Goal: Information Seeking & Learning: Learn about a topic

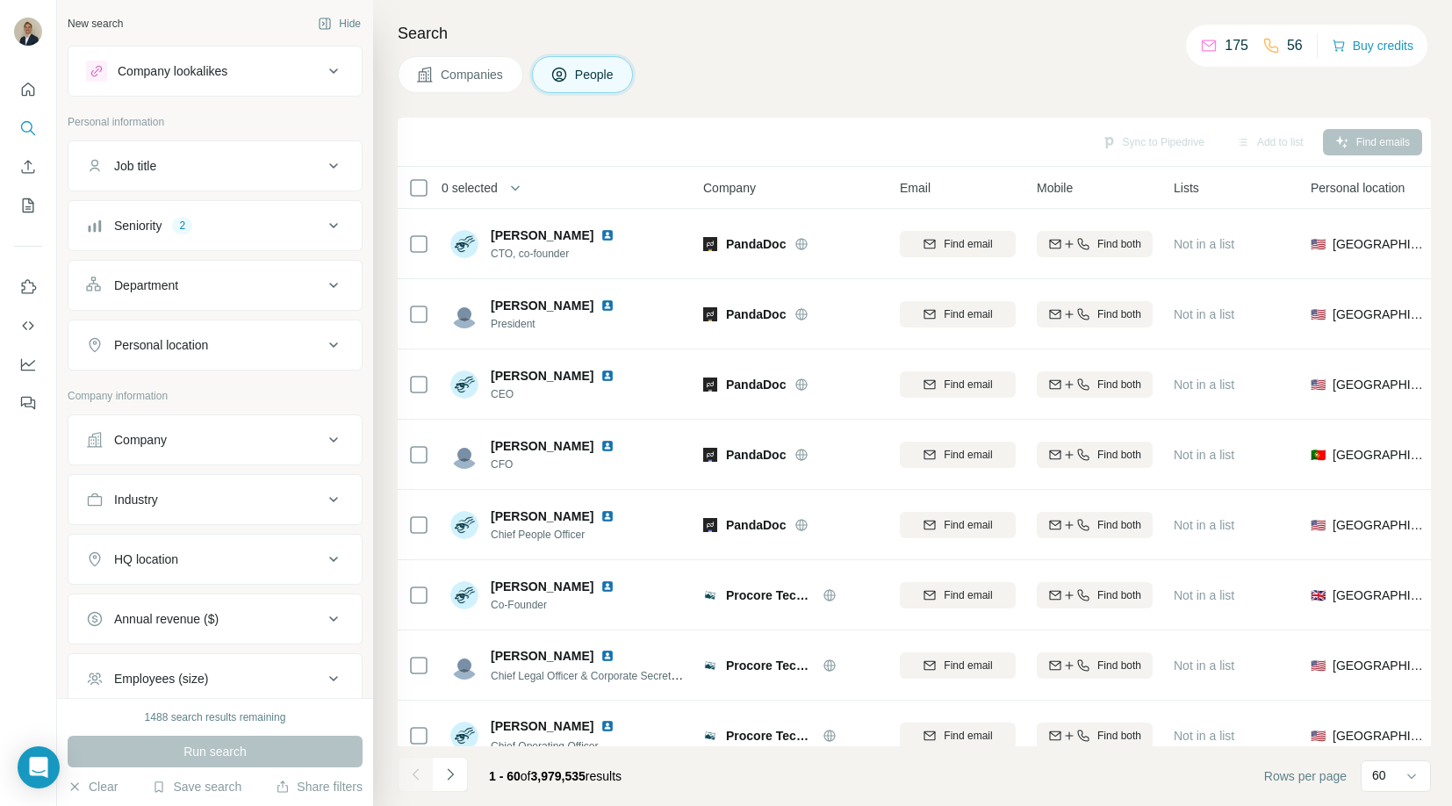
click at [216, 428] on button "Company" at bounding box center [214, 440] width 293 height 42
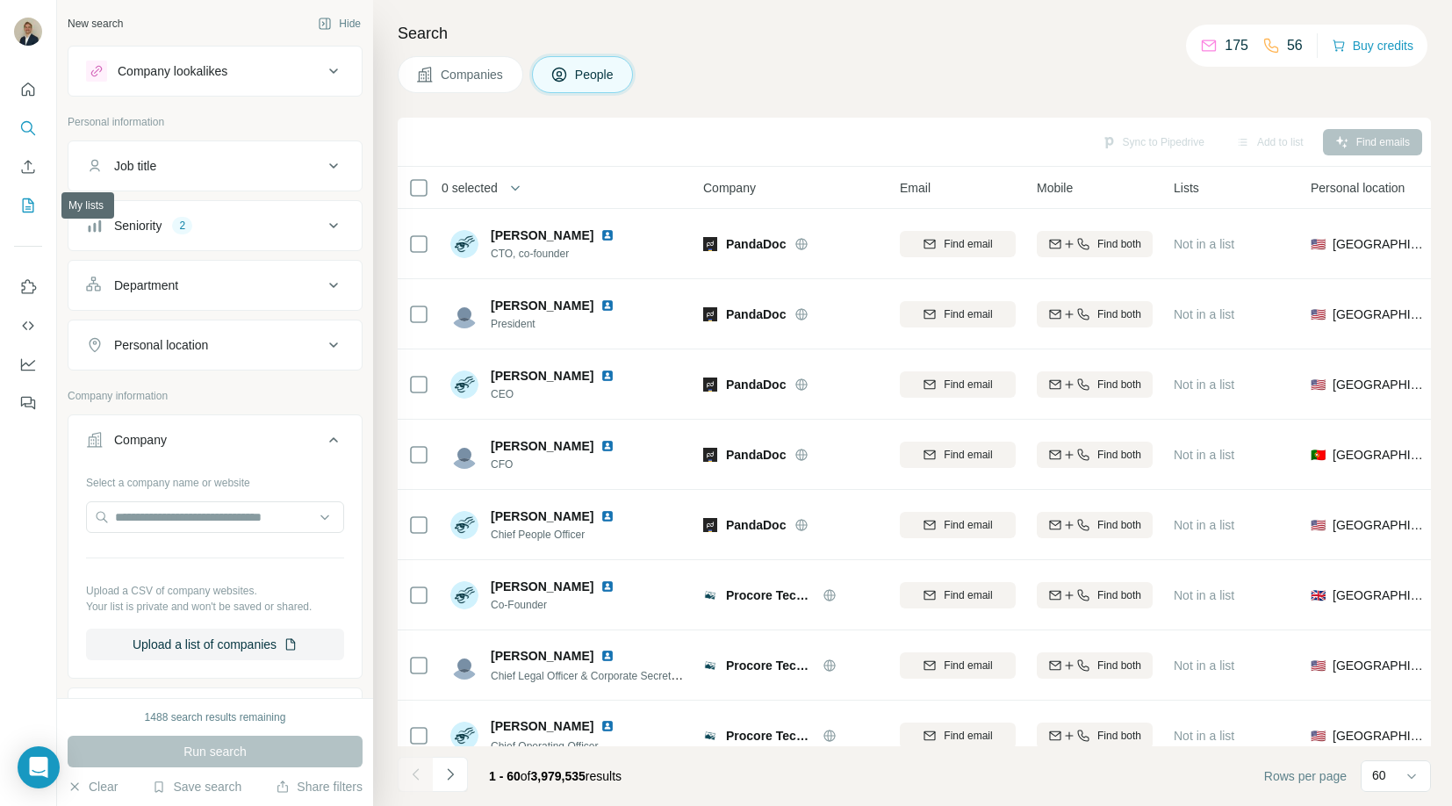
click at [29, 208] on icon "My lists" at bounding box center [29, 203] width 9 height 11
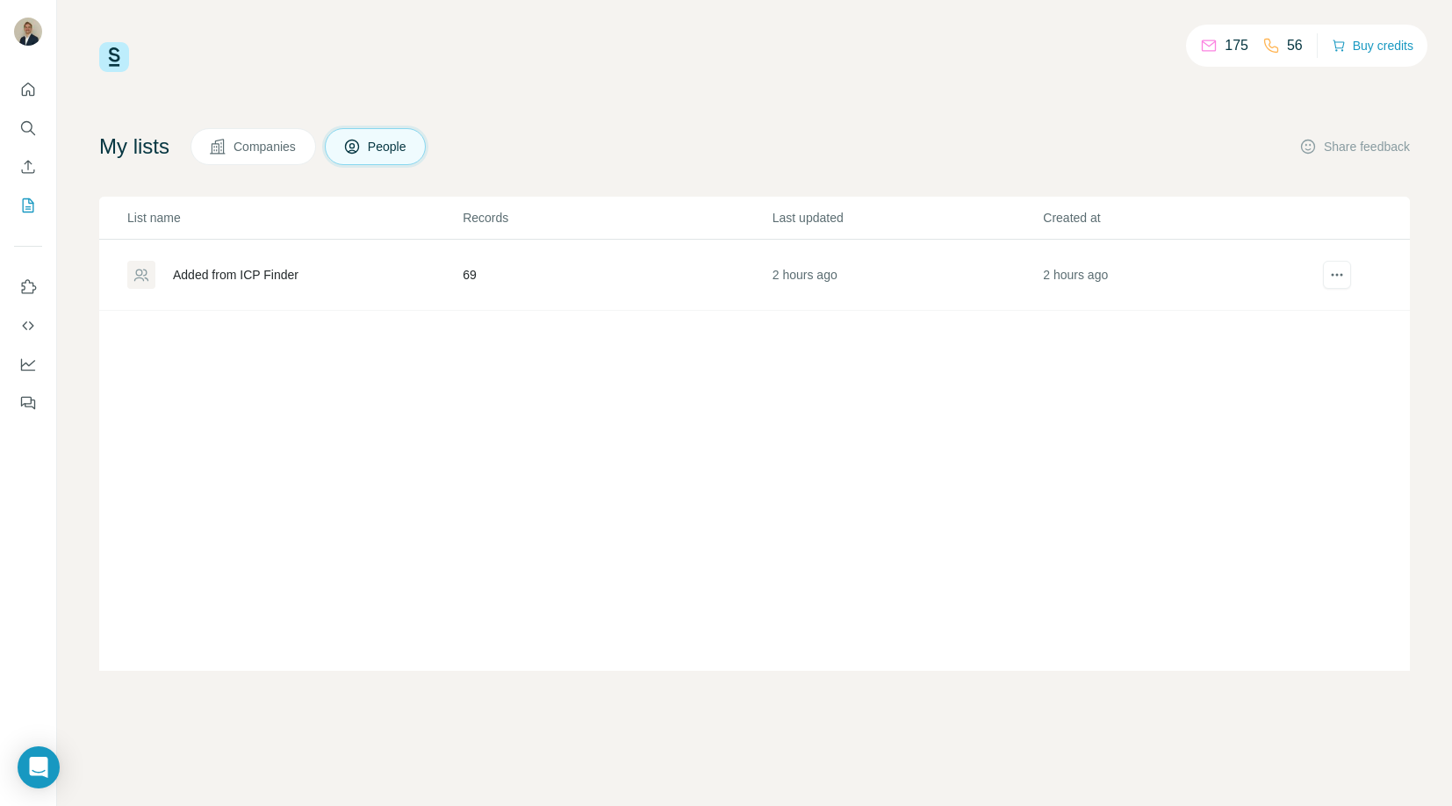
click at [266, 277] on div "Added from ICP Finder" at bounding box center [236, 275] width 126 height 18
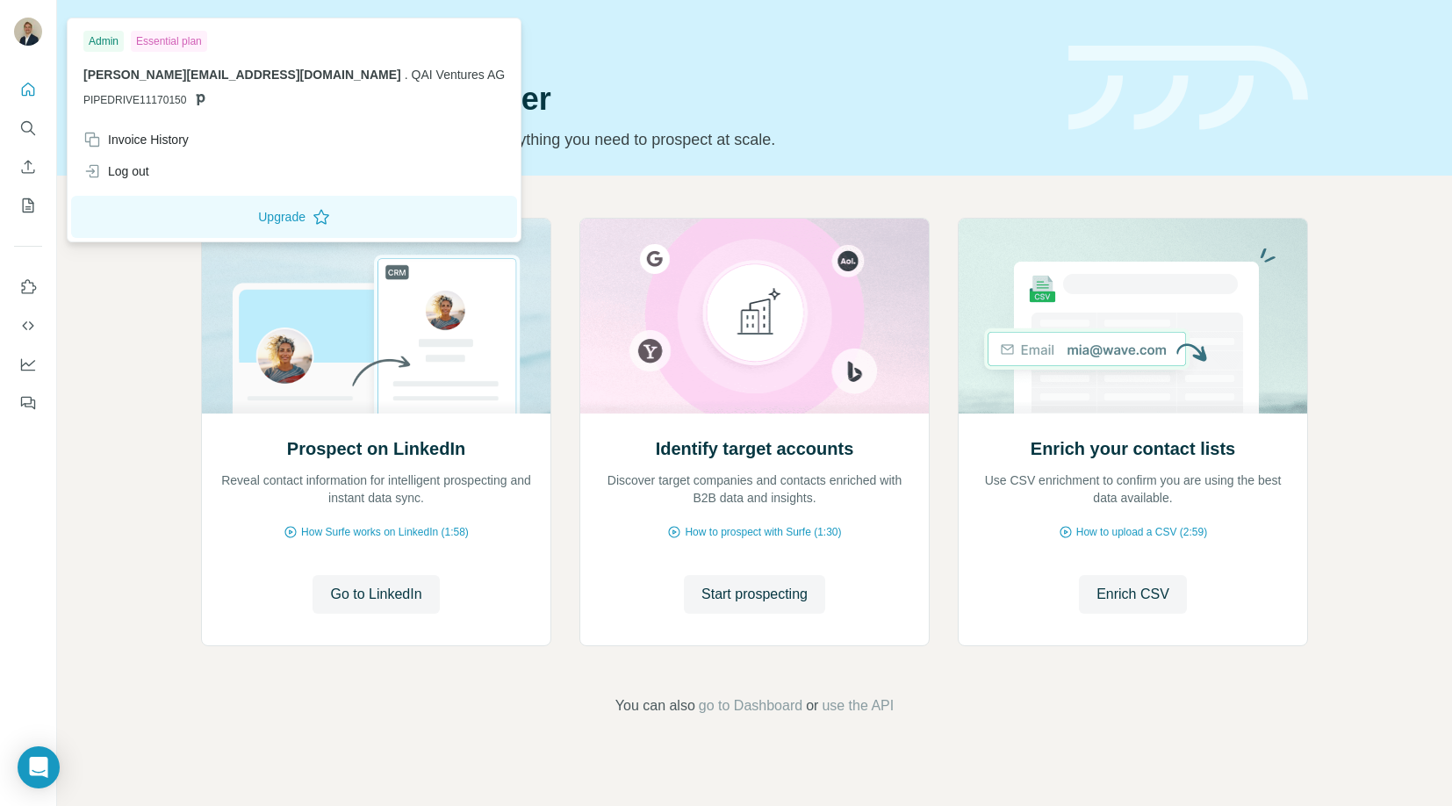
click at [30, 34] on img at bounding box center [28, 32] width 28 height 28
click at [514, 66] on div "Quick start Let’s prospect together Pick your starting point and we’ll provide …" at bounding box center [624, 88] width 846 height 128
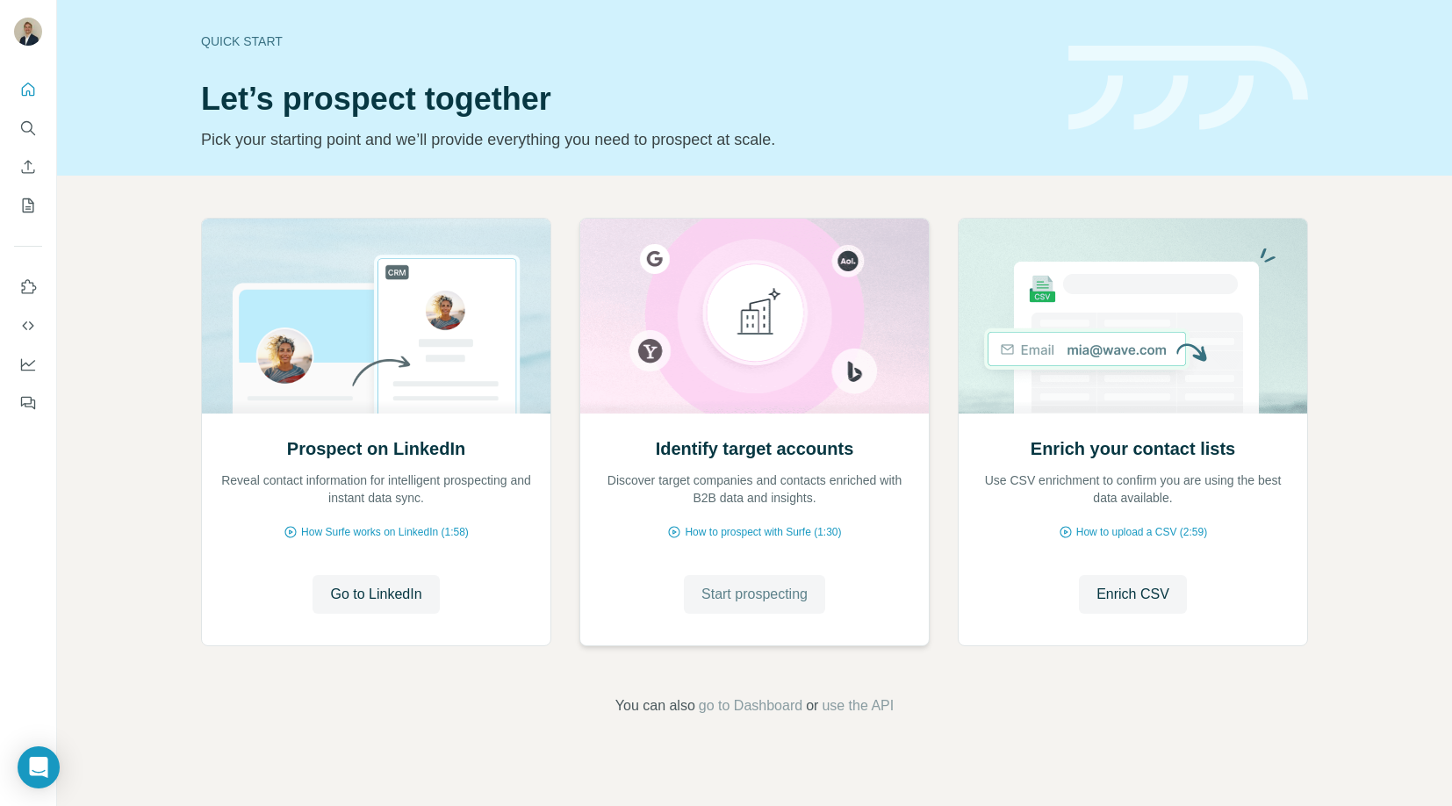
click at [742, 599] on span "Start prospecting" at bounding box center [754, 594] width 106 height 21
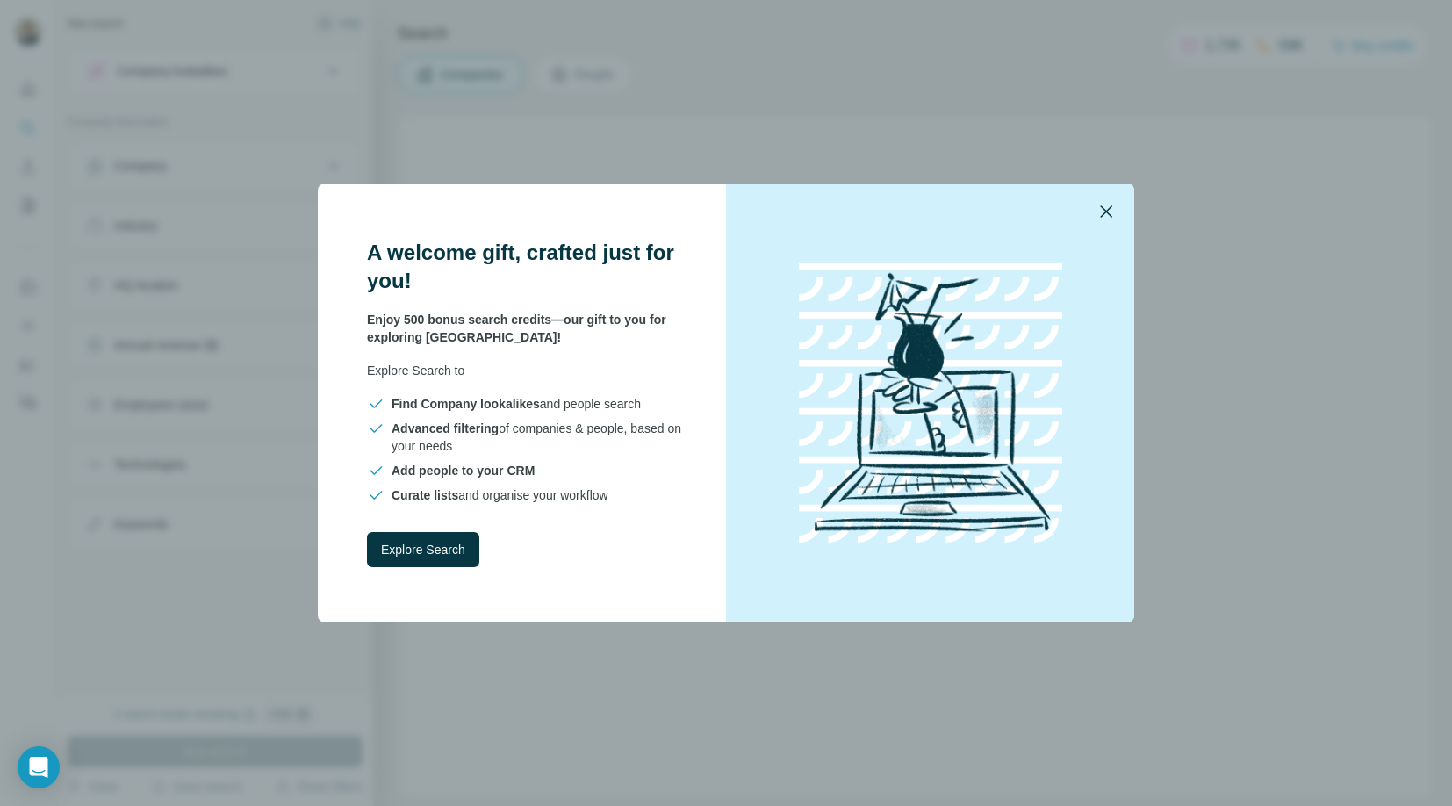
click at [1110, 205] on icon "button" at bounding box center [1105, 211] width 21 height 21
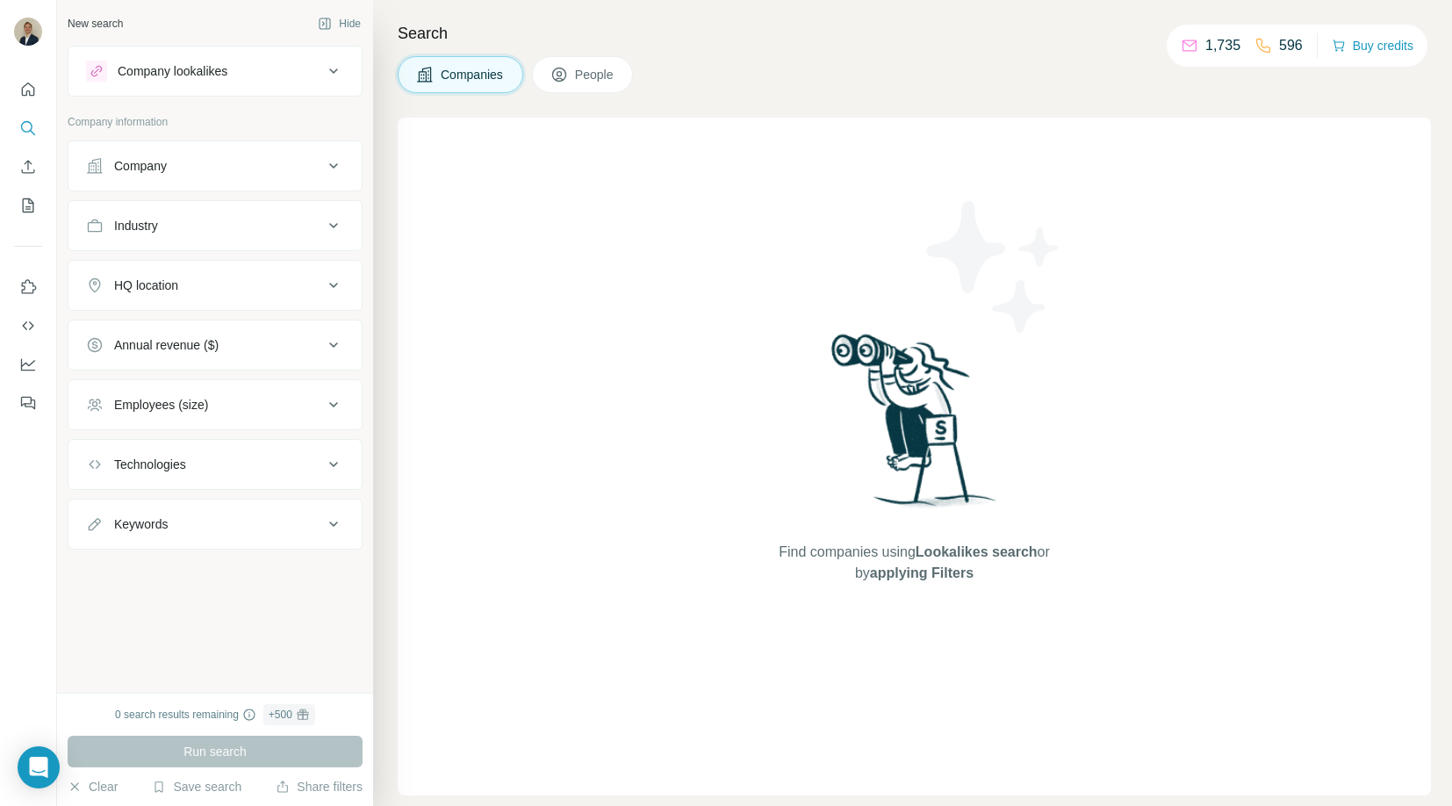
click at [176, 176] on button "Company" at bounding box center [214, 166] width 293 height 42
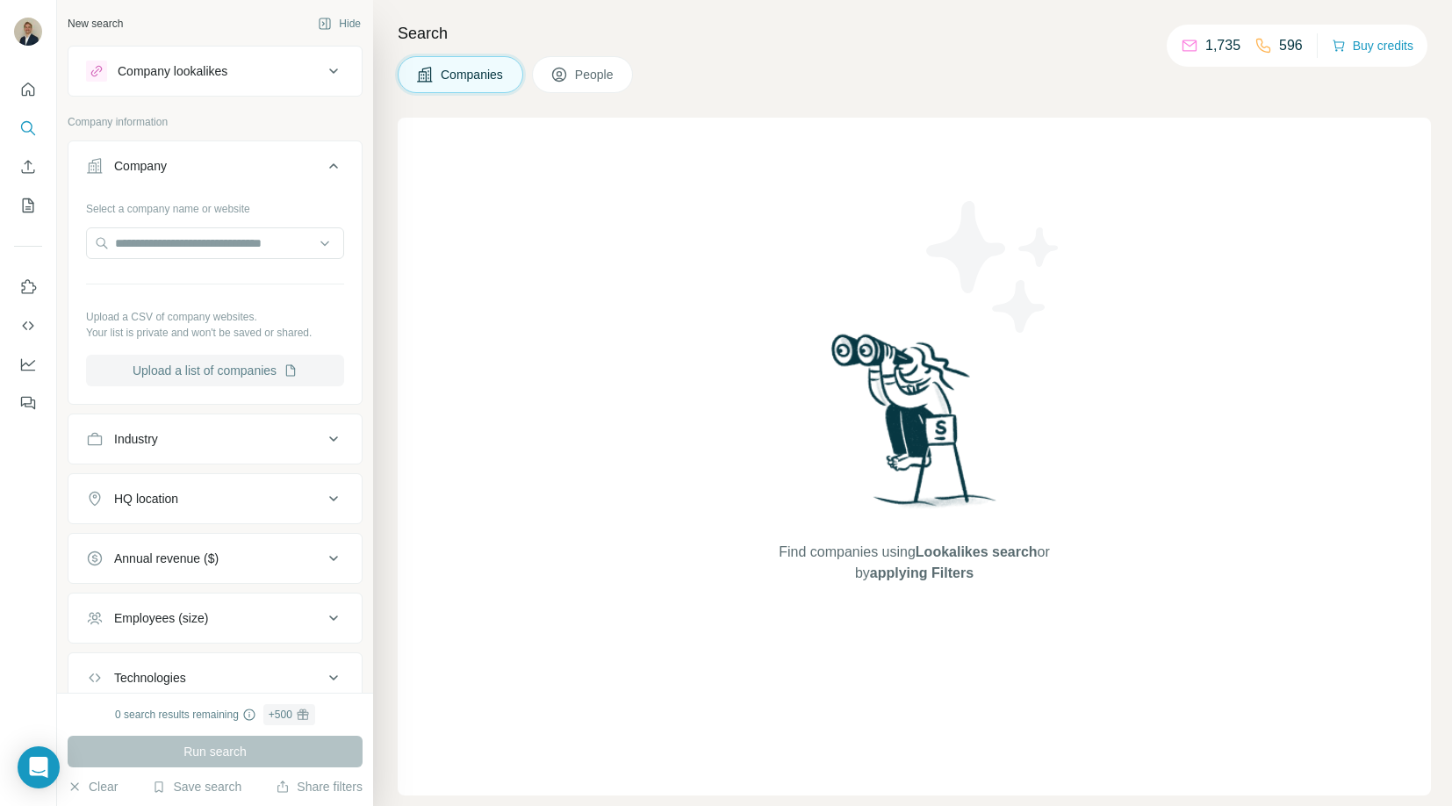
click at [169, 368] on button "Upload a list of companies" at bounding box center [215, 371] width 258 height 32
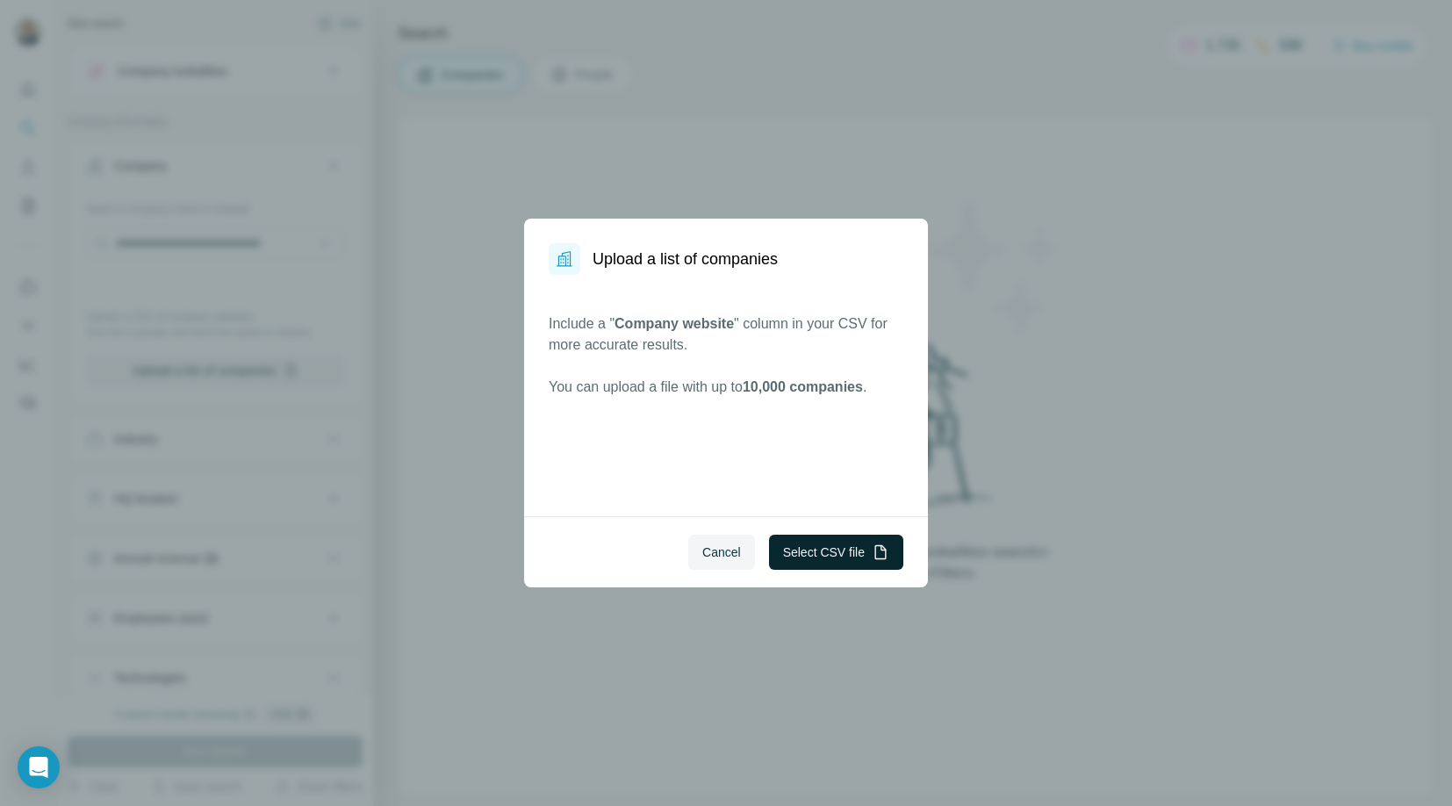
click at [845, 558] on button "Select CSV file" at bounding box center [836, 552] width 134 height 35
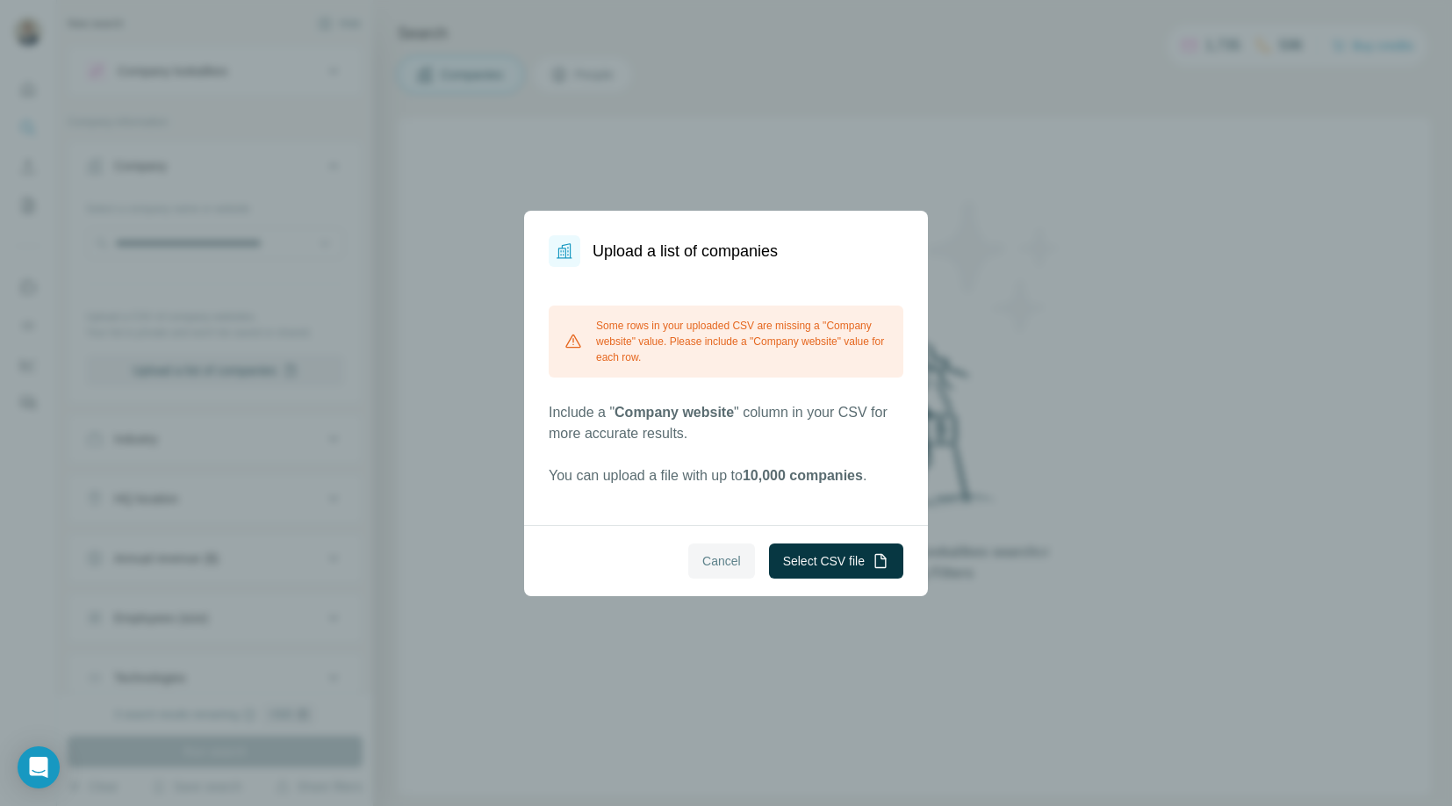
click at [707, 544] on button "Cancel" at bounding box center [721, 560] width 67 height 35
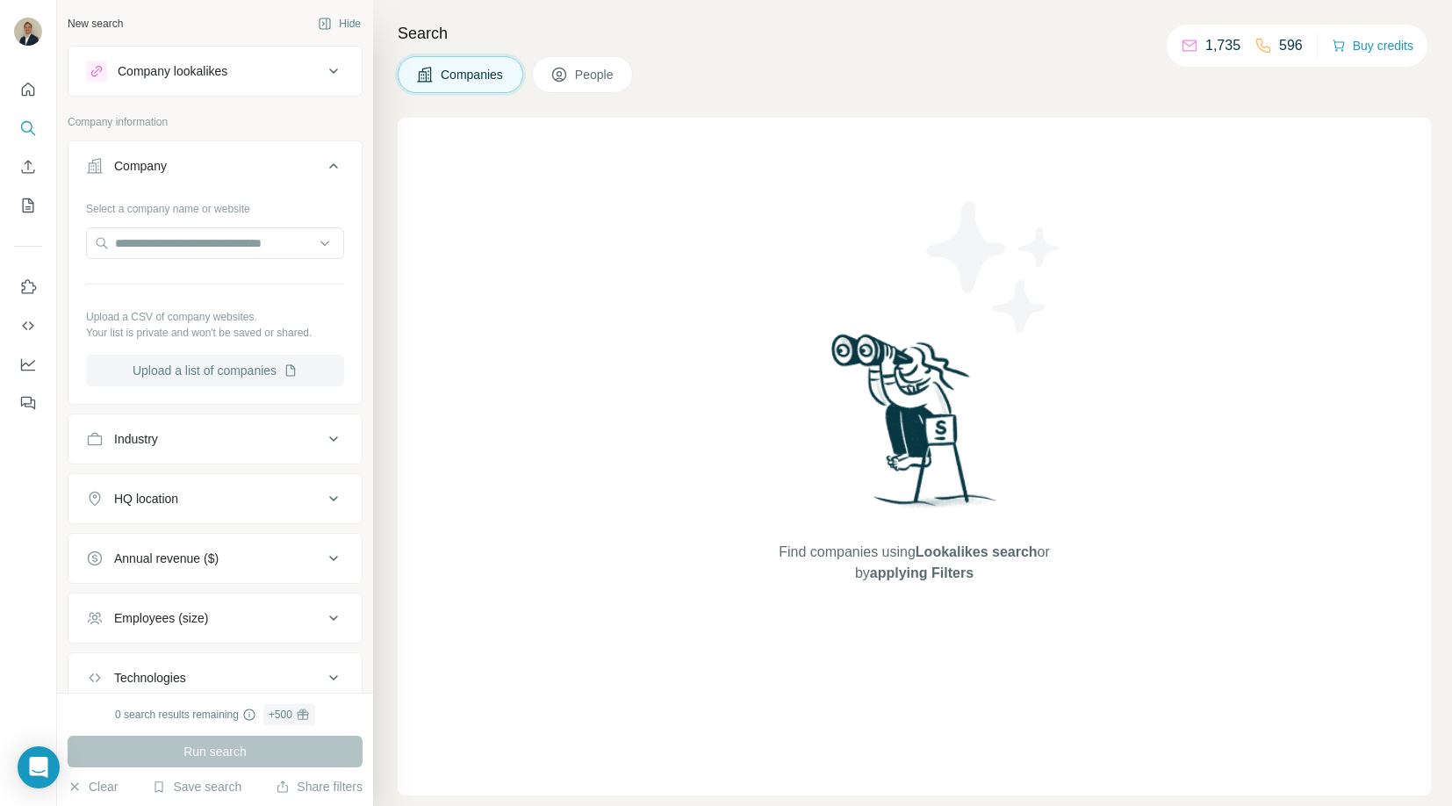
click at [192, 371] on button "Upload a list of companies" at bounding box center [215, 371] width 258 height 32
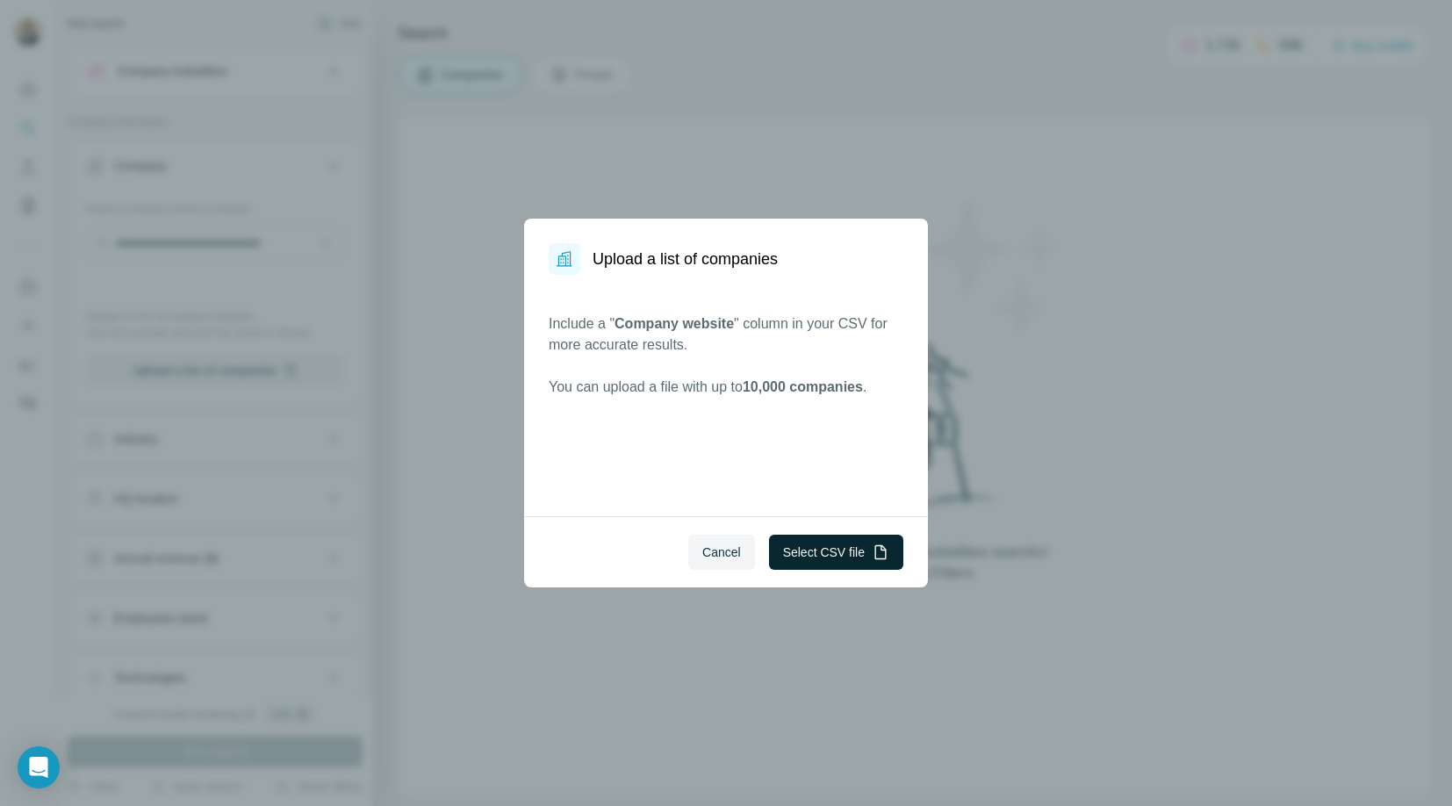
click at [833, 550] on button "Select CSV file" at bounding box center [836, 552] width 134 height 35
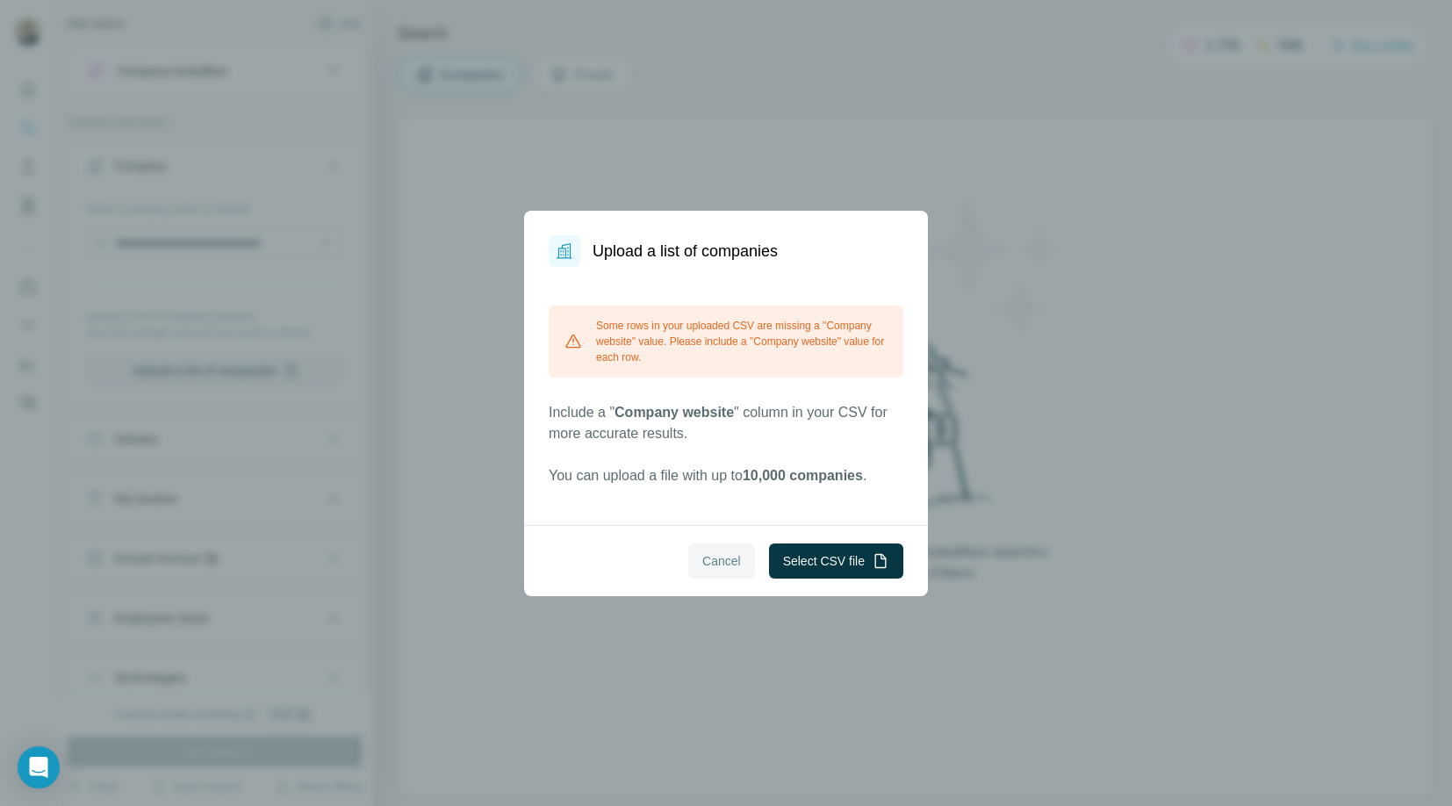
click at [704, 566] on span "Cancel" at bounding box center [721, 561] width 39 height 18
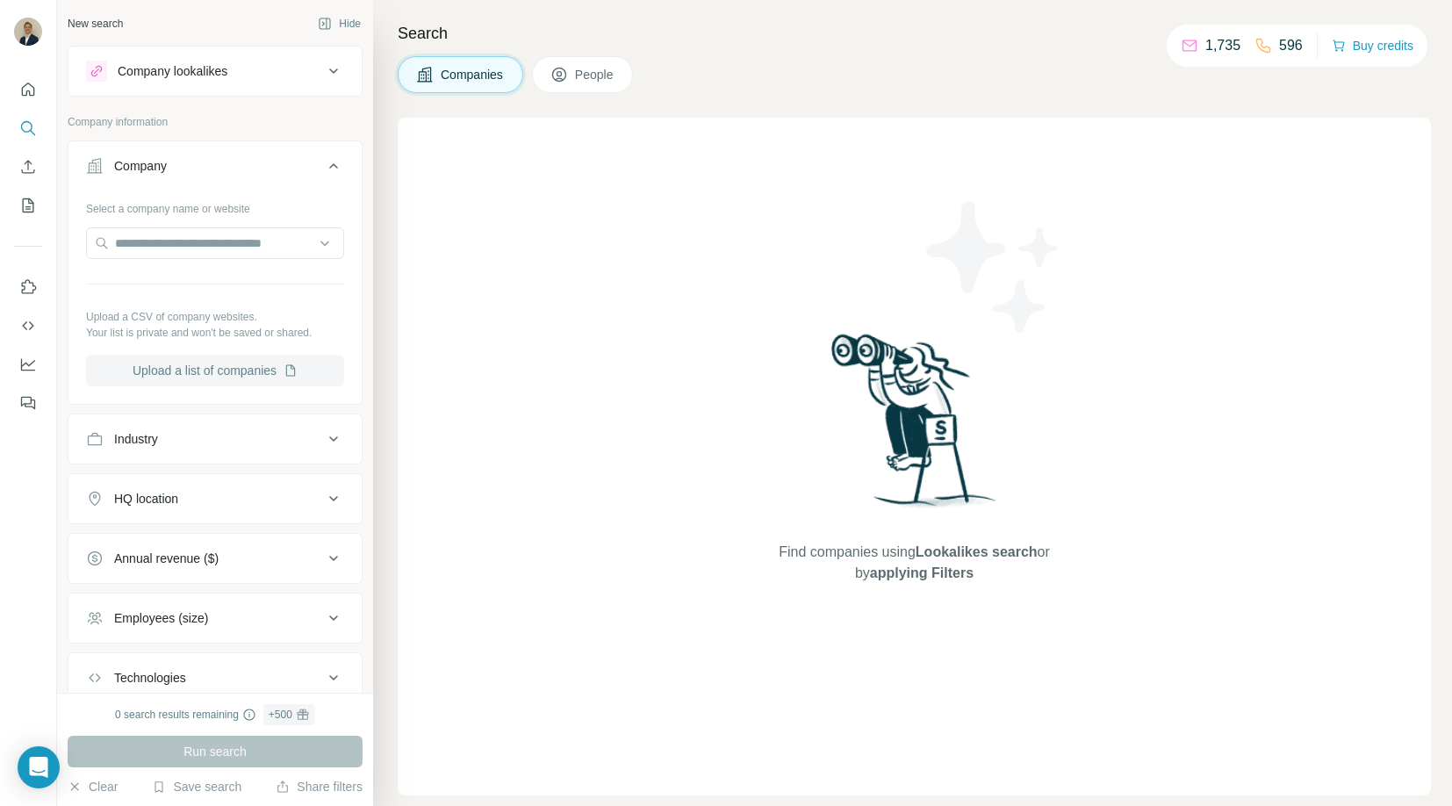
click at [228, 370] on button "Upload a list of companies" at bounding box center [215, 371] width 258 height 32
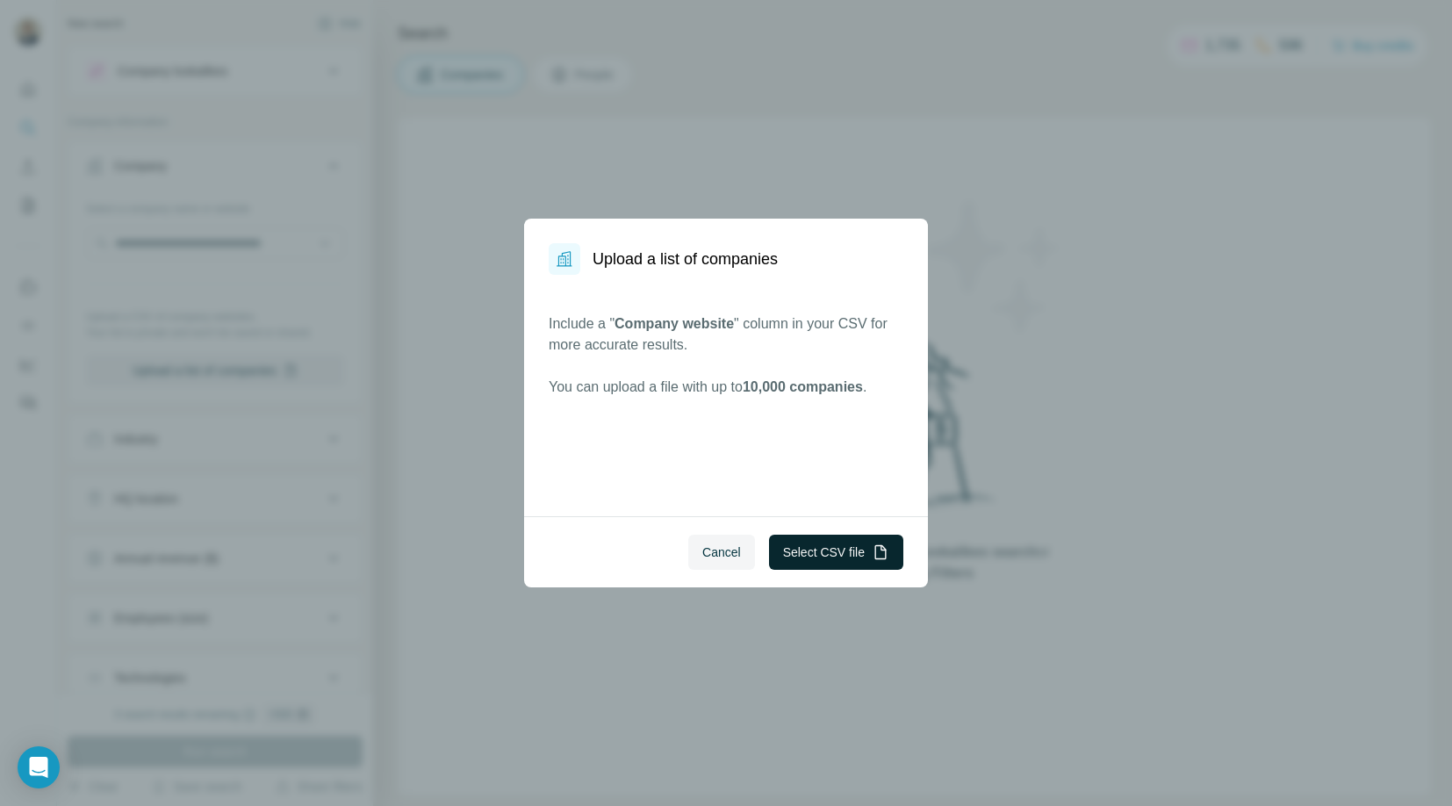
click at [815, 556] on button "Select CSV file" at bounding box center [836, 552] width 134 height 35
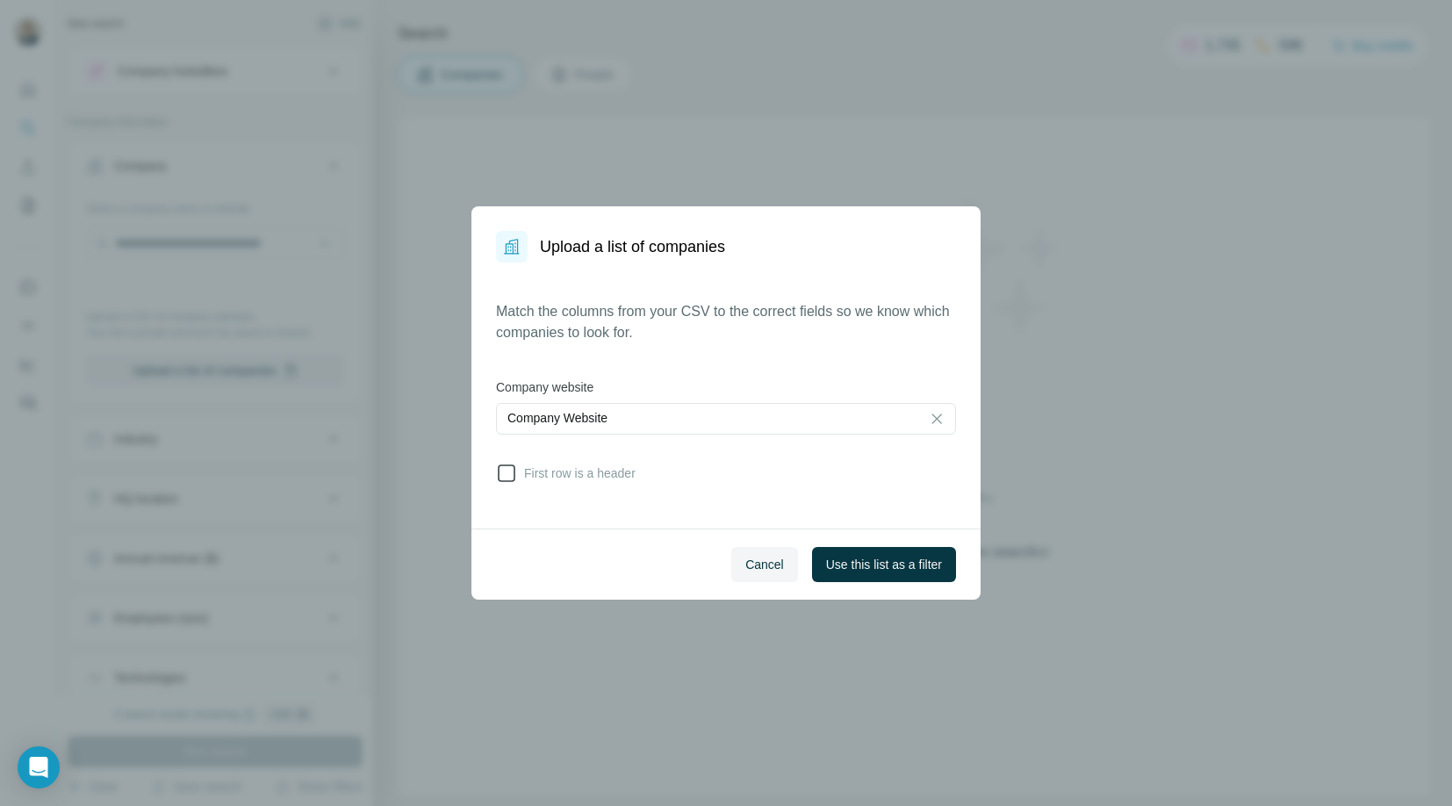
click at [506, 475] on icon at bounding box center [506, 473] width 21 height 21
click at [883, 563] on span "Use this list as a filter" at bounding box center [884, 565] width 116 height 18
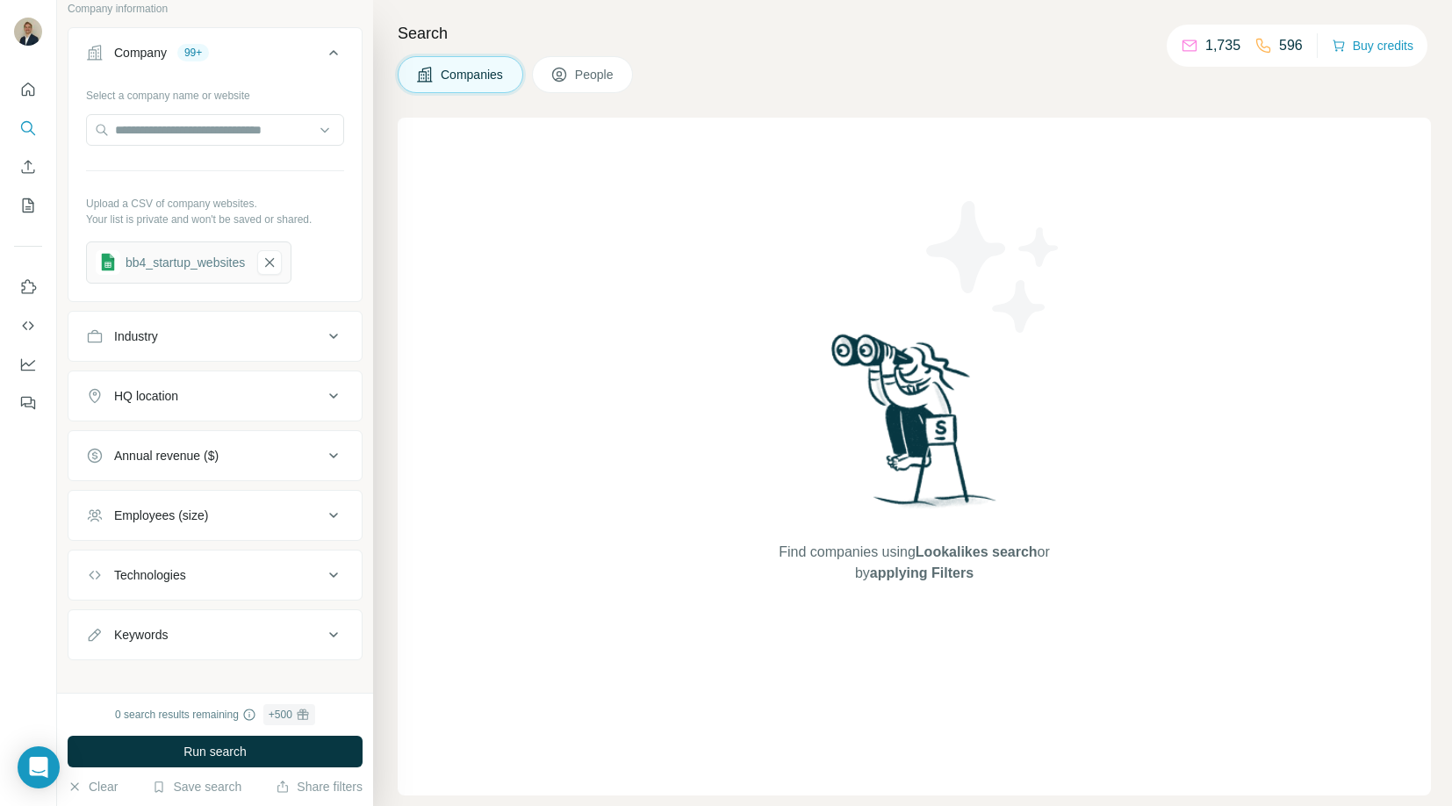
click at [601, 74] on span "People" at bounding box center [595, 75] width 40 height 18
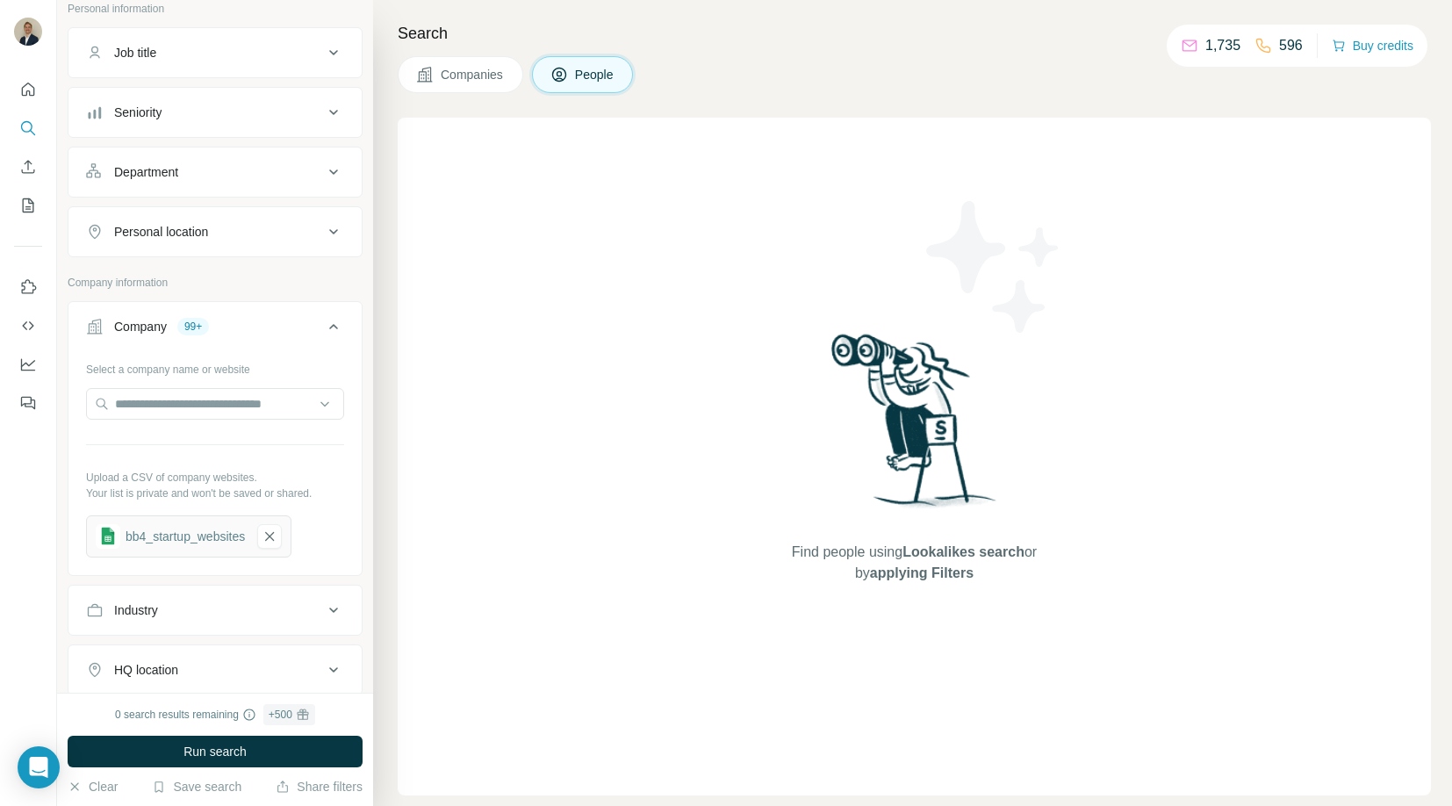
scroll to position [387, 0]
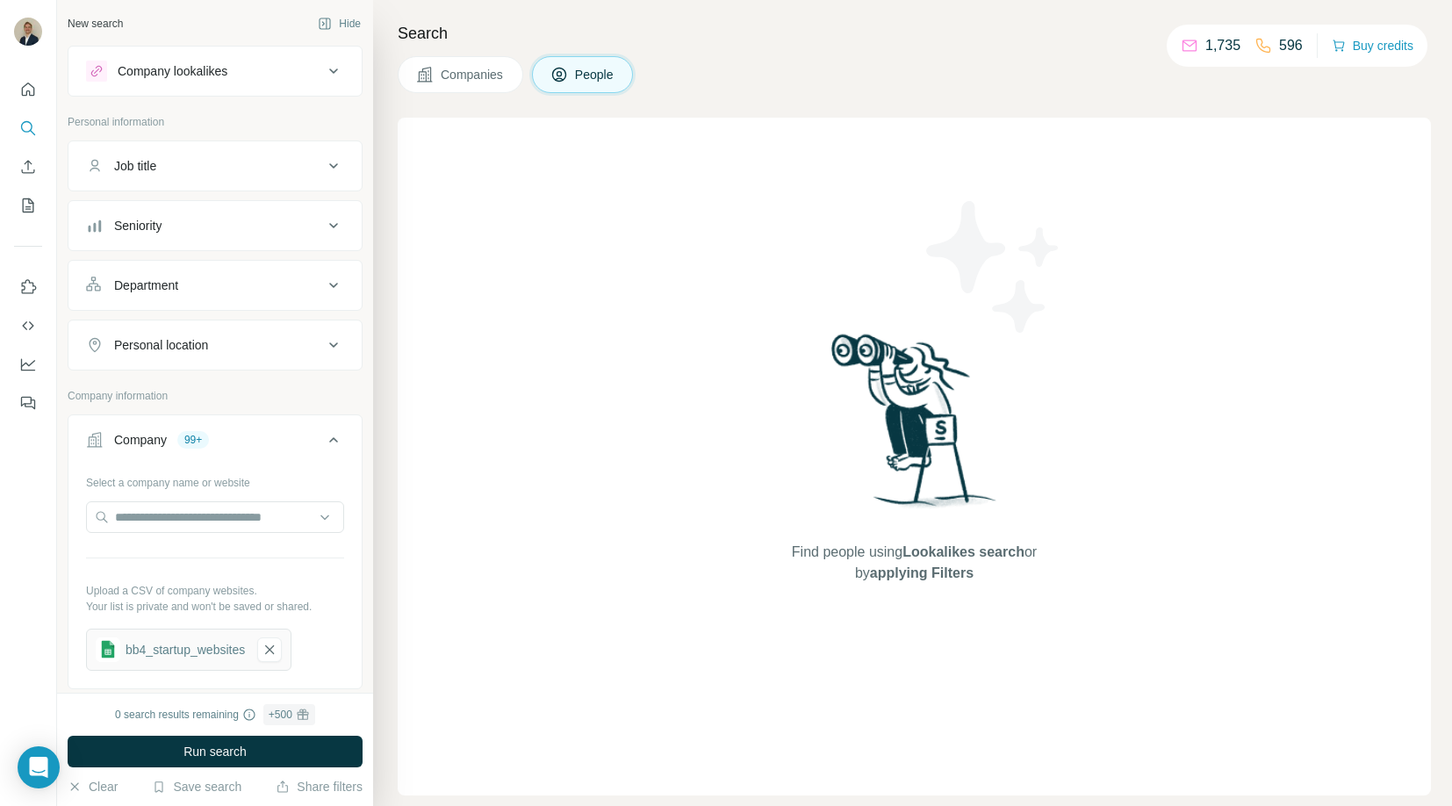
click at [184, 223] on div "Seniority" at bounding box center [204, 226] width 237 height 18
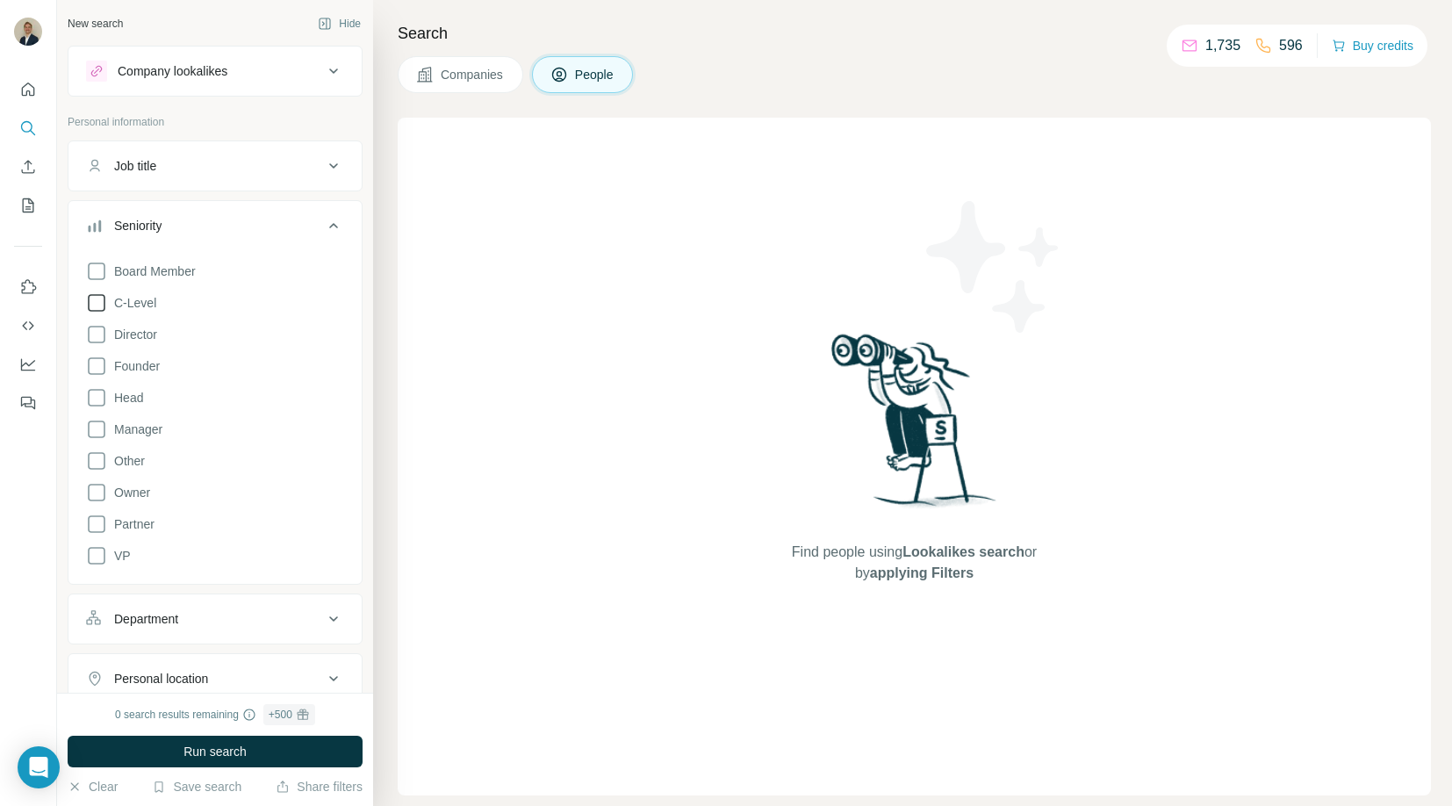
click at [98, 304] on icon at bounding box center [96, 302] width 21 height 21
click at [180, 173] on div "Job title" at bounding box center [204, 166] width 237 height 18
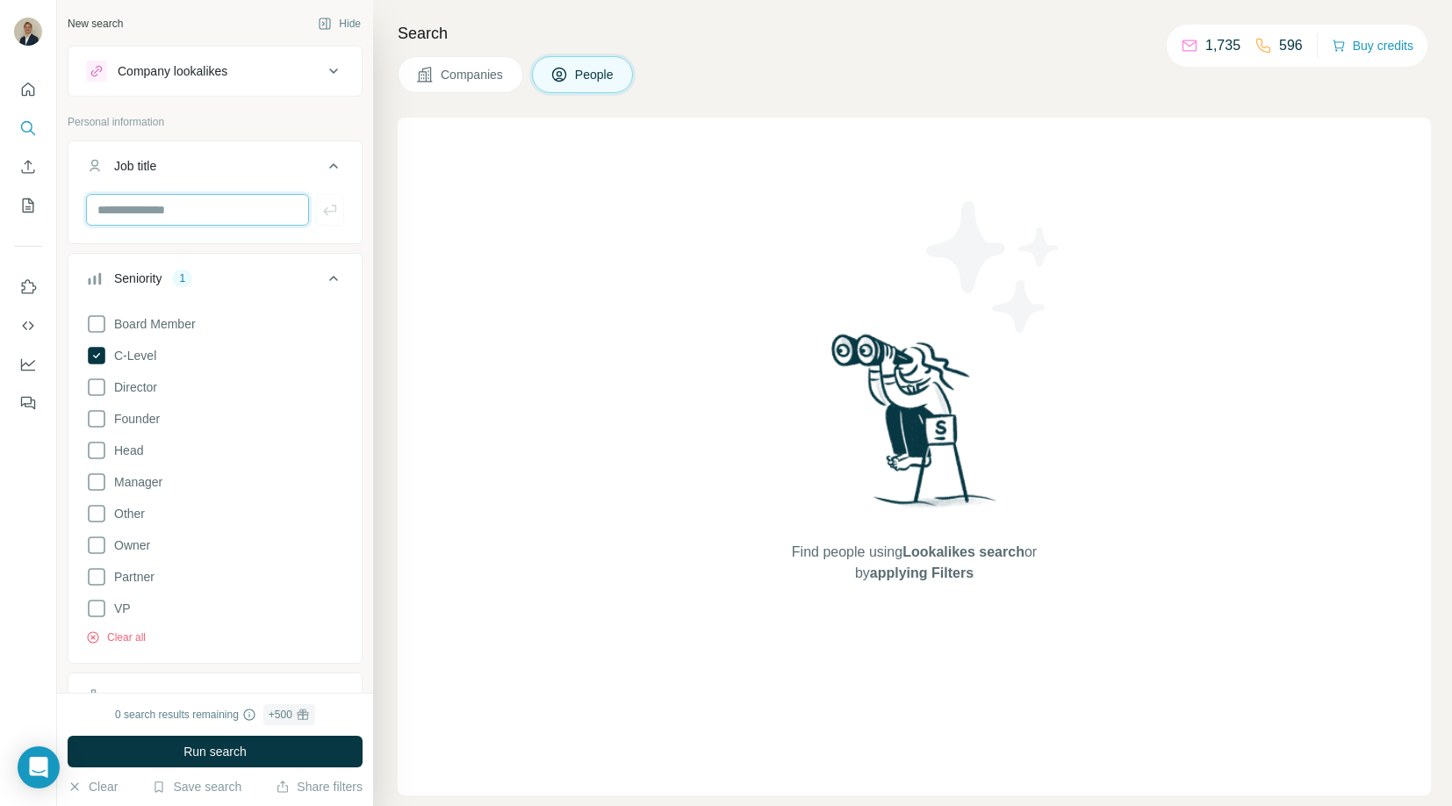
click at [162, 206] on input "text" at bounding box center [197, 210] width 223 height 32
type input "***"
click at [332, 218] on icon "button" at bounding box center [330, 210] width 18 height 18
click at [223, 208] on input "text" at bounding box center [197, 210] width 223 height 32
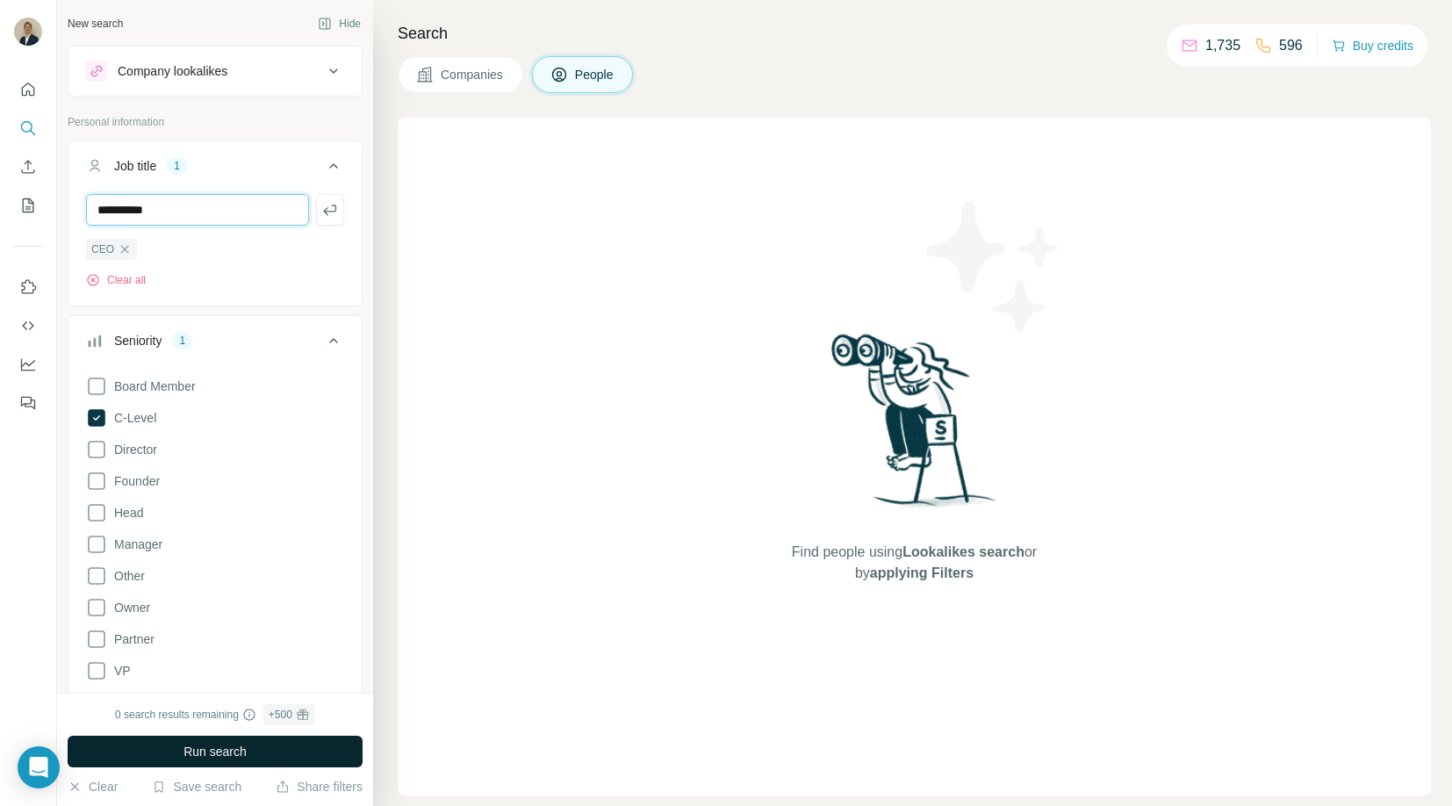
type input "**********"
click at [206, 752] on span "Run search" at bounding box center [214, 752] width 63 height 18
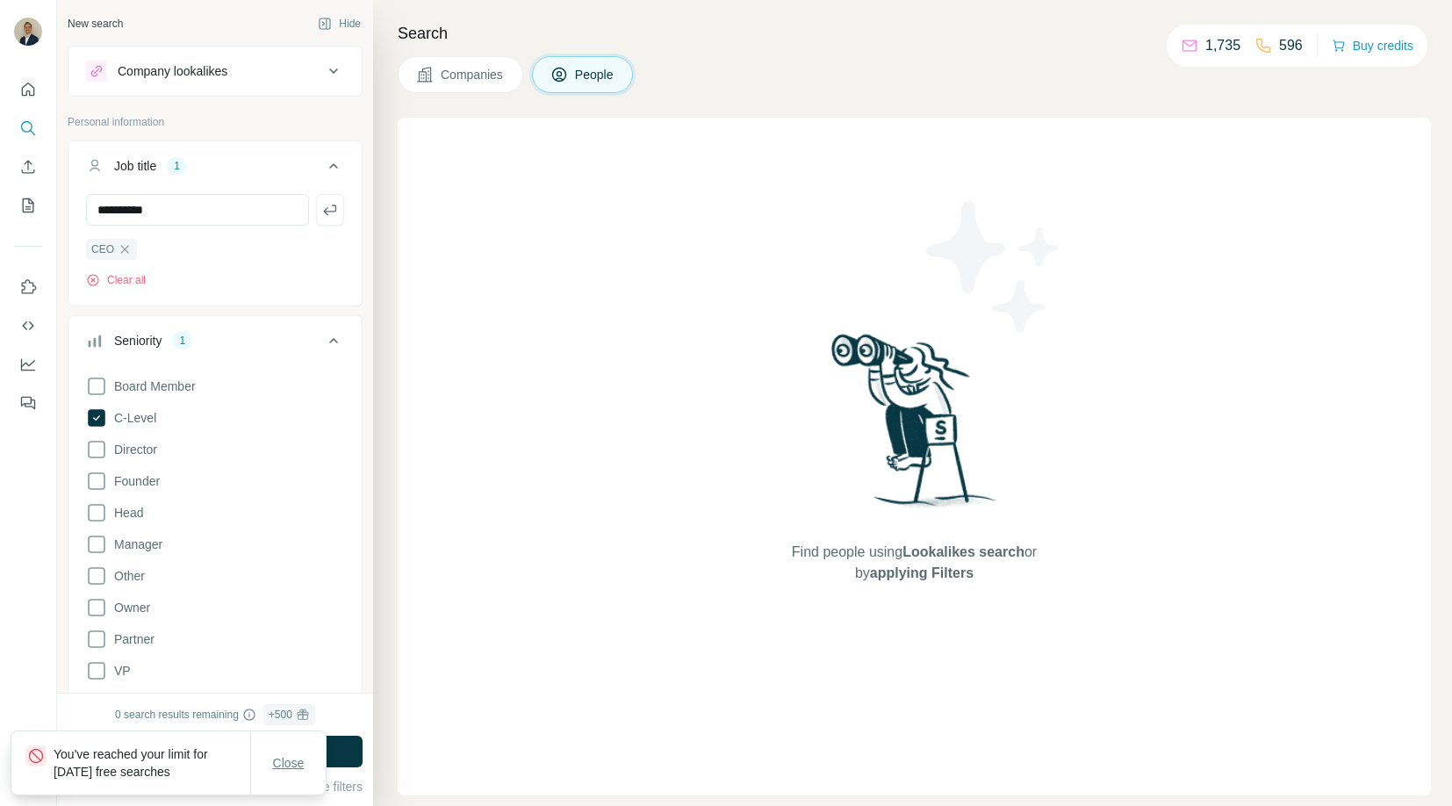
click at [291, 767] on span "Close" at bounding box center [289, 763] width 32 height 18
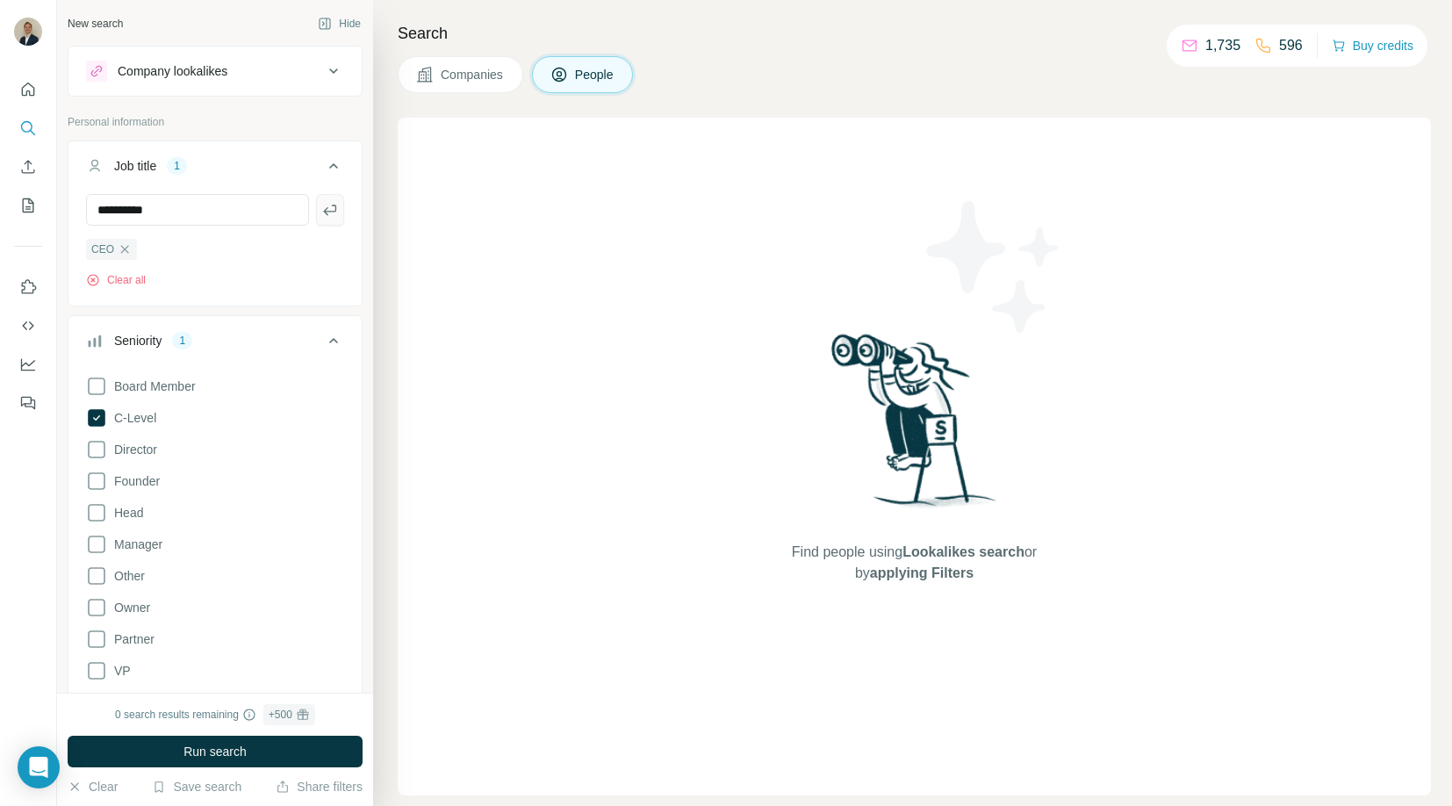
click at [331, 213] on icon "button" at bounding box center [330, 210] width 18 height 18
click at [233, 751] on span "Run search" at bounding box center [214, 752] width 63 height 18
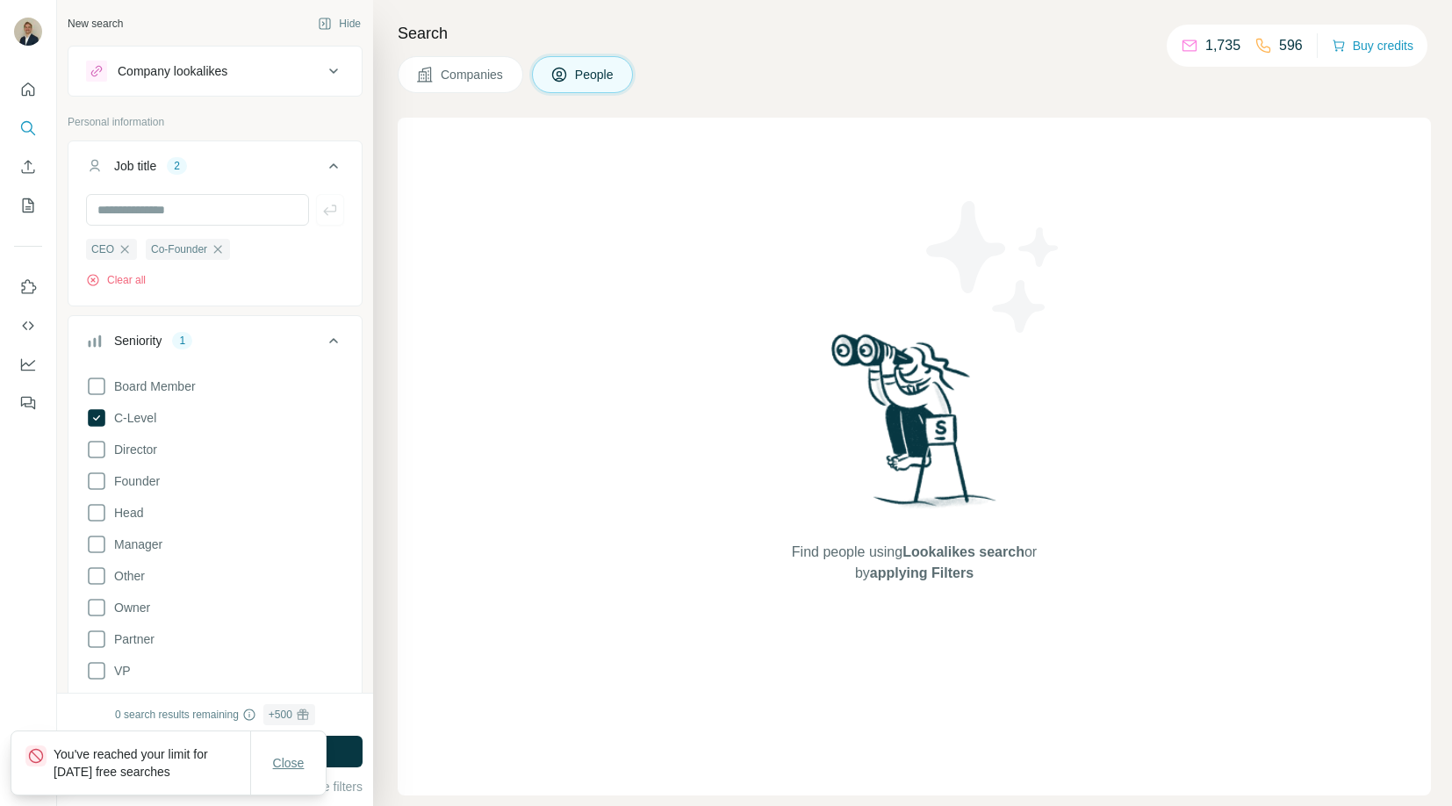
click at [281, 758] on span "Close" at bounding box center [289, 763] width 32 height 18
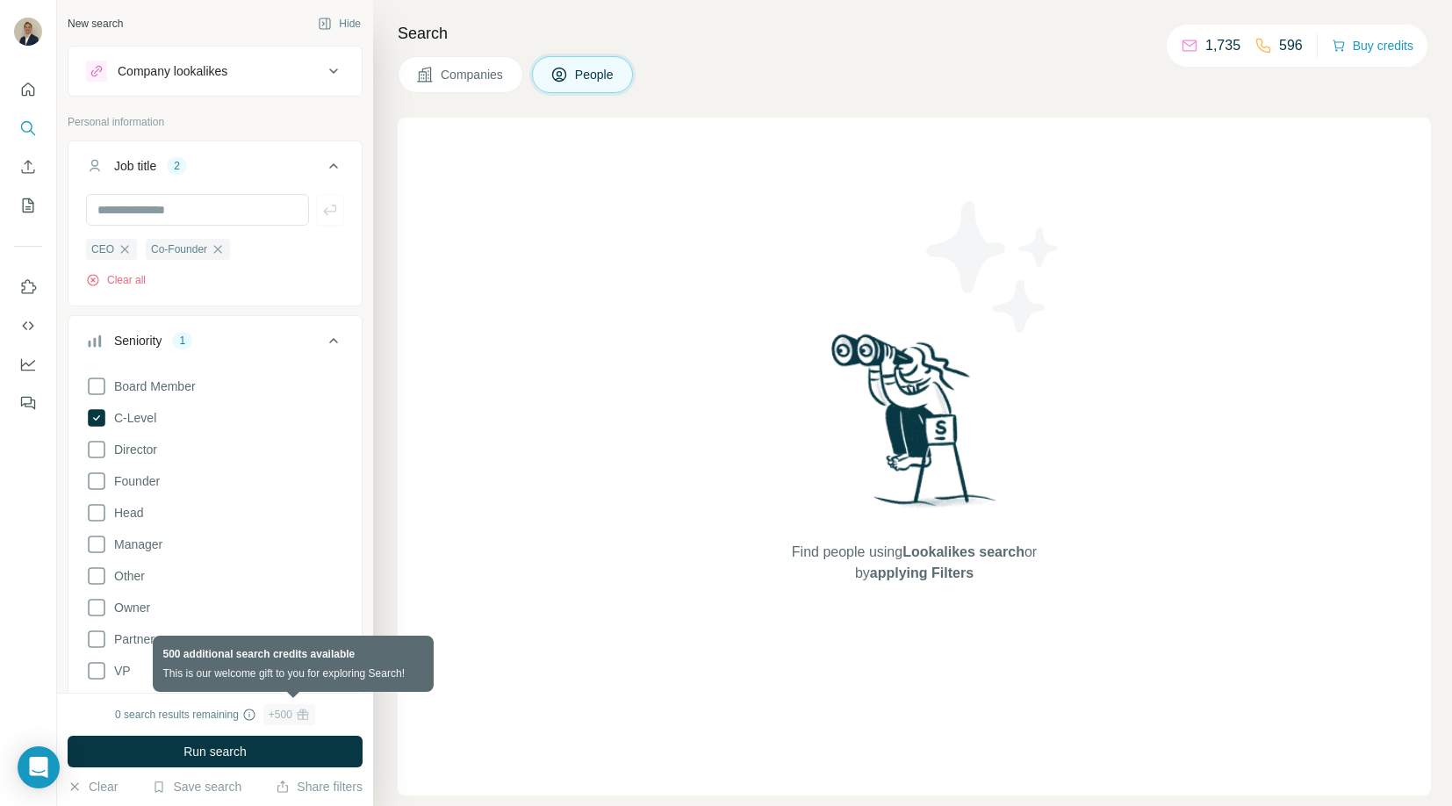
click at [292, 712] on div "+ 500" at bounding box center [281, 715] width 24 height 16
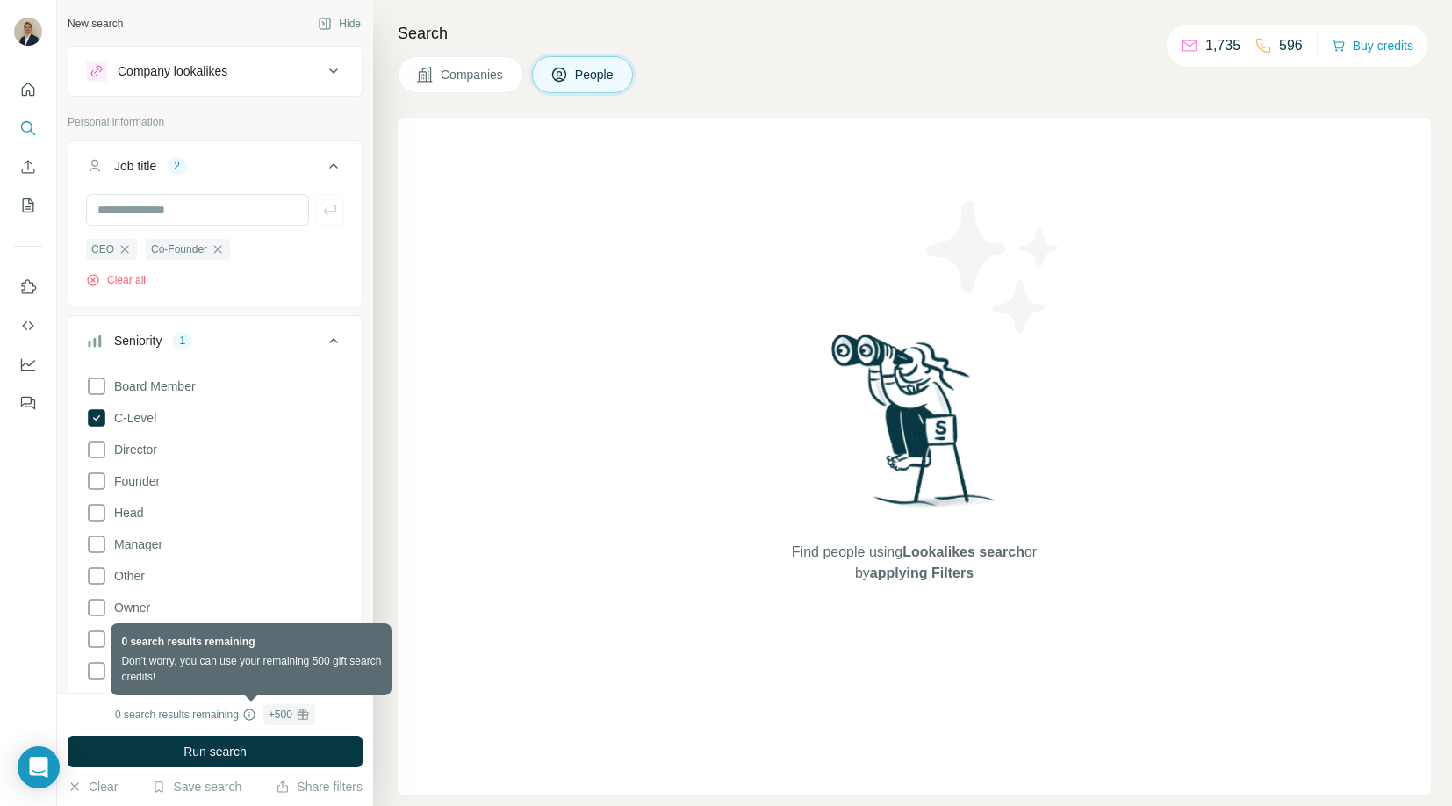
click at [253, 713] on icon at bounding box center [249, 714] width 14 height 14
click at [246, 717] on icon at bounding box center [249, 714] width 14 height 14
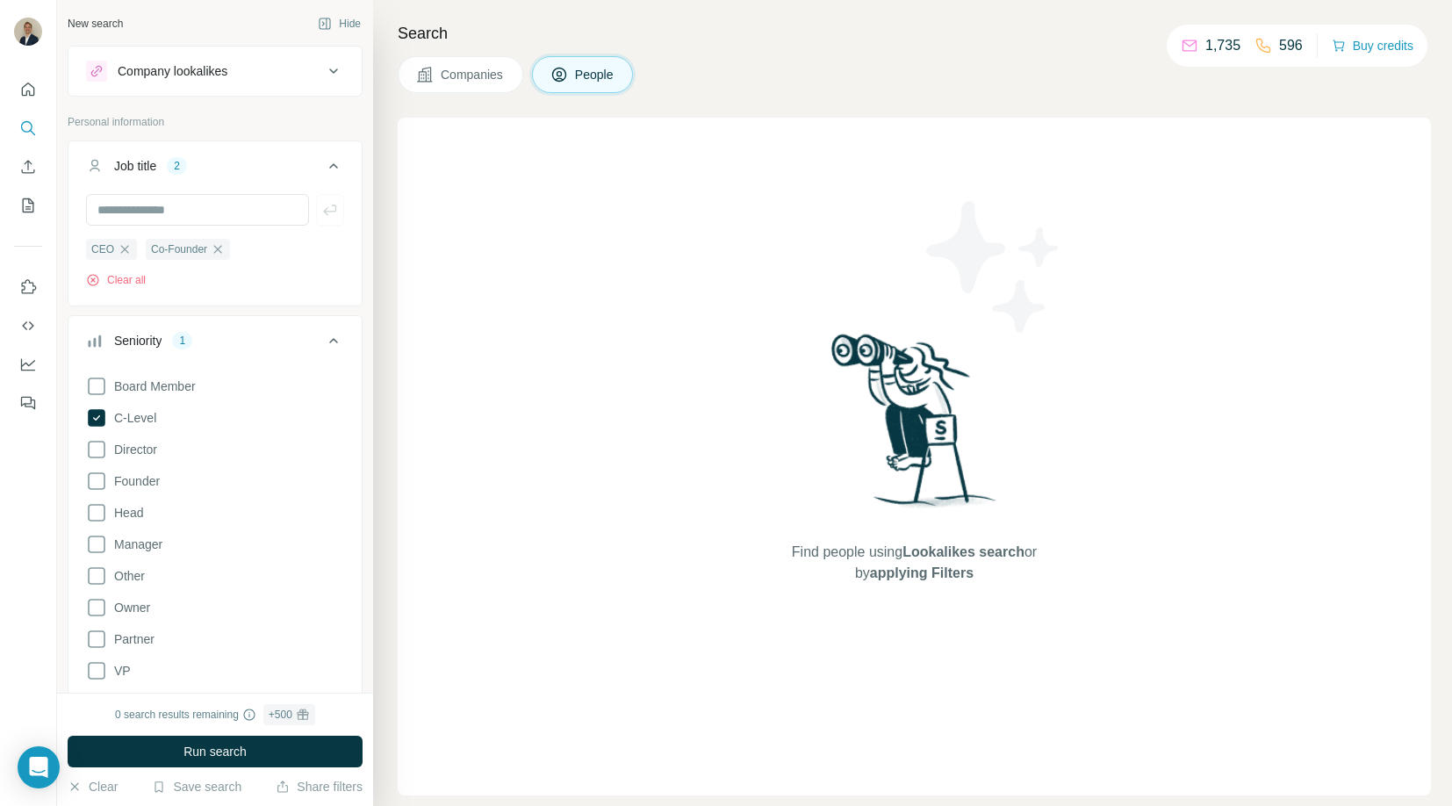
click at [498, 98] on div "Search Companies People Find people using Lookalikes search or by applying Filt…" at bounding box center [912, 403] width 1079 height 806
click at [489, 71] on span "Companies" at bounding box center [473, 75] width 64 height 18
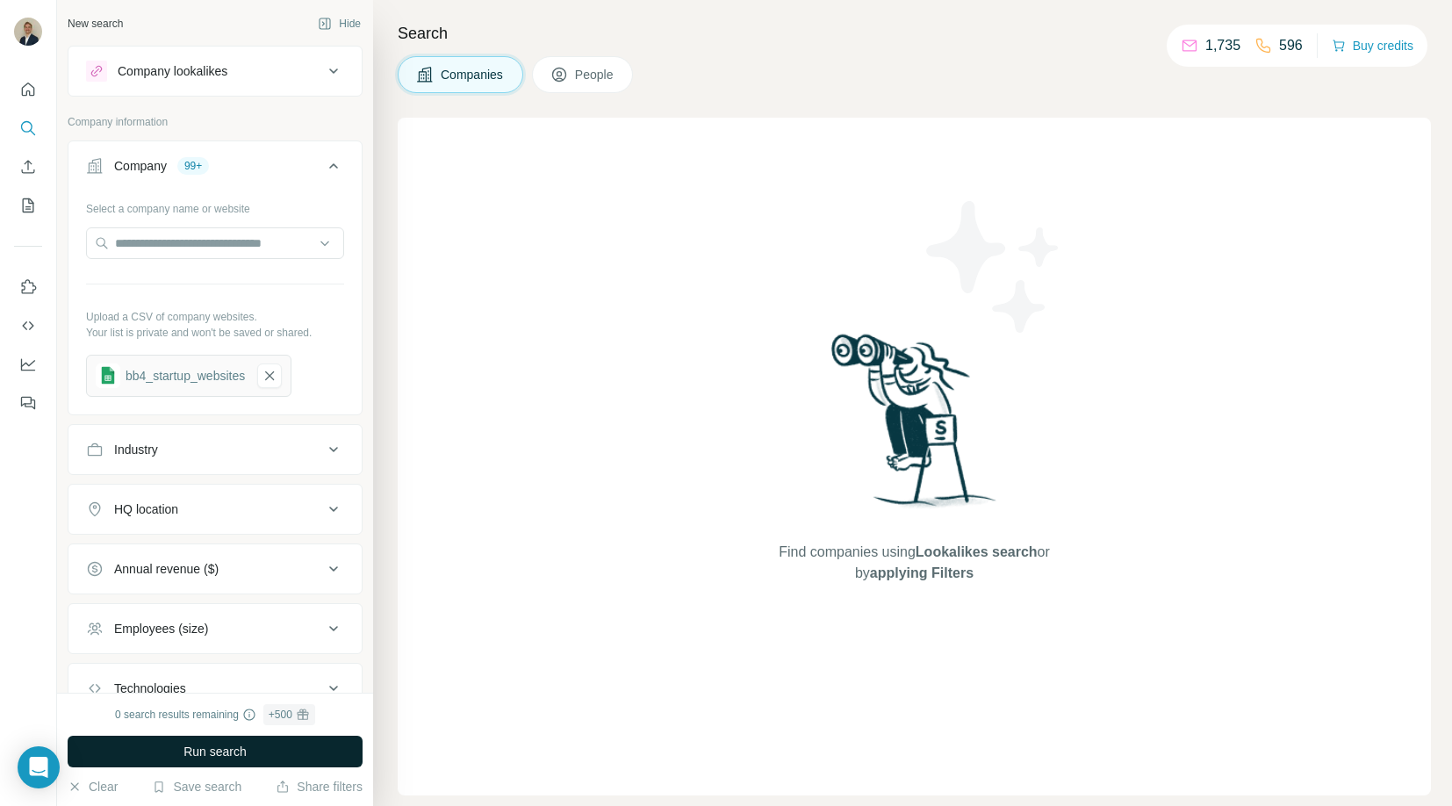
click at [283, 750] on button "Run search" at bounding box center [215, 752] width 295 height 32
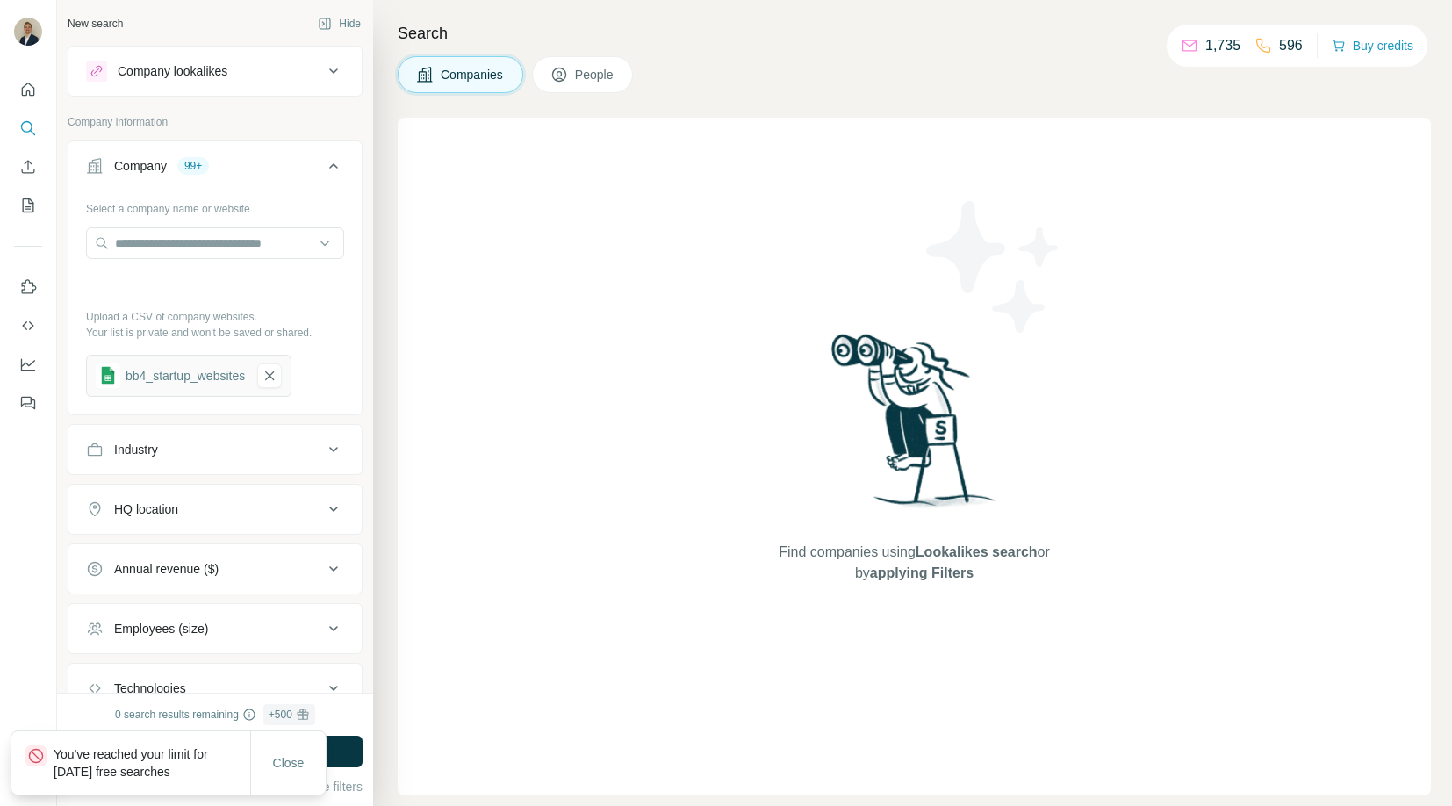
click at [578, 70] on span "People" at bounding box center [595, 75] width 40 height 18
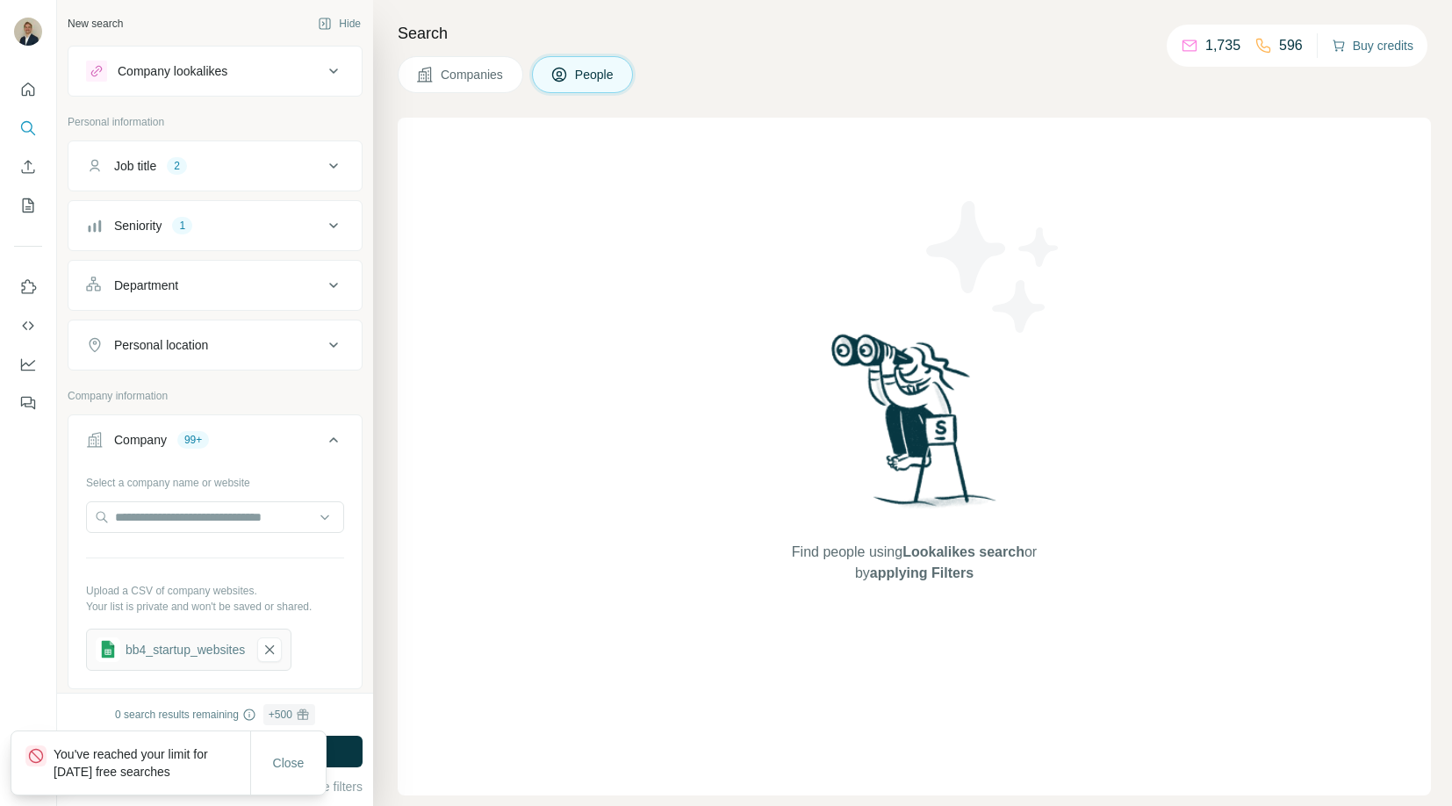
click at [1388, 43] on button "Buy credits" at bounding box center [1373, 45] width 82 height 25
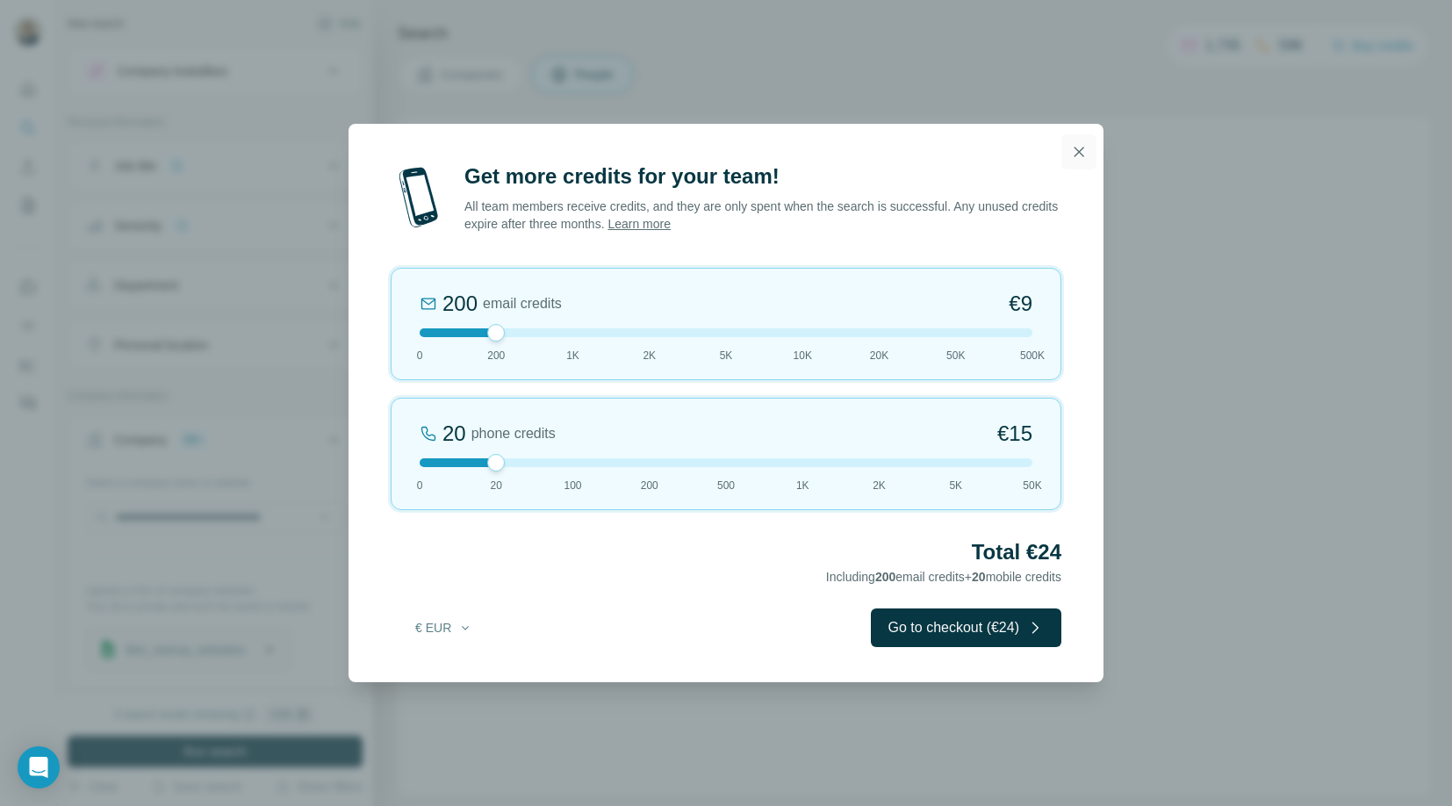
click at [1080, 154] on icon "button" at bounding box center [1079, 152] width 18 height 18
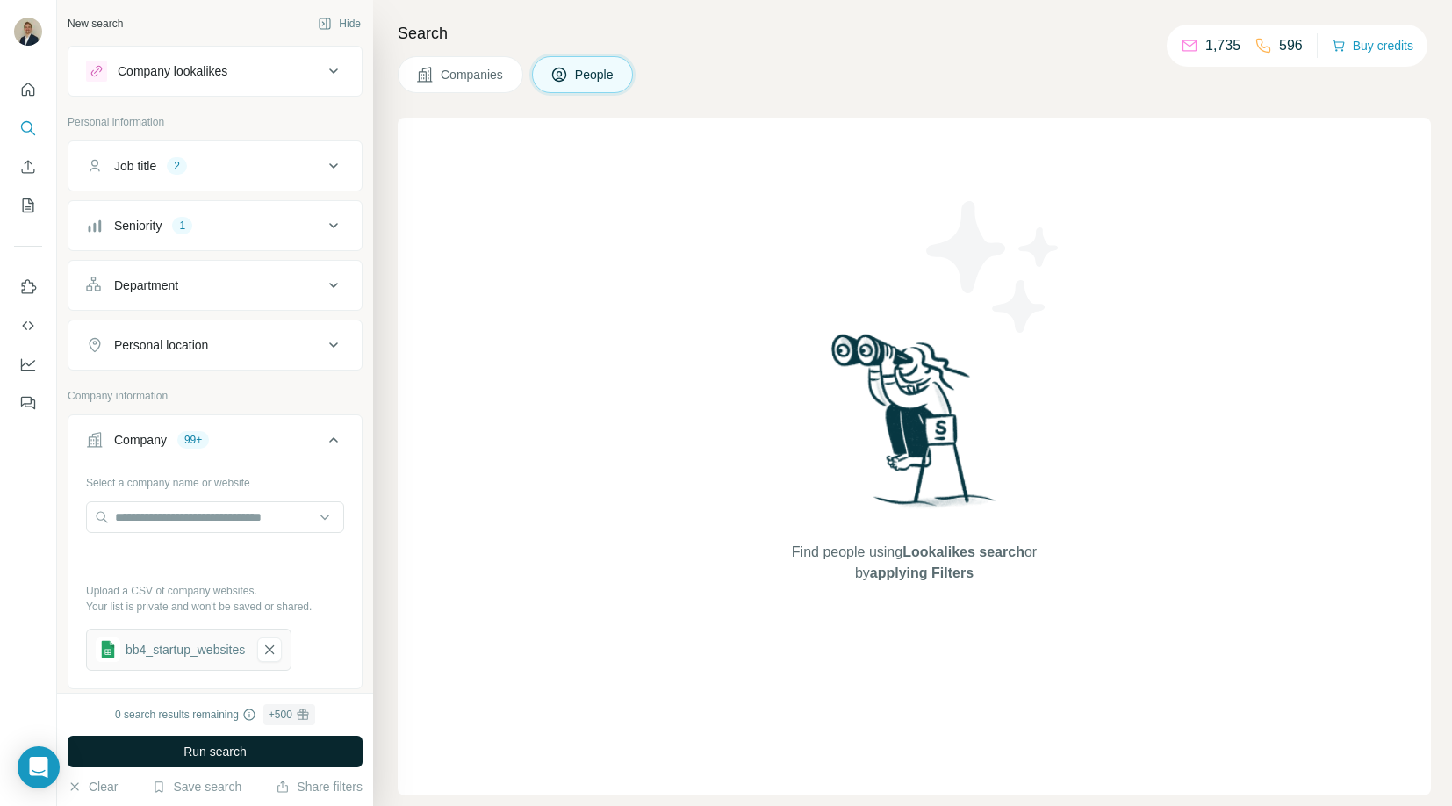
click at [232, 750] on span "Run search" at bounding box center [214, 752] width 63 height 18
click at [232, 752] on span "Run search" at bounding box center [214, 752] width 63 height 18
click at [456, 73] on span "Companies" at bounding box center [473, 75] width 64 height 18
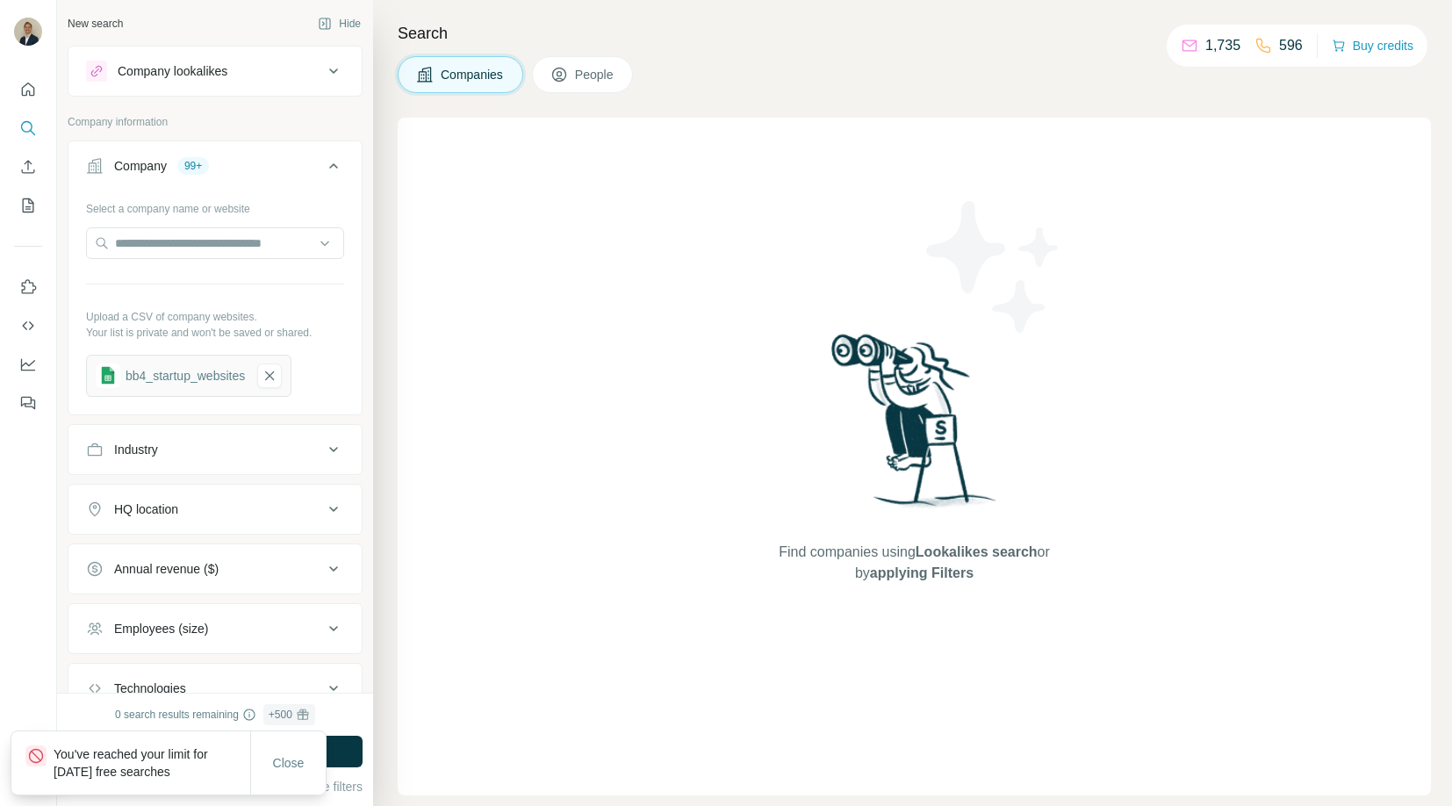
click at [585, 76] on span "People" at bounding box center [595, 75] width 40 height 18
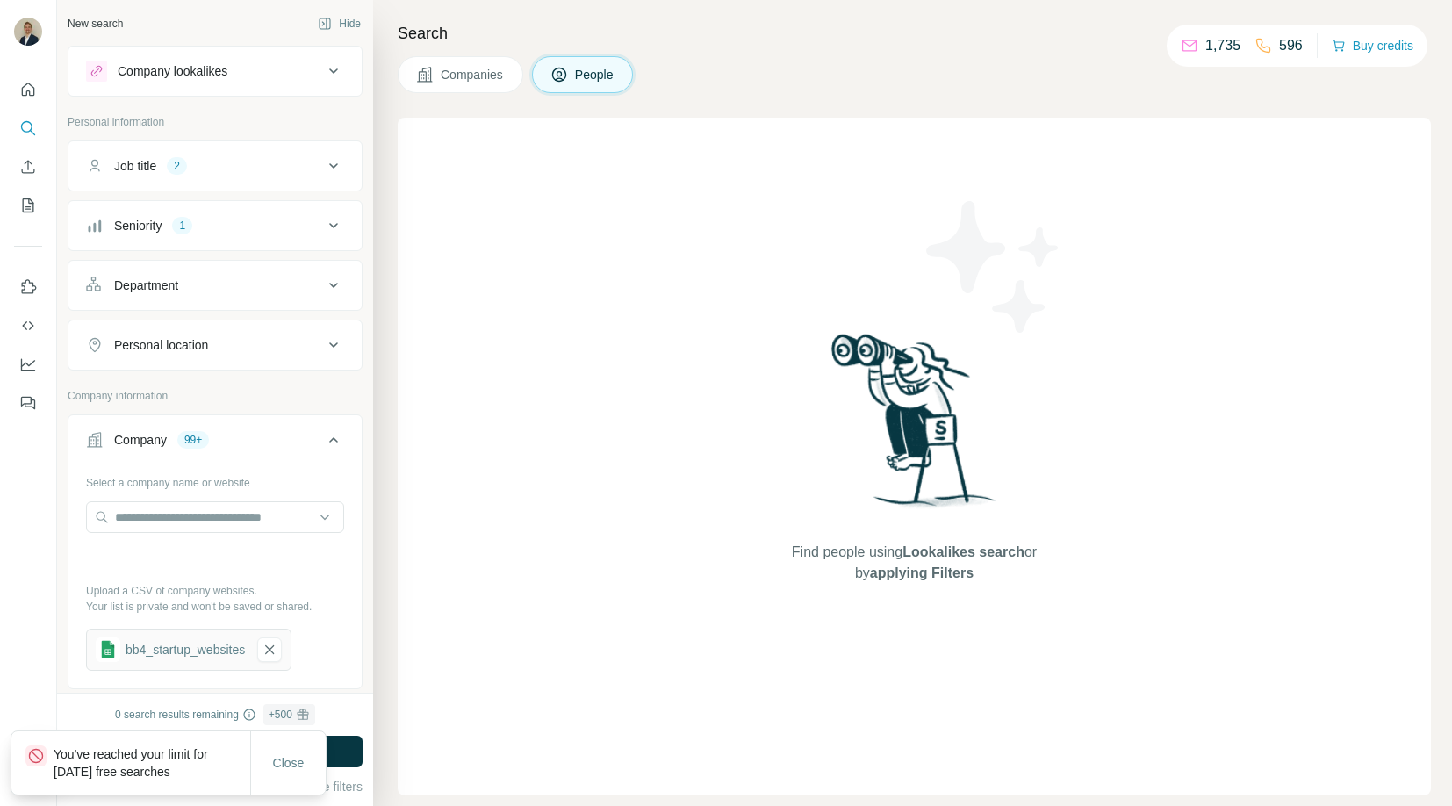
click at [135, 788] on div "You've reached your limit for [DATE] free searches" at bounding box center [130, 762] width 239 height 63
click at [135, 768] on p "You've reached your limit for [DATE] free searches" at bounding box center [152, 762] width 197 height 35
click at [312, 757] on button "Close" at bounding box center [289, 763] width 56 height 32
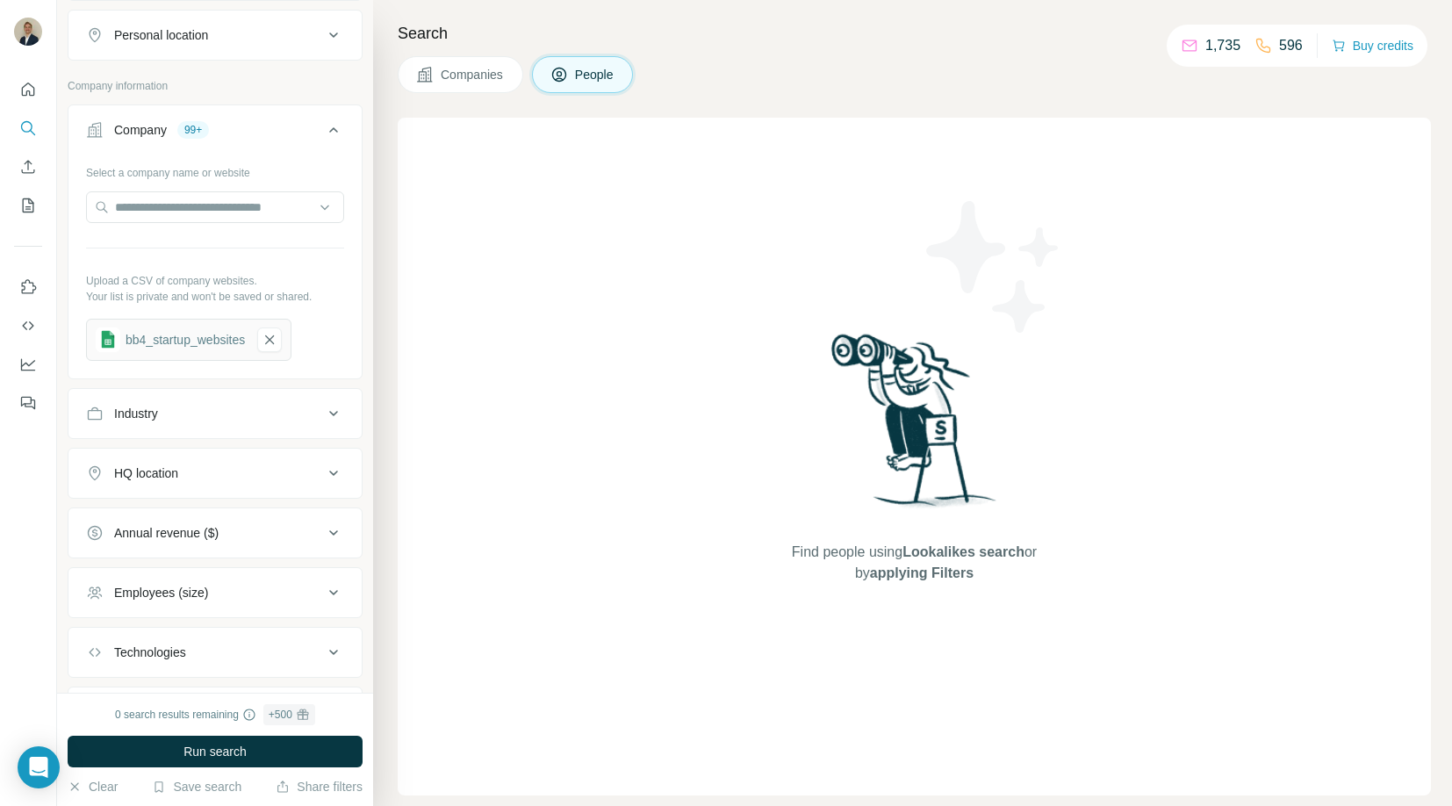
scroll to position [404, 0]
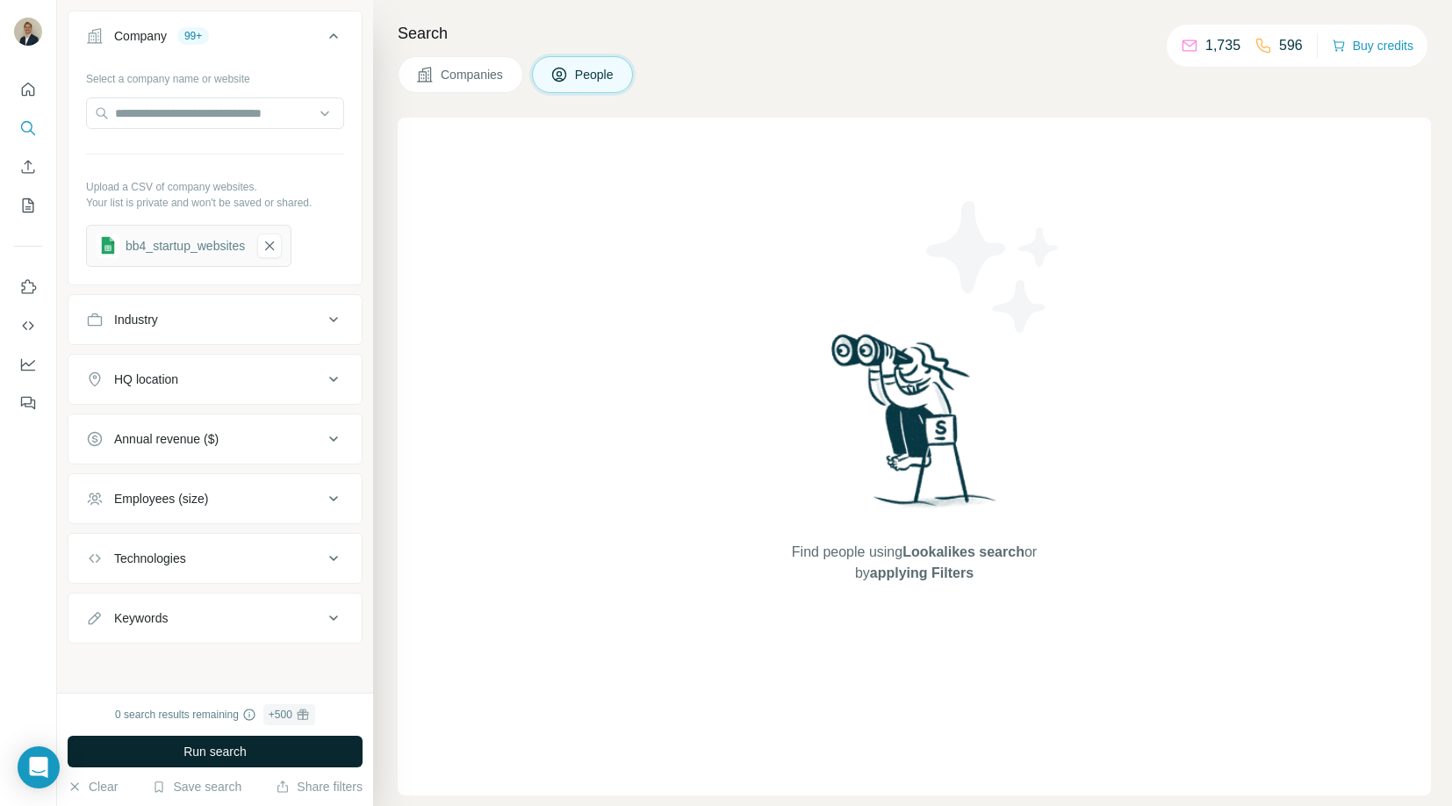
click at [212, 746] on span "Run search" at bounding box center [214, 752] width 63 height 18
click at [221, 756] on span "Run search" at bounding box center [214, 752] width 63 height 18
click at [203, 754] on span "Run search" at bounding box center [214, 752] width 63 height 18
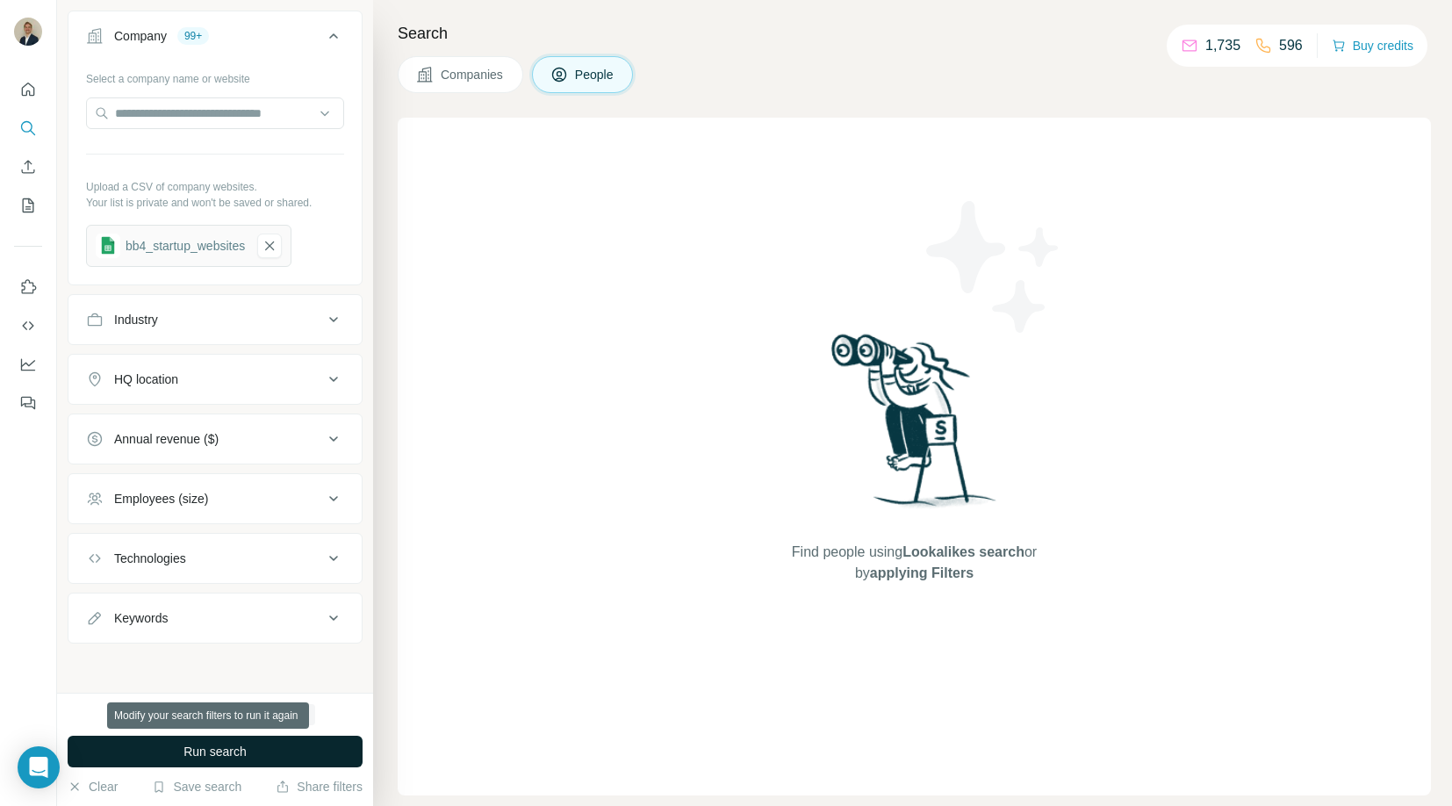
click at [203, 754] on span "Run search" at bounding box center [214, 752] width 63 height 18
click at [246, 750] on span "Run search" at bounding box center [214, 752] width 63 height 18
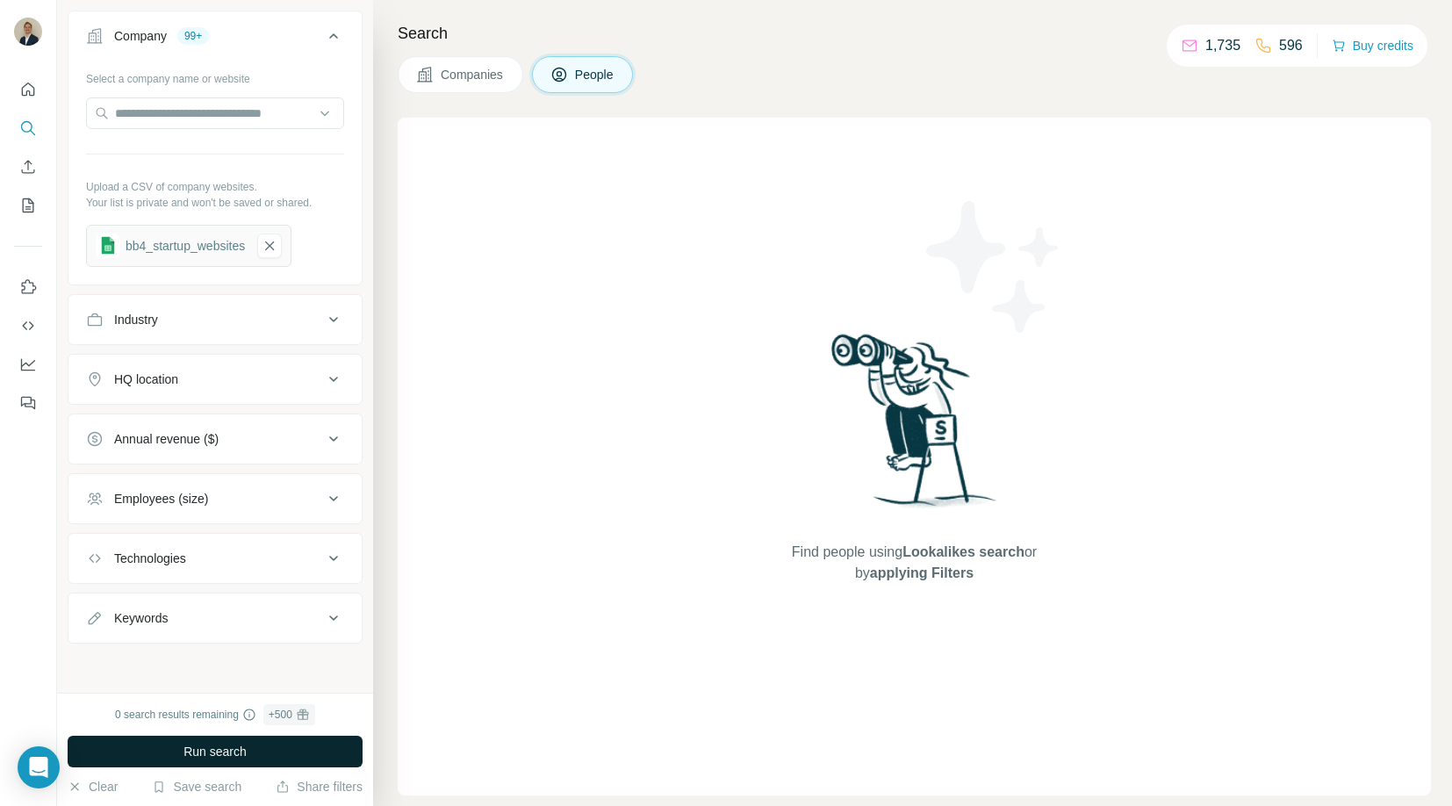
click at [212, 750] on span "Run search" at bounding box center [214, 752] width 63 height 18
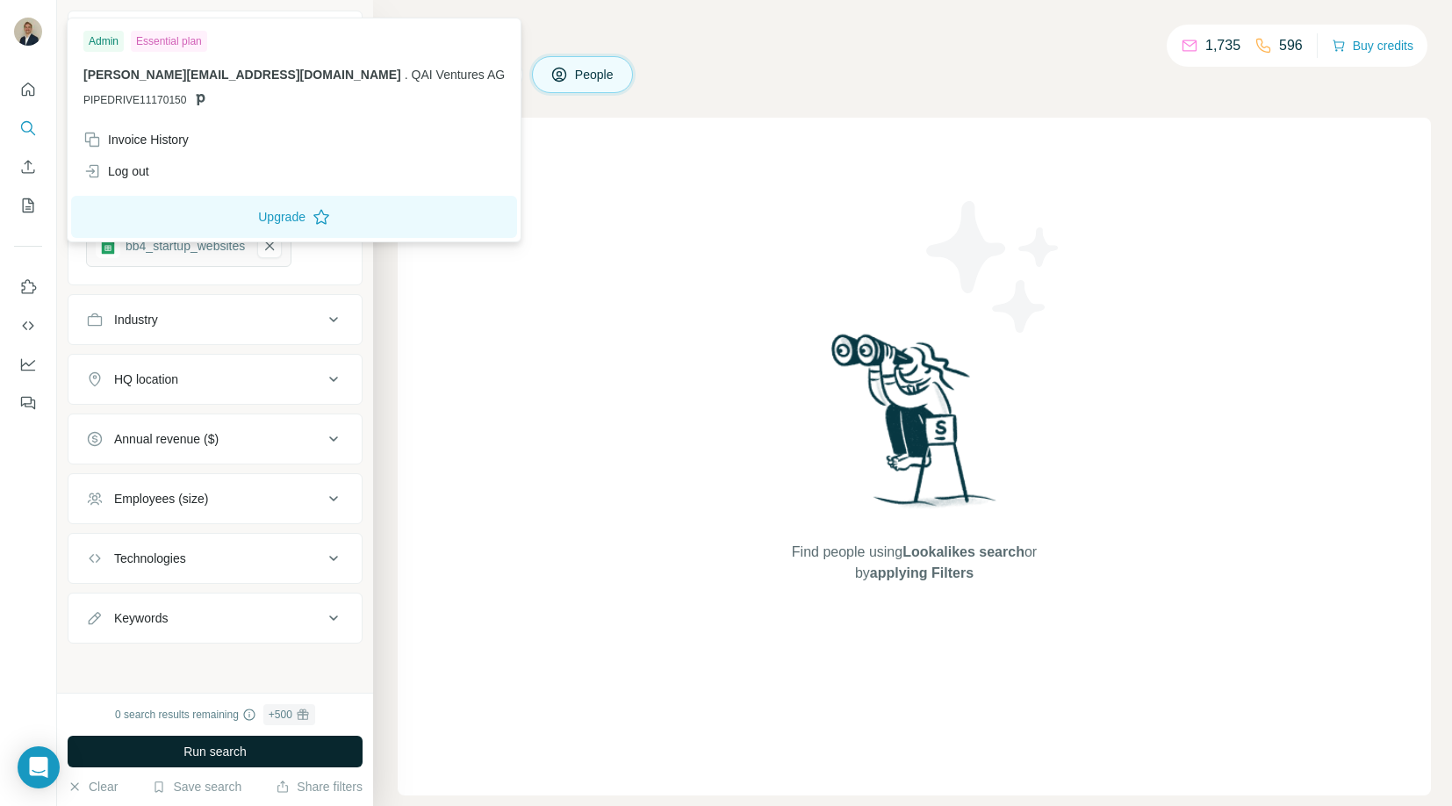
click at [30, 42] on img at bounding box center [28, 32] width 28 height 28
click at [26, 30] on img at bounding box center [28, 32] width 28 height 28
click at [158, 38] on div "Essential plan" at bounding box center [169, 41] width 76 height 21
click at [35, 100] on button "Quick start" at bounding box center [28, 90] width 28 height 32
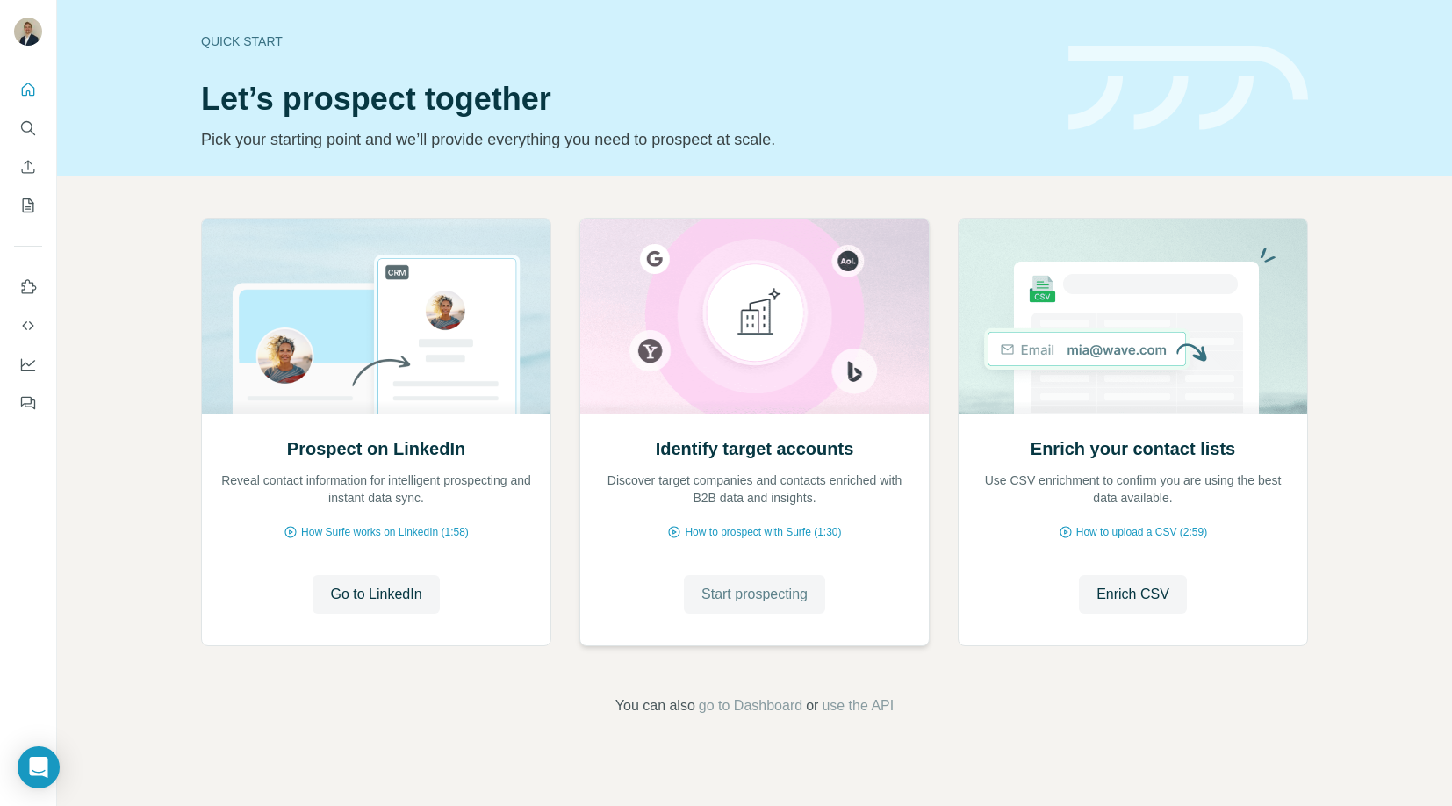
click at [779, 589] on span "Start prospecting" at bounding box center [754, 594] width 106 height 21
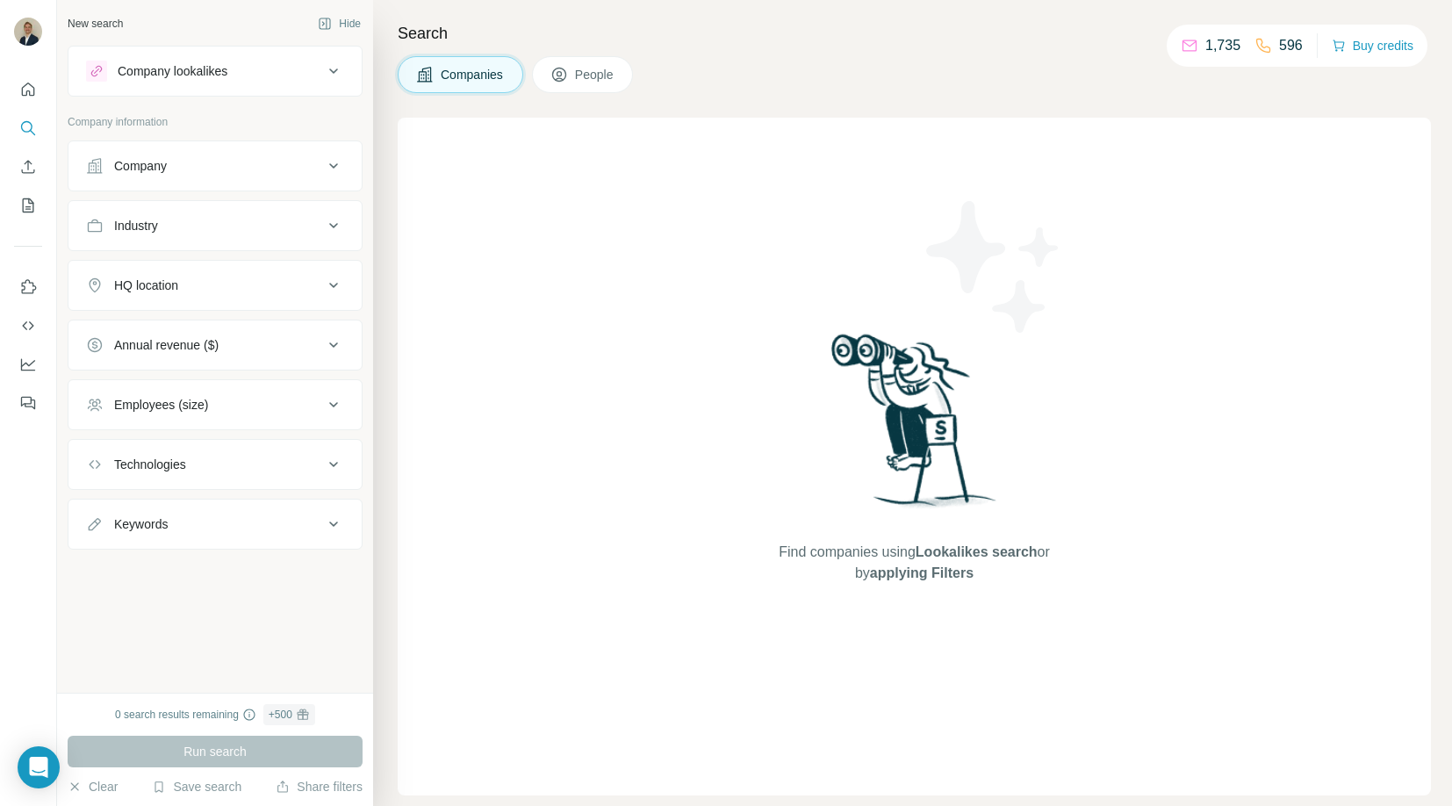
click at [196, 165] on div "Company" at bounding box center [204, 166] width 237 height 18
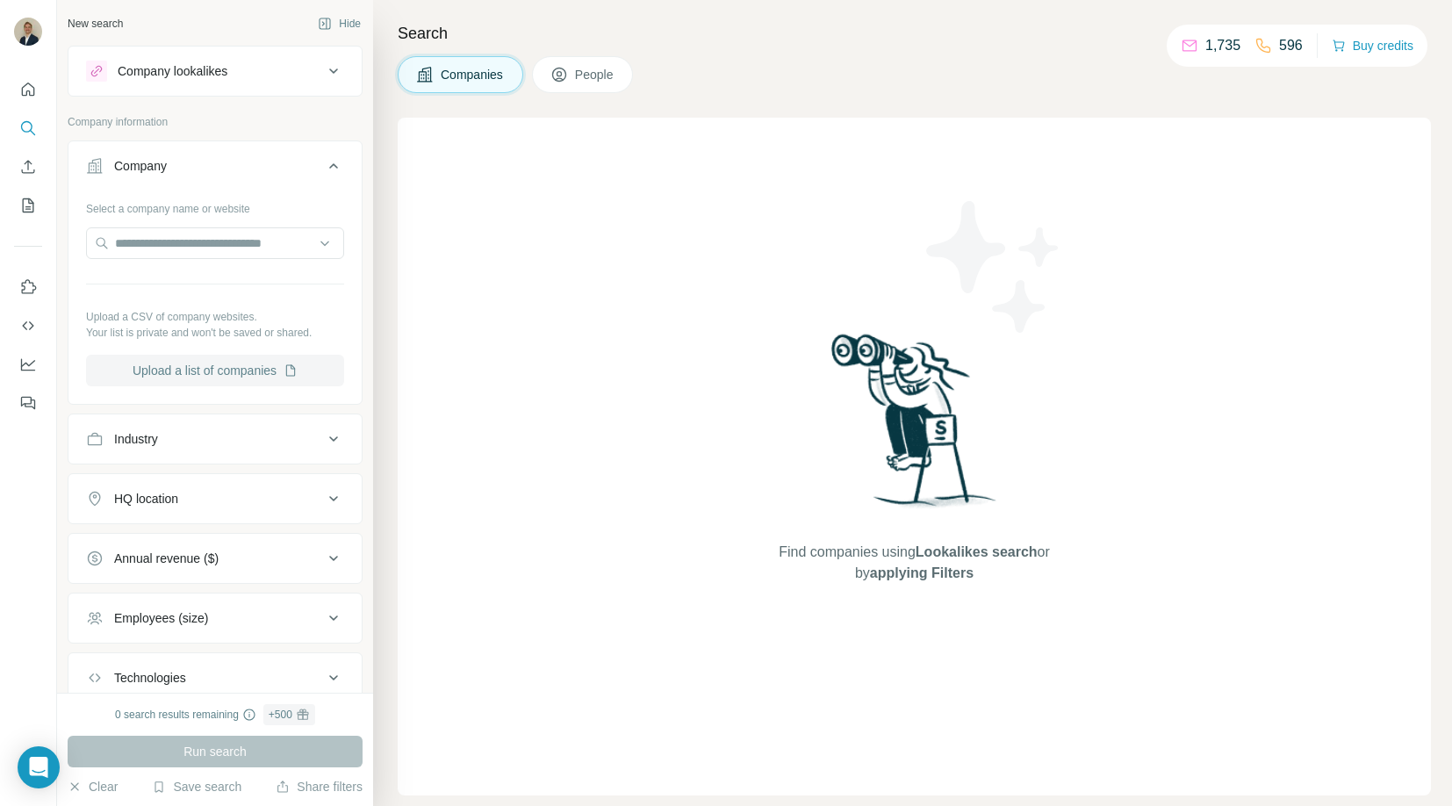
click at [223, 370] on button "Upload a list of companies" at bounding box center [215, 371] width 258 height 32
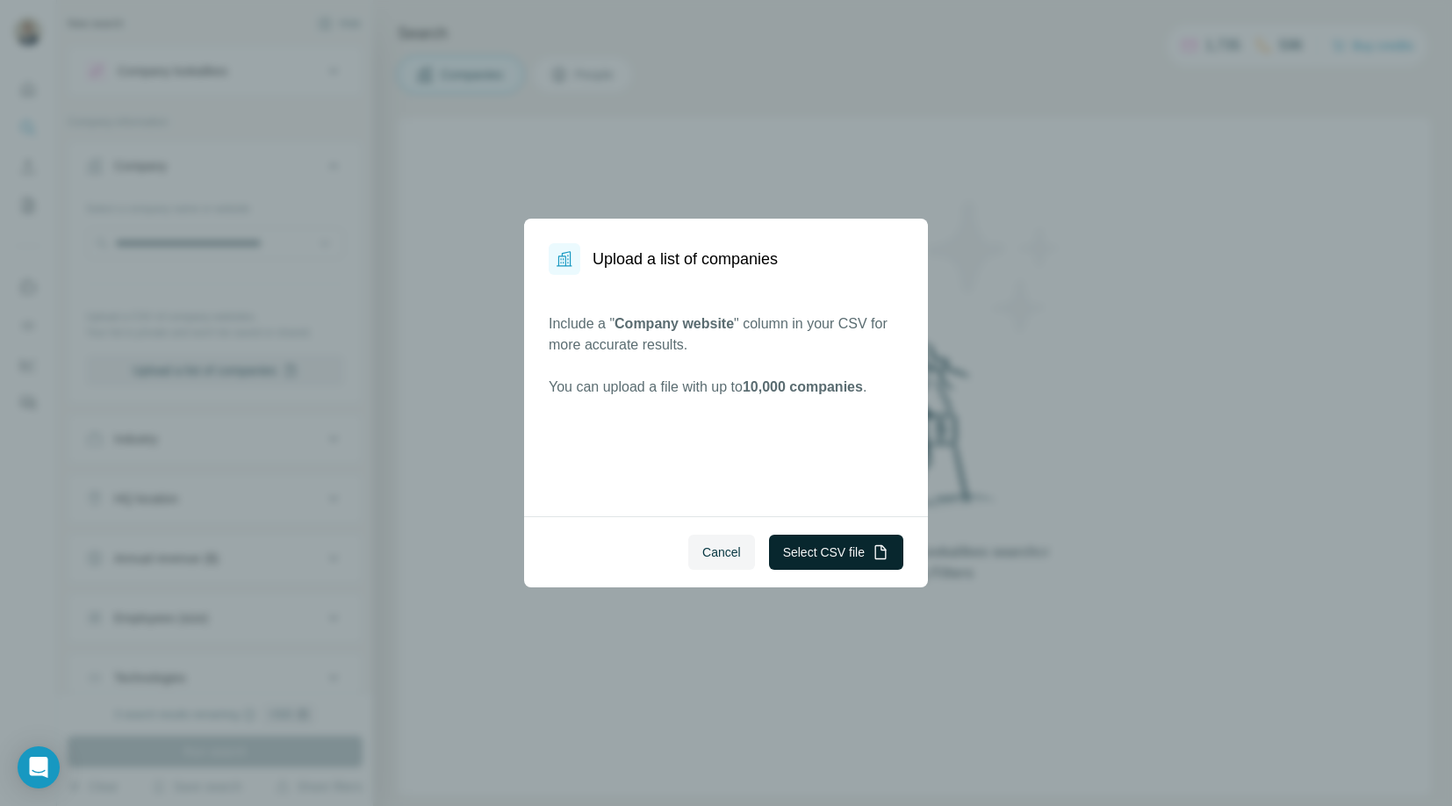
click at [830, 551] on button "Select CSV file" at bounding box center [836, 552] width 134 height 35
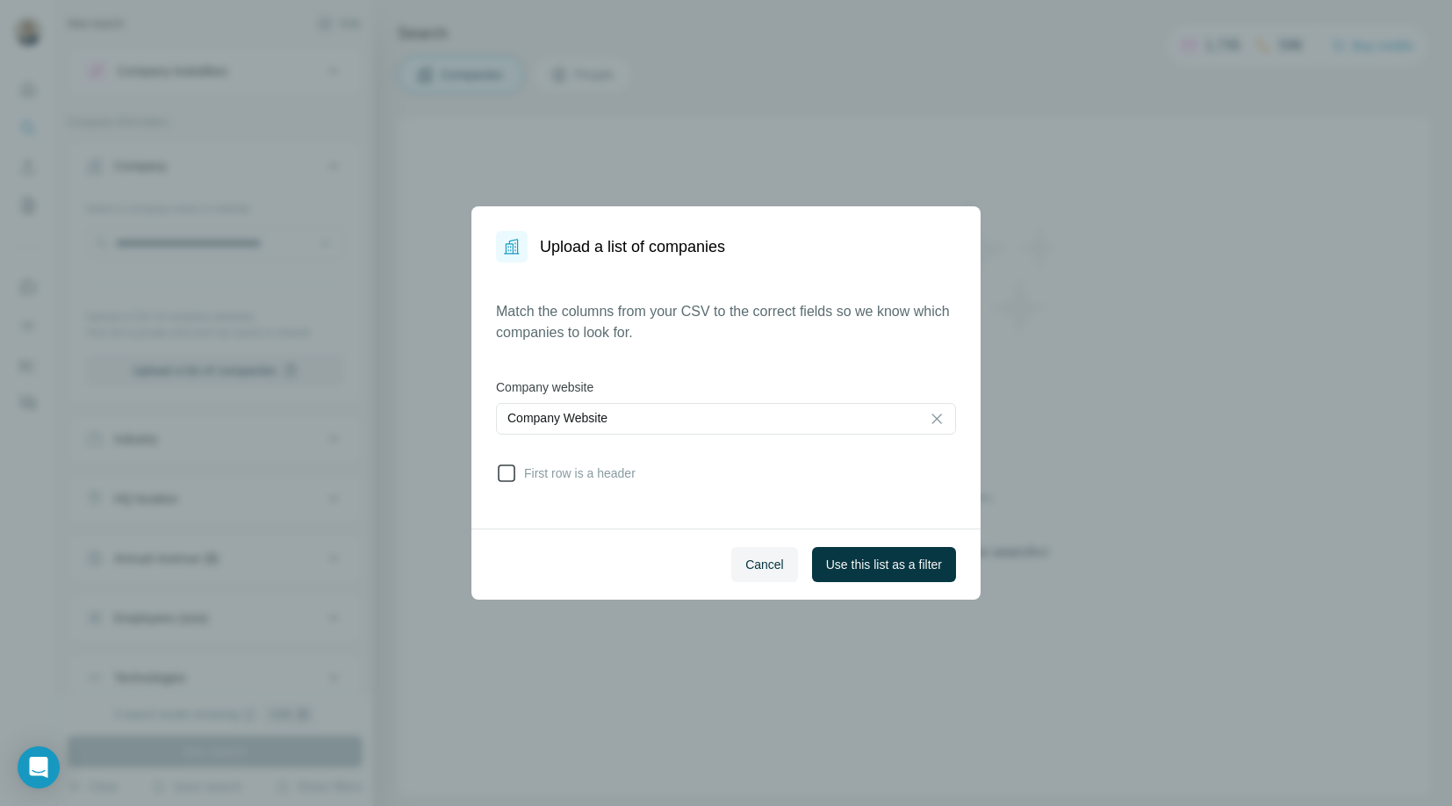
click at [509, 478] on icon at bounding box center [506, 473] width 21 height 21
click at [872, 562] on span "Use this list as a filter" at bounding box center [884, 565] width 116 height 18
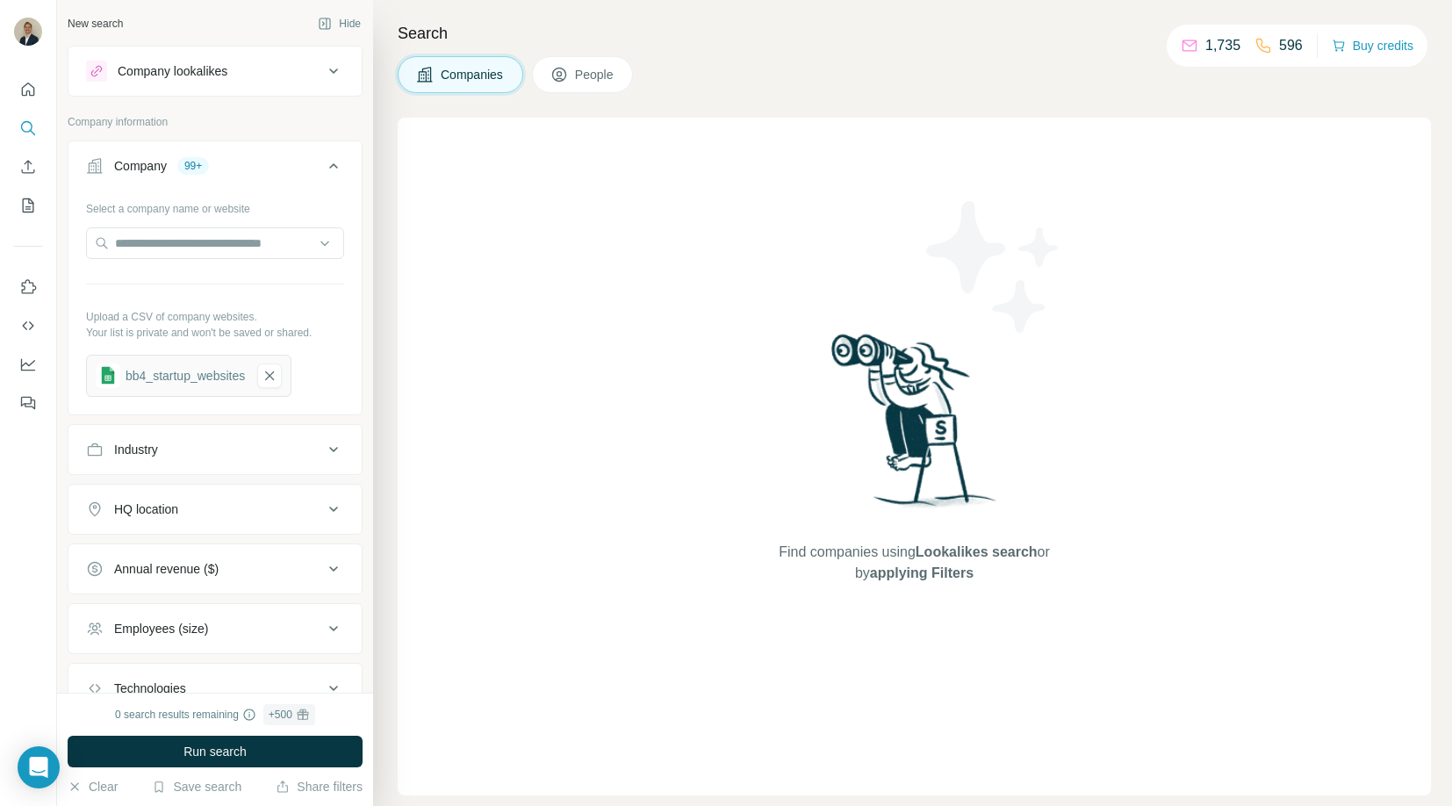
click at [567, 74] on icon at bounding box center [559, 75] width 18 height 18
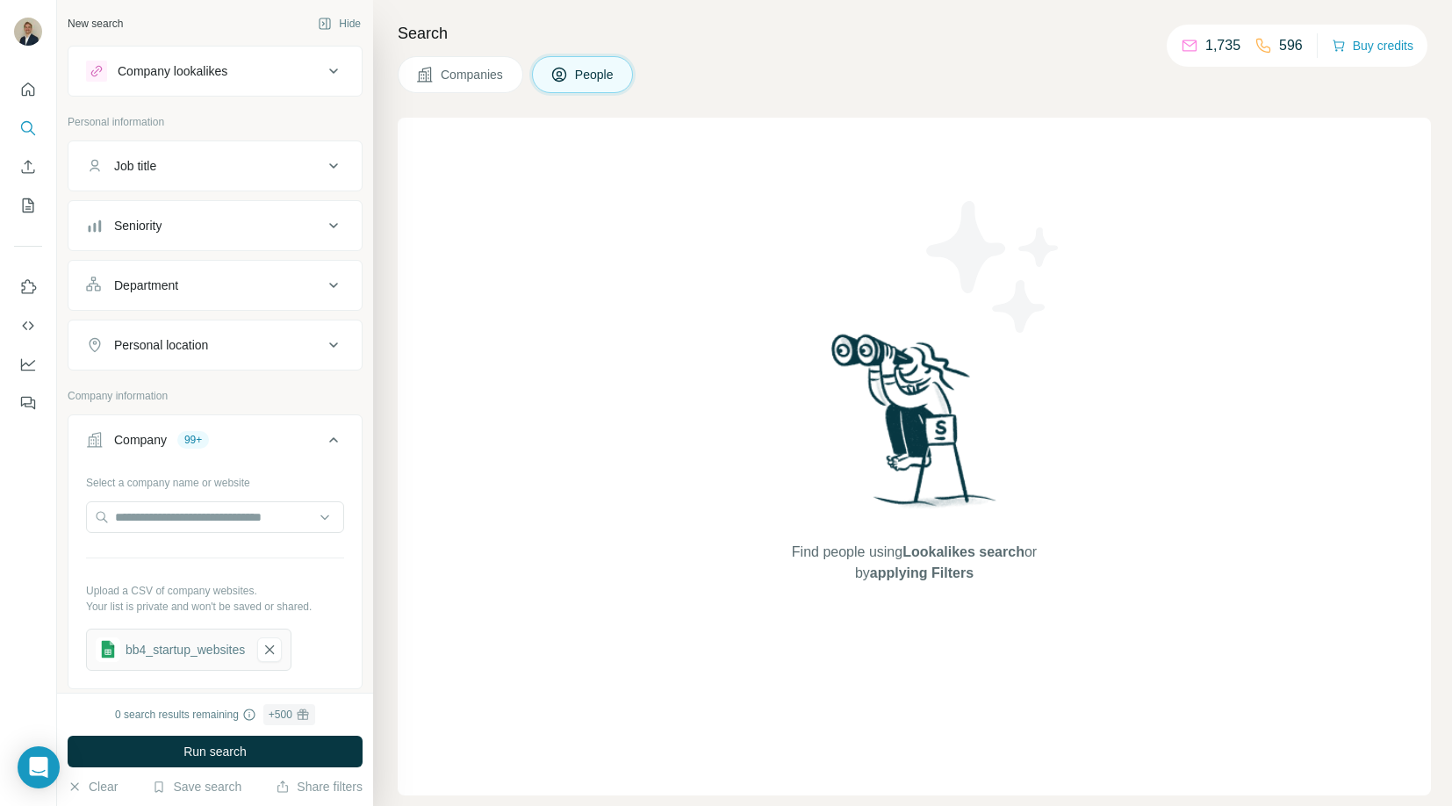
click at [176, 168] on div "Job title" at bounding box center [204, 166] width 237 height 18
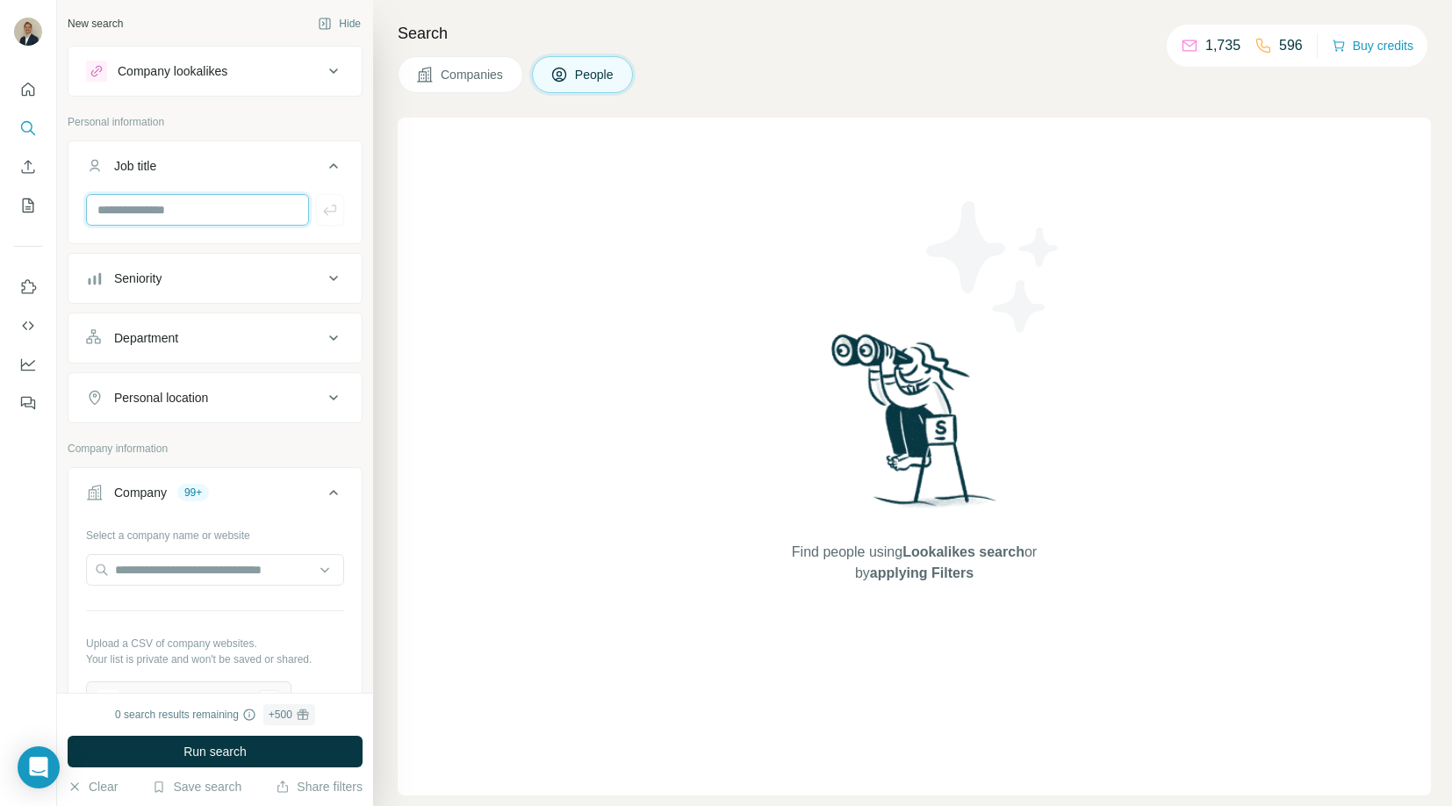
click at [176, 210] on input "text" at bounding box center [197, 210] width 223 height 32
type input "***"
click at [336, 212] on icon "button" at bounding box center [330, 210] width 18 height 18
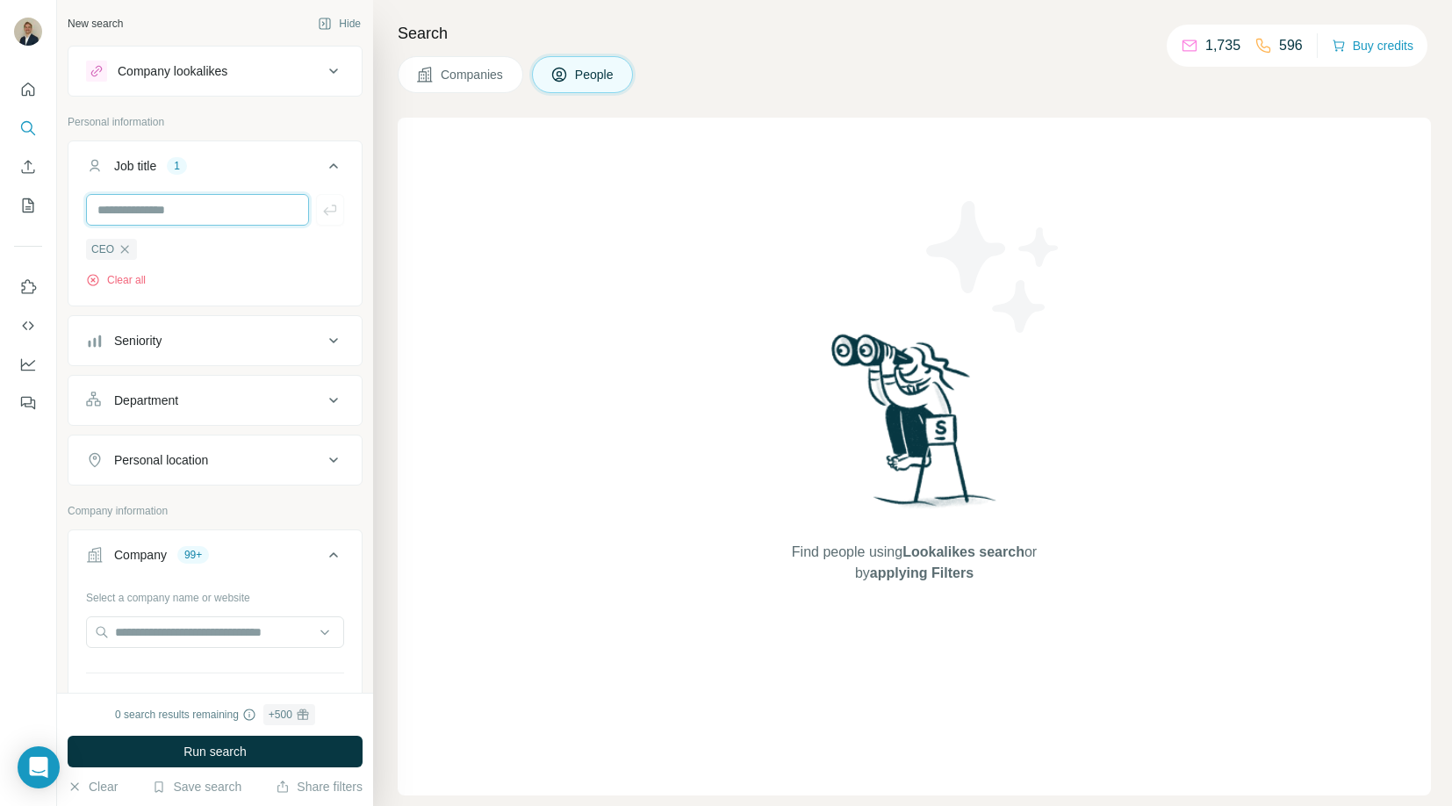
click at [211, 212] on input "text" at bounding box center [197, 210] width 223 height 32
type input "**********"
click at [322, 209] on icon "button" at bounding box center [330, 210] width 18 height 18
click at [219, 339] on div "Seniority" at bounding box center [204, 341] width 237 height 18
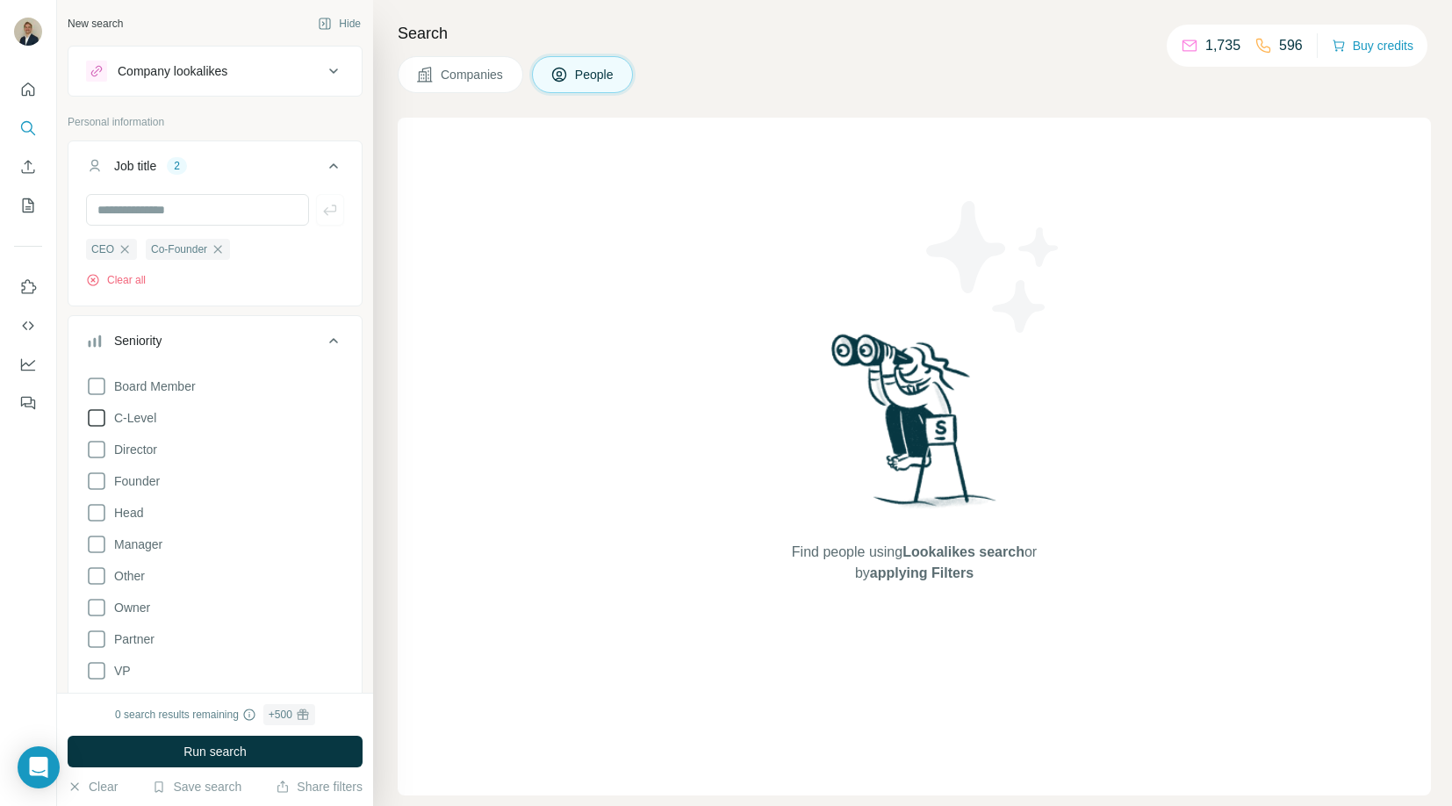
click at [98, 415] on icon at bounding box center [96, 417] width 21 height 21
click at [99, 478] on icon at bounding box center [96, 480] width 21 height 21
click at [227, 755] on span "Run search" at bounding box center [214, 752] width 63 height 18
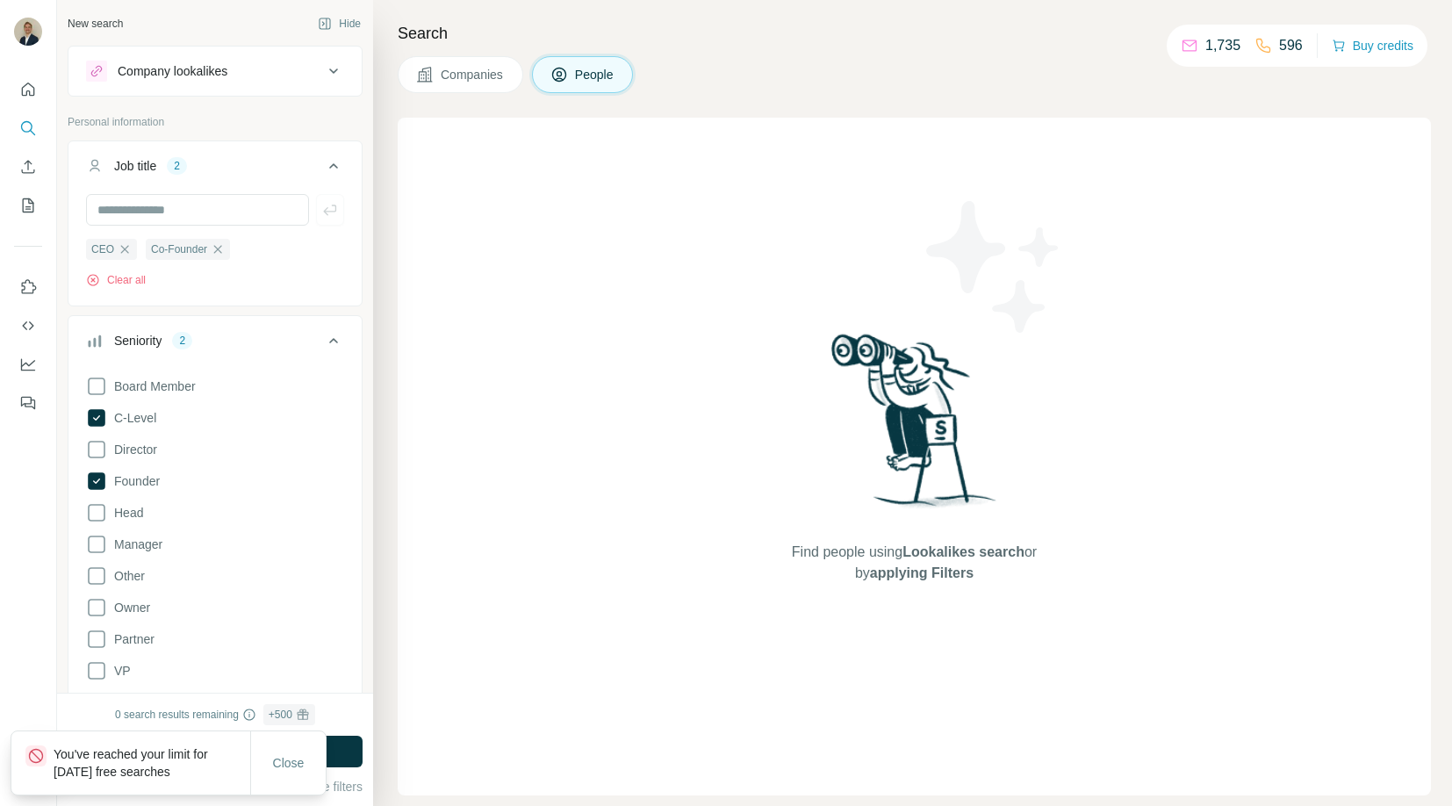
click at [100, 759] on p "You've reached your limit for [DATE] free searches" at bounding box center [152, 762] width 197 height 35
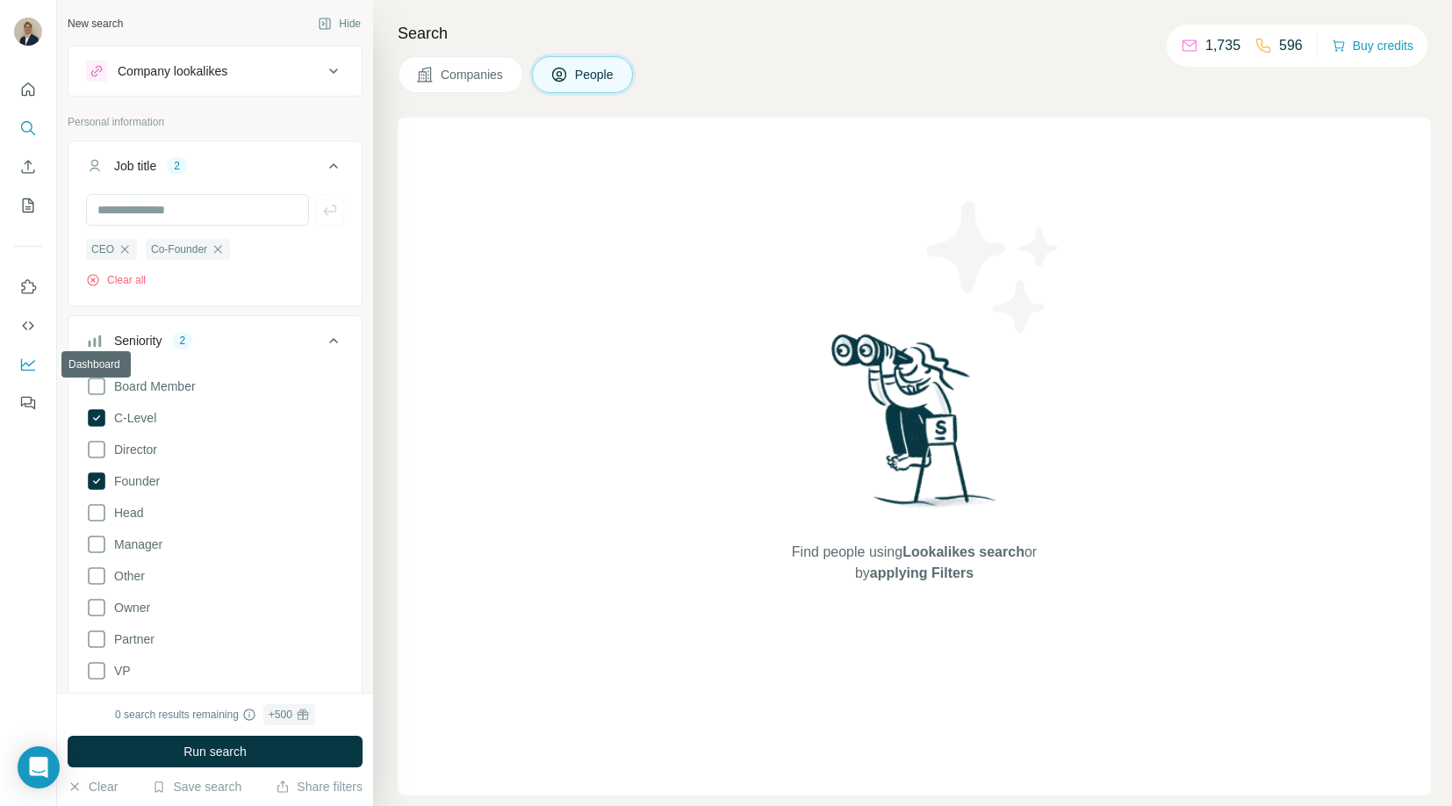
click at [20, 370] on icon "Dashboard" at bounding box center [28, 364] width 18 height 18
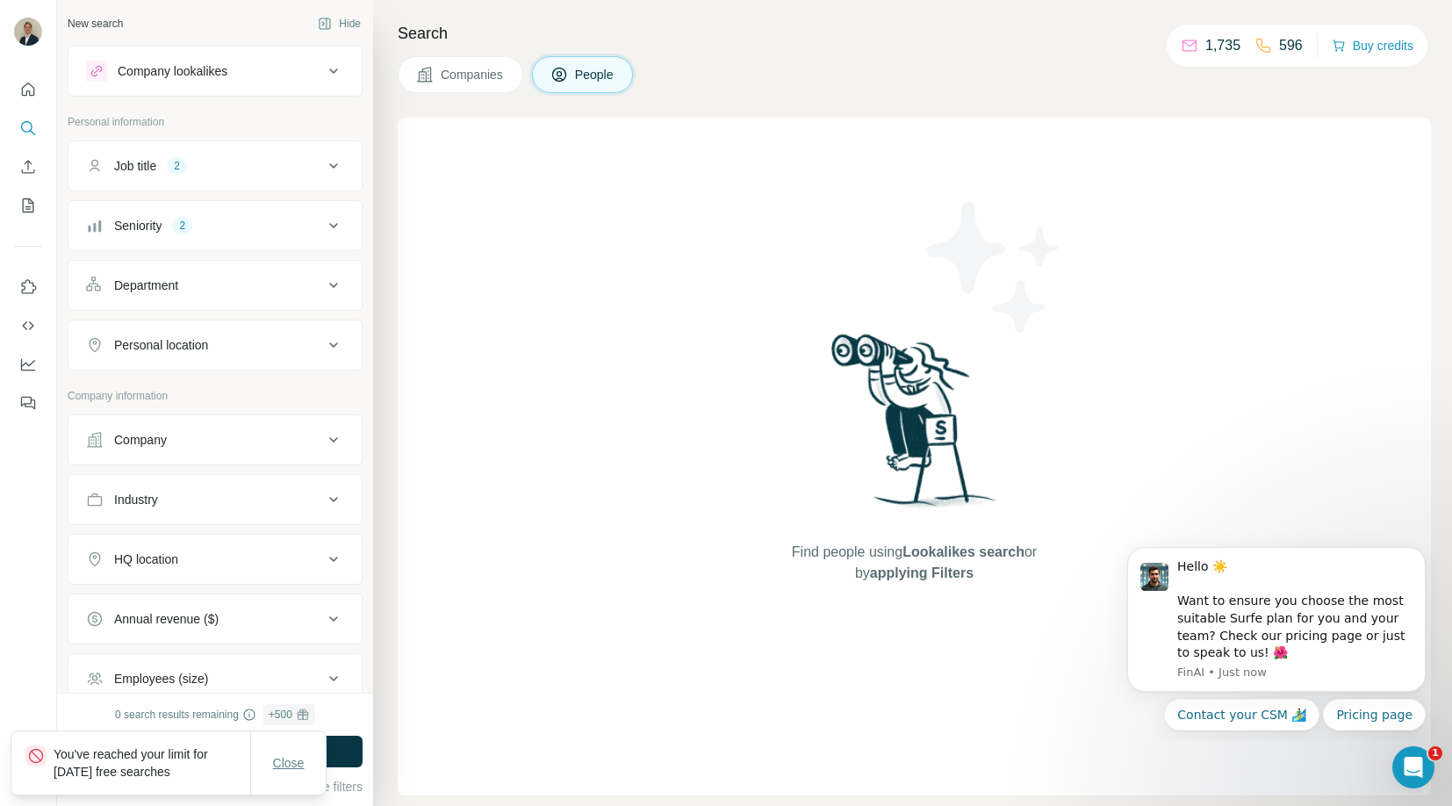
click at [302, 757] on span "Close" at bounding box center [289, 763] width 32 height 18
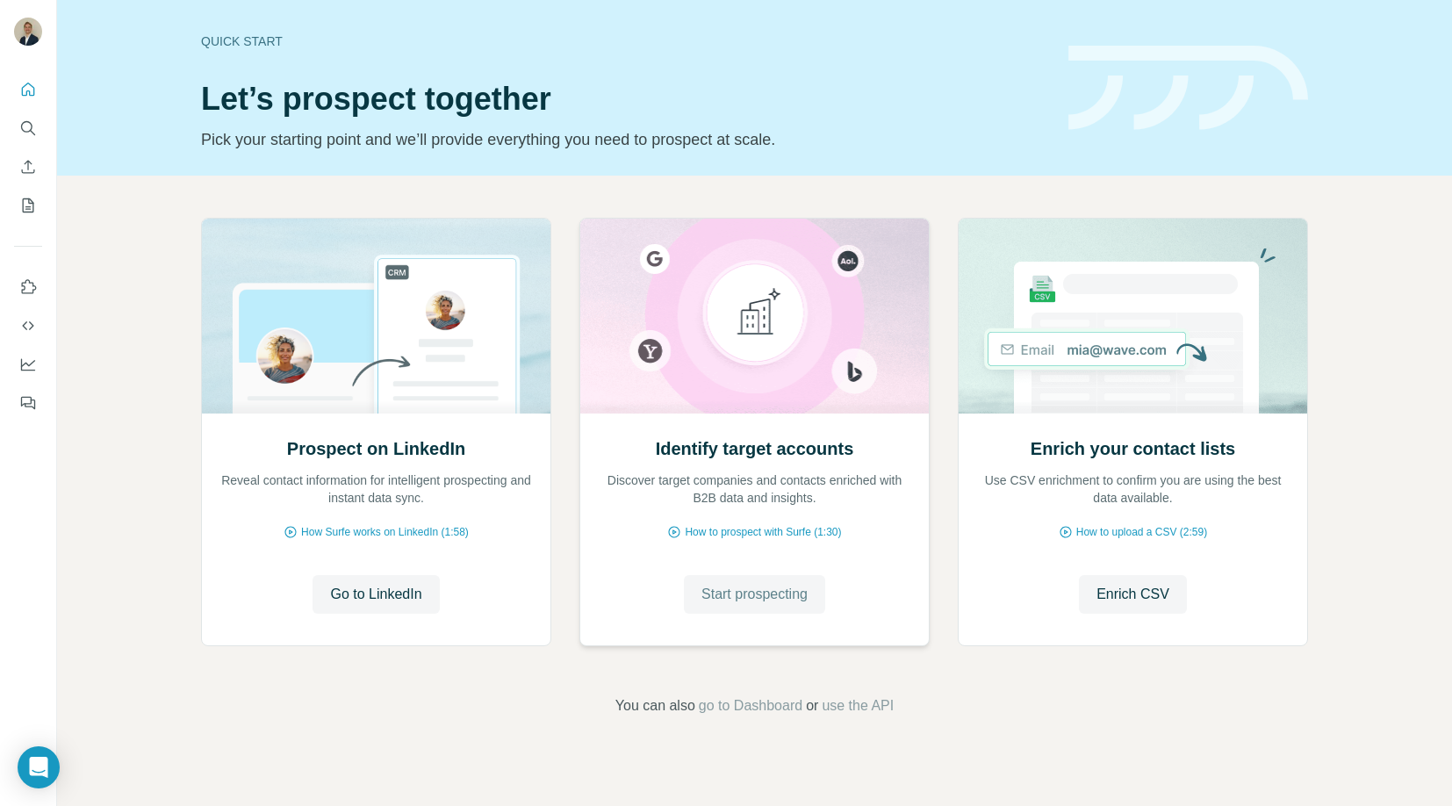
click at [730, 607] on button "Start prospecting" at bounding box center [754, 594] width 141 height 39
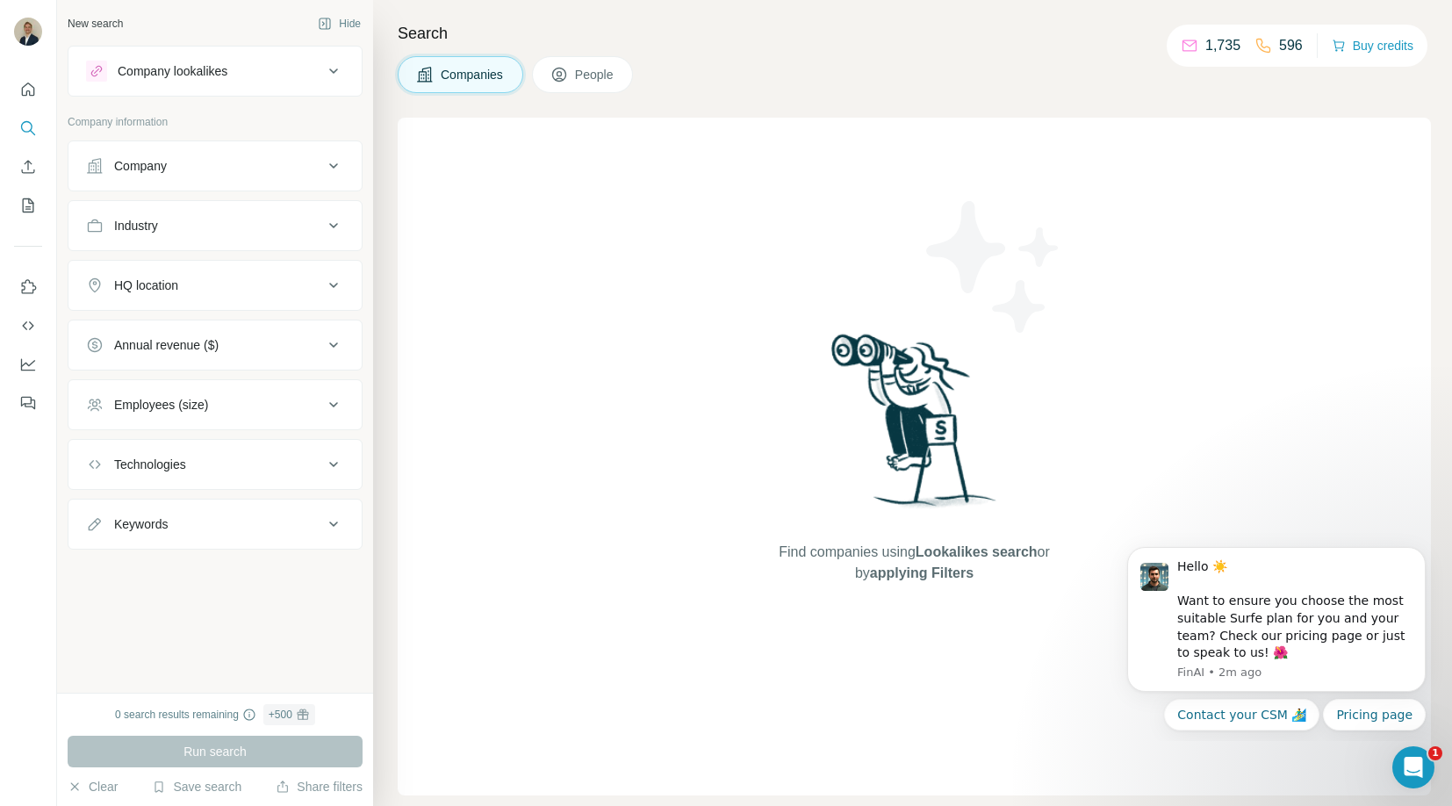
click at [578, 69] on button "People" at bounding box center [583, 74] width 102 height 37
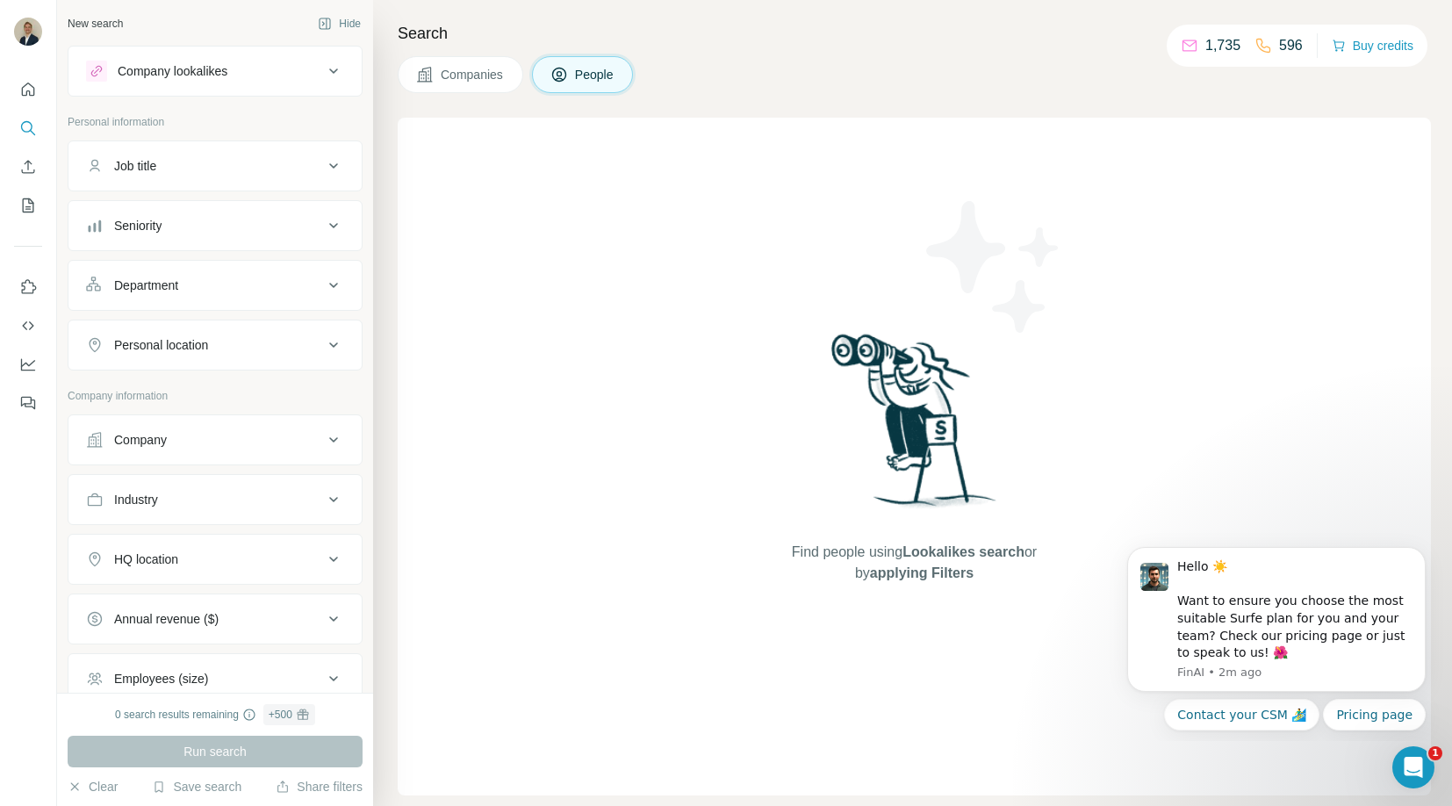
click at [146, 180] on button "Job title" at bounding box center [214, 166] width 293 height 42
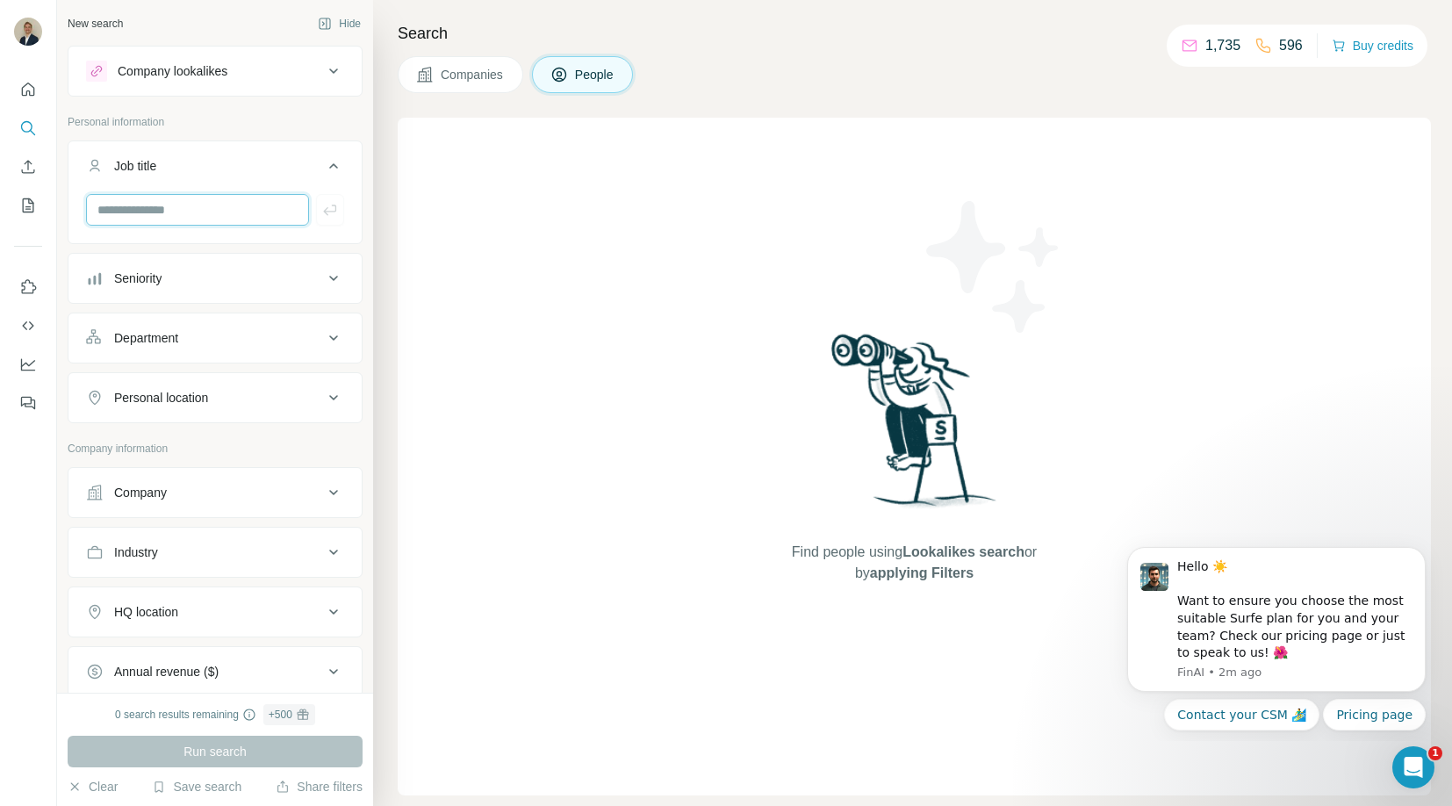
click at [196, 206] on input "text" at bounding box center [197, 210] width 223 height 32
type input "*"
type input "***"
click at [332, 219] on button "button" at bounding box center [330, 210] width 28 height 32
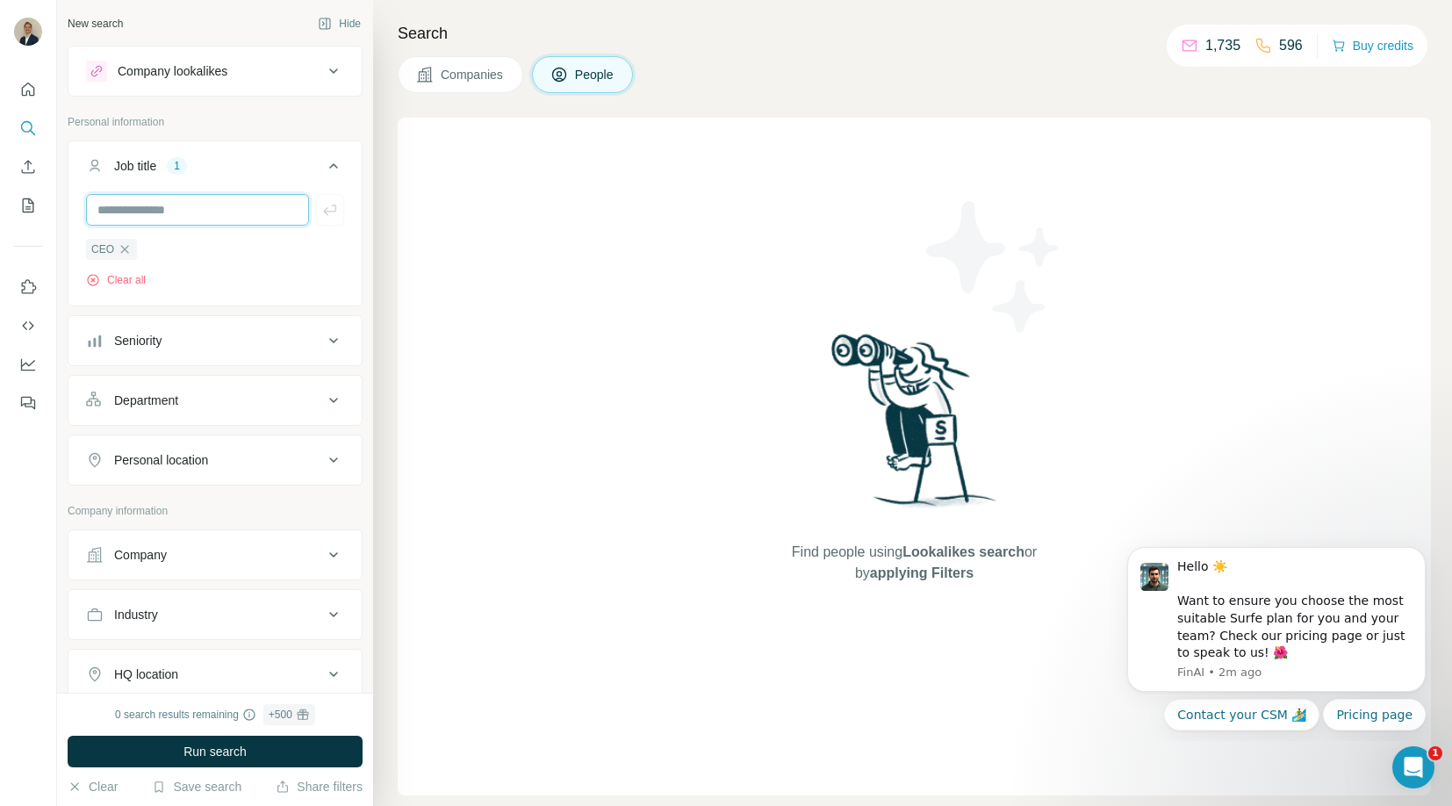
click at [197, 211] on input "text" at bounding box center [197, 210] width 223 height 32
type input "**********"
click at [324, 212] on icon "button" at bounding box center [330, 210] width 18 height 18
click at [190, 354] on button "Seniority" at bounding box center [214, 341] width 293 height 42
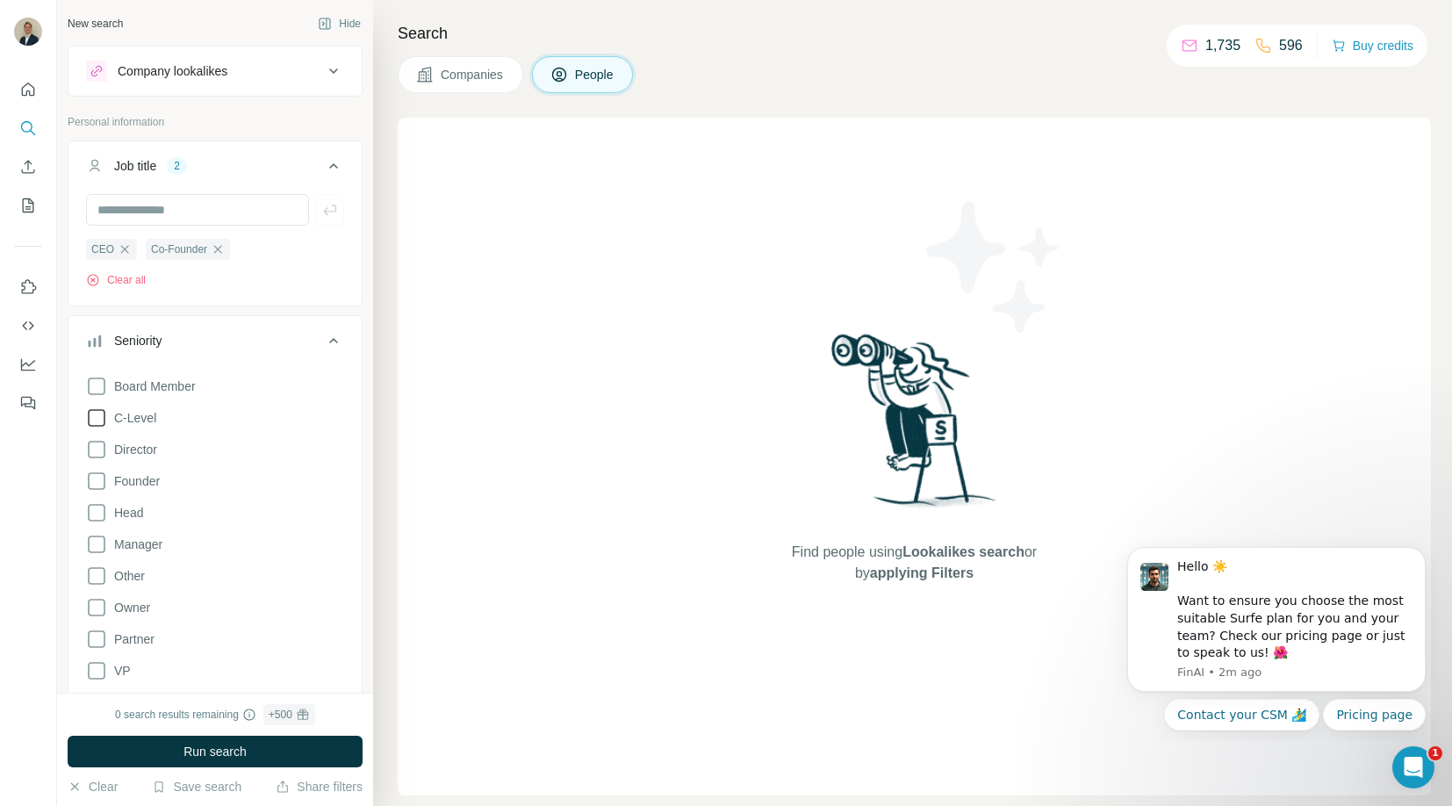
click at [92, 420] on icon at bounding box center [96, 417] width 21 height 21
click at [247, 302] on div "CEO Co-Founder Clear all" at bounding box center [214, 248] width 293 height 108
click at [98, 481] on icon at bounding box center [96, 480] width 21 height 21
click at [332, 336] on icon at bounding box center [333, 340] width 21 height 21
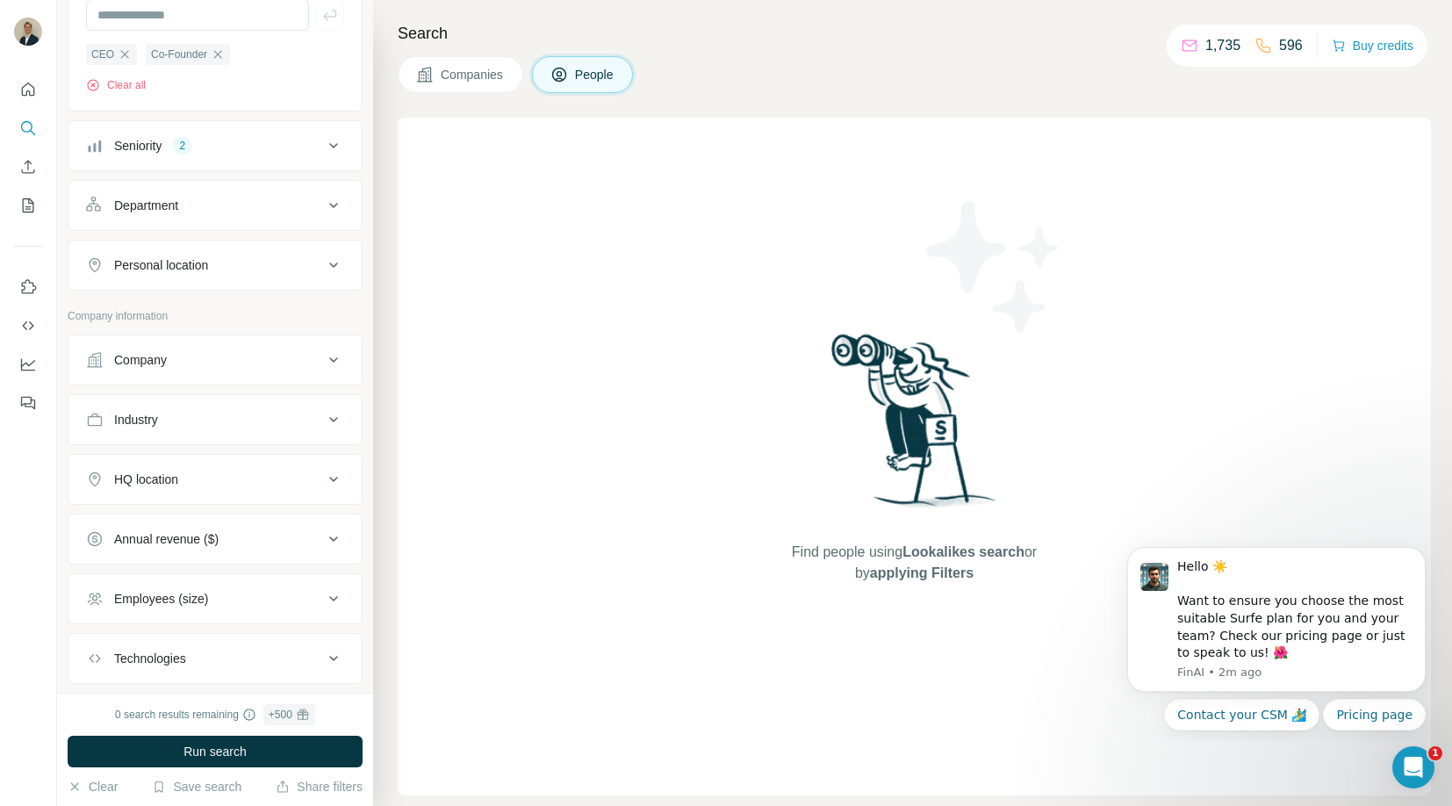
scroll to position [197, 0]
click at [147, 372] on button "Company" at bounding box center [214, 357] width 293 height 42
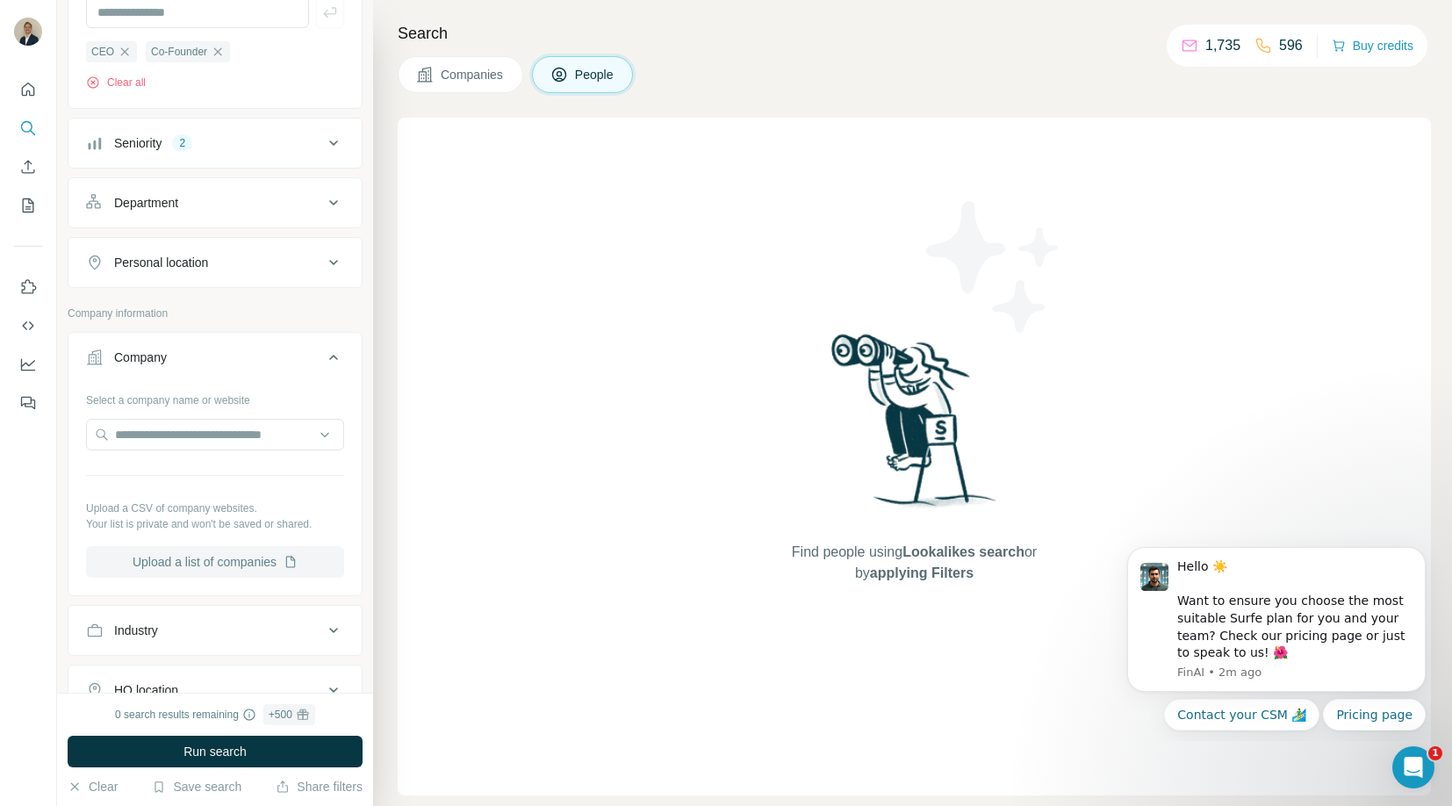
click at [195, 565] on button "Upload a list of companies" at bounding box center [215, 562] width 258 height 32
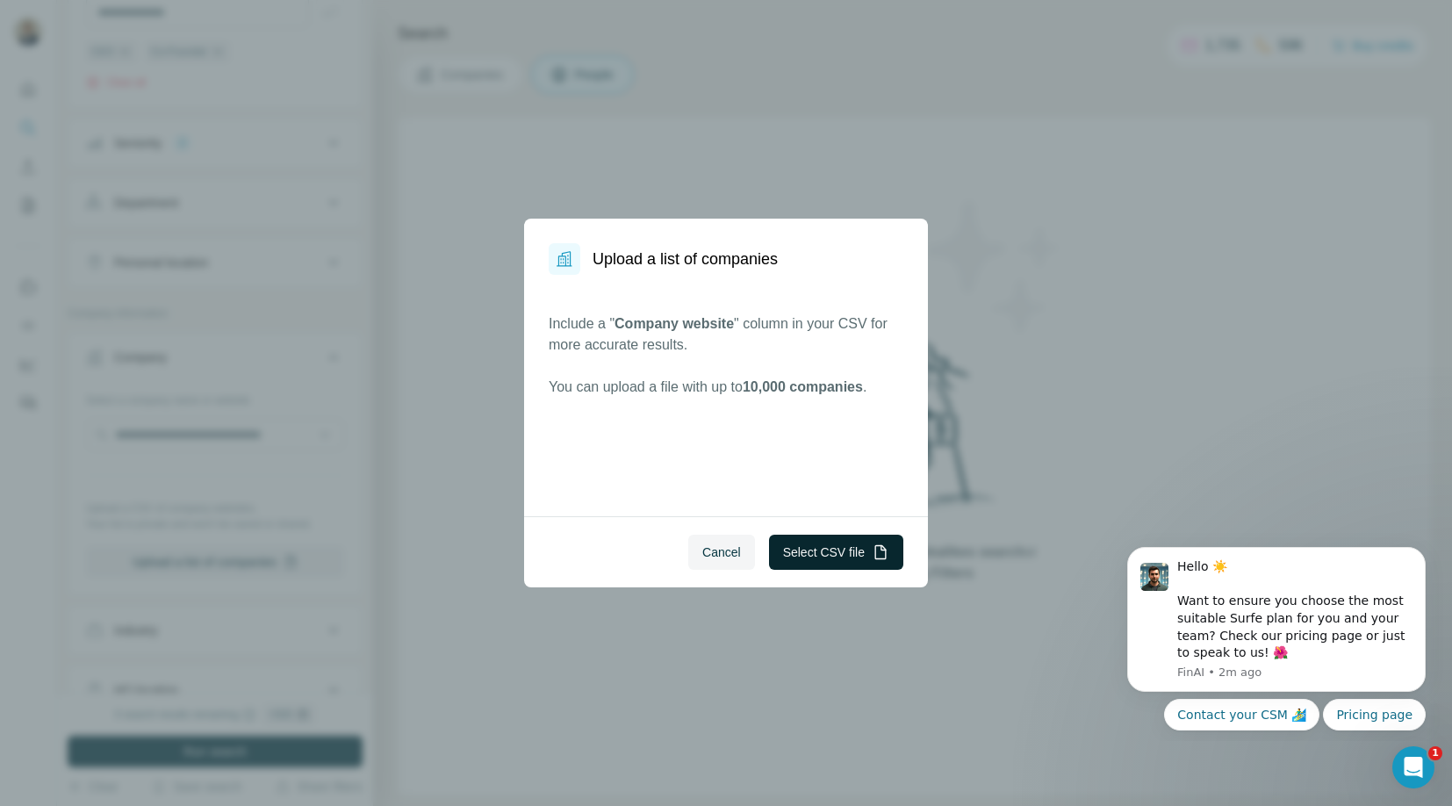
click at [840, 554] on button "Select CSV file" at bounding box center [836, 552] width 134 height 35
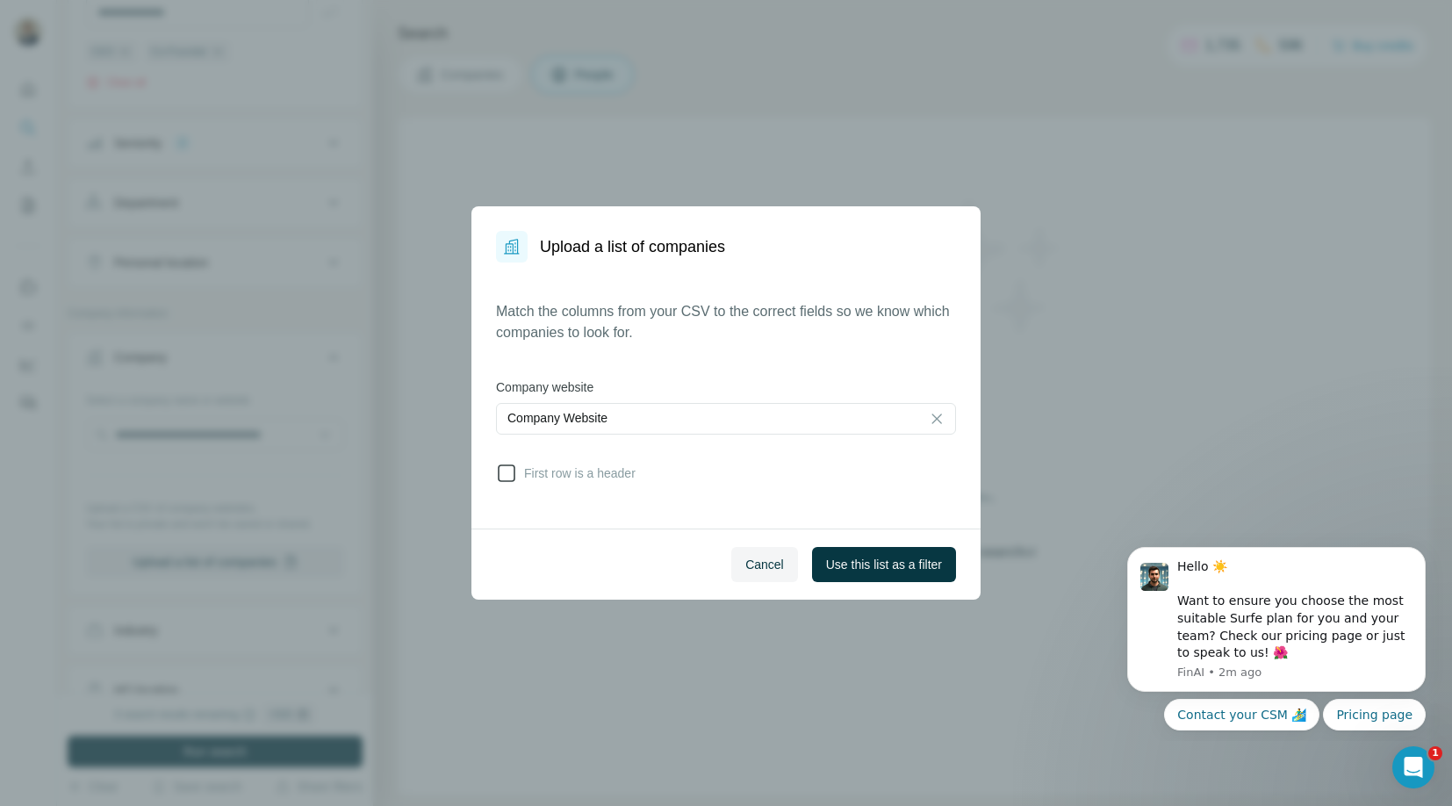
click at [506, 478] on icon at bounding box center [506, 473] width 21 height 21
click at [865, 563] on span "Use this list as a filter" at bounding box center [884, 565] width 116 height 18
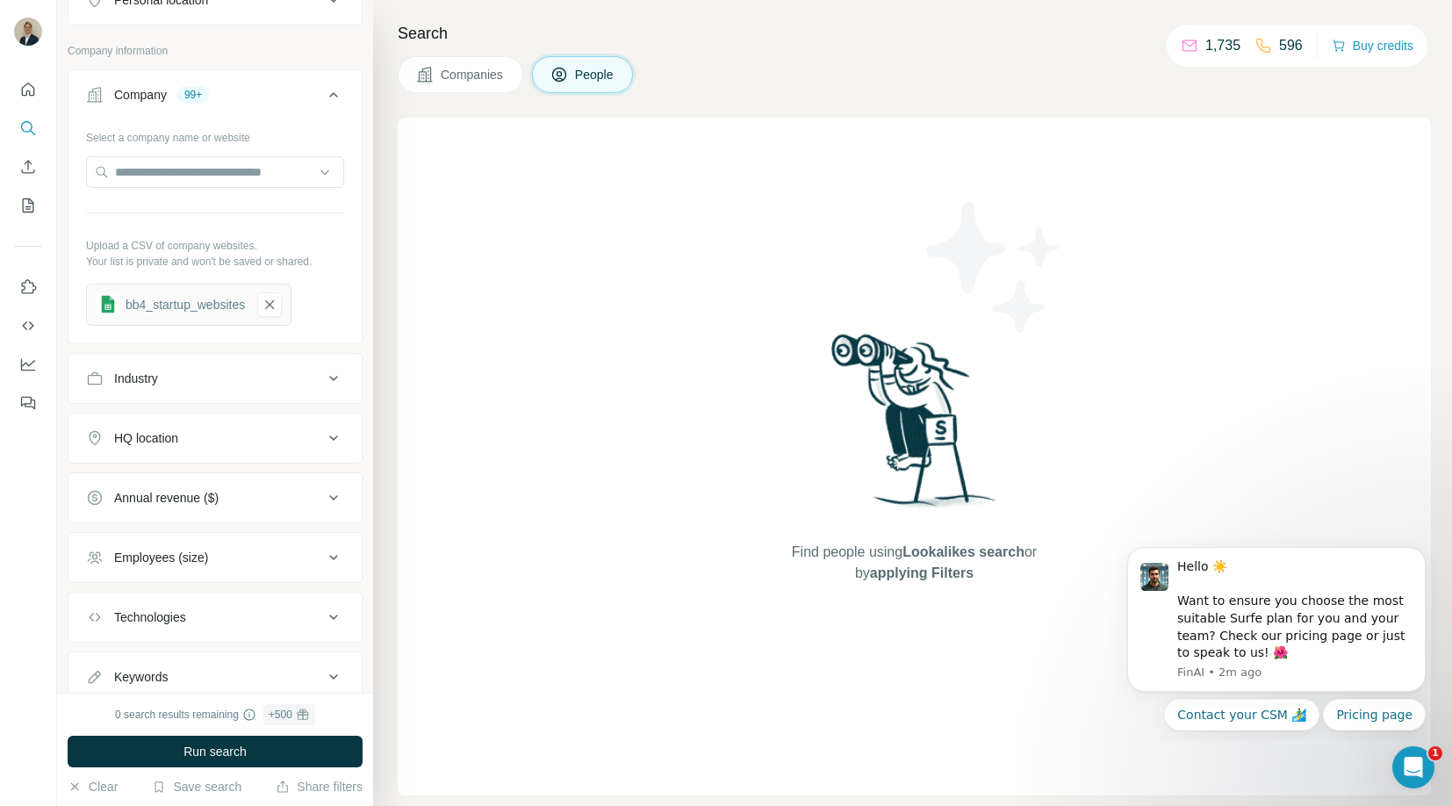
scroll to position [519, 0]
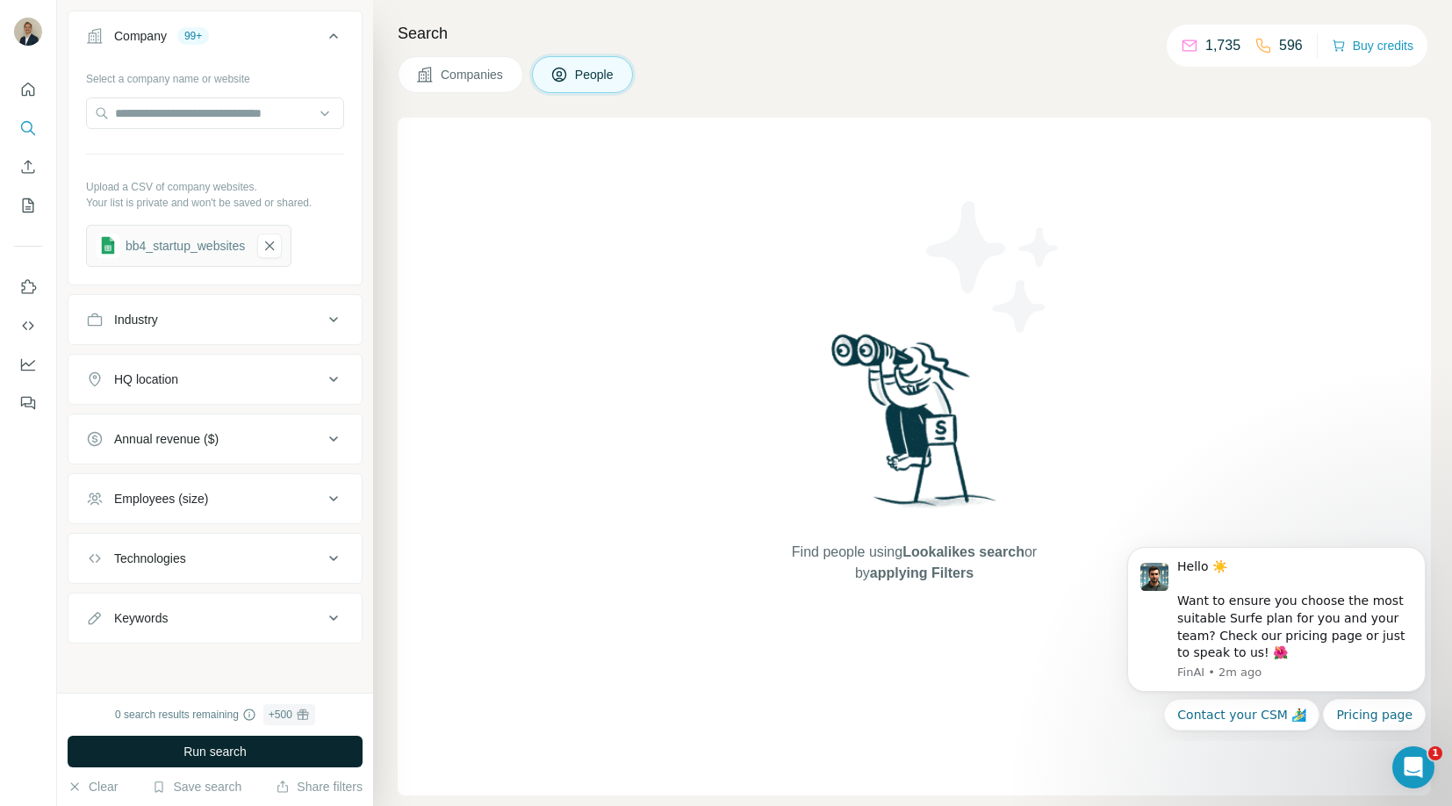
click at [201, 750] on span "Run search" at bounding box center [214, 752] width 63 height 18
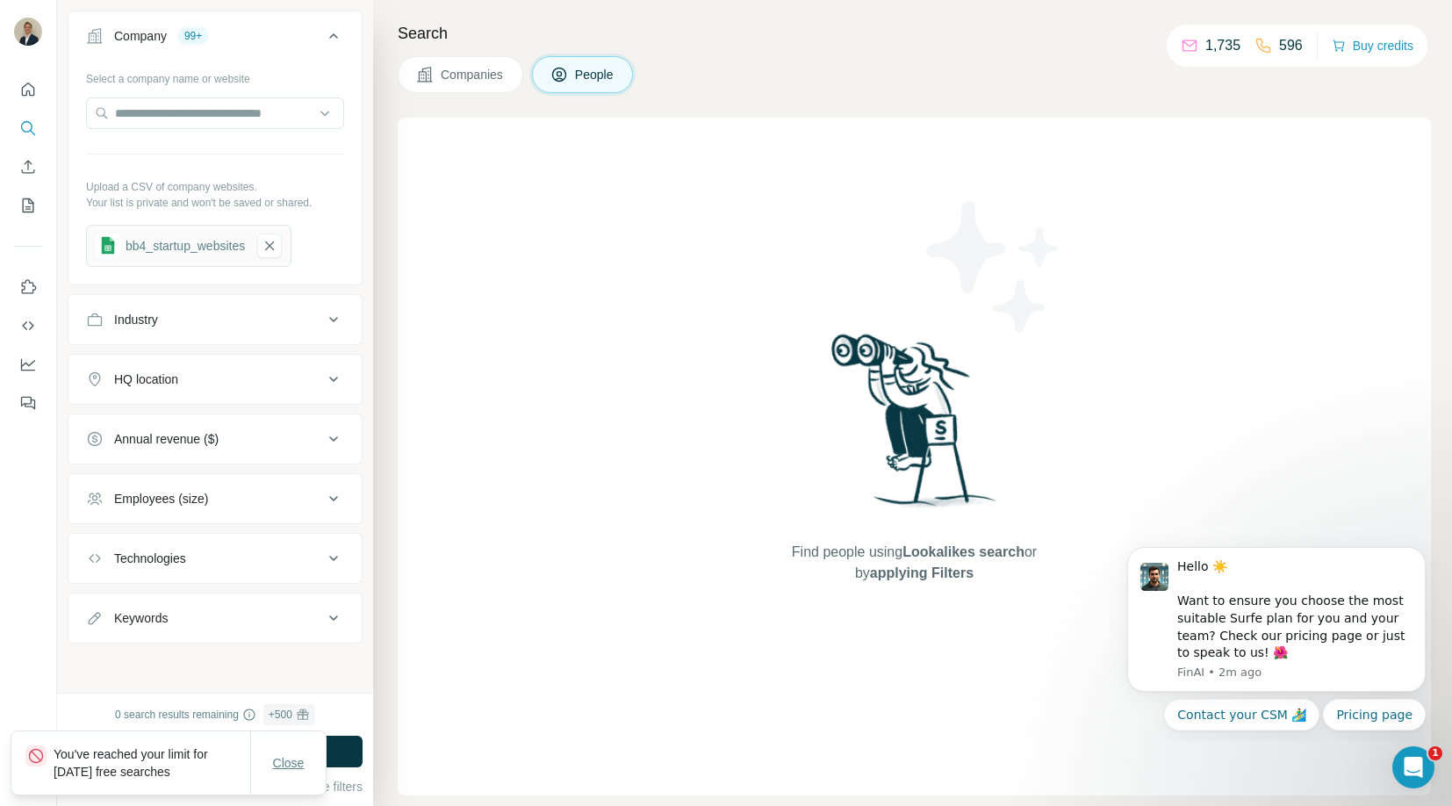
click at [297, 764] on span "Close" at bounding box center [289, 763] width 32 height 18
